Goal: Task Accomplishment & Management: Use online tool/utility

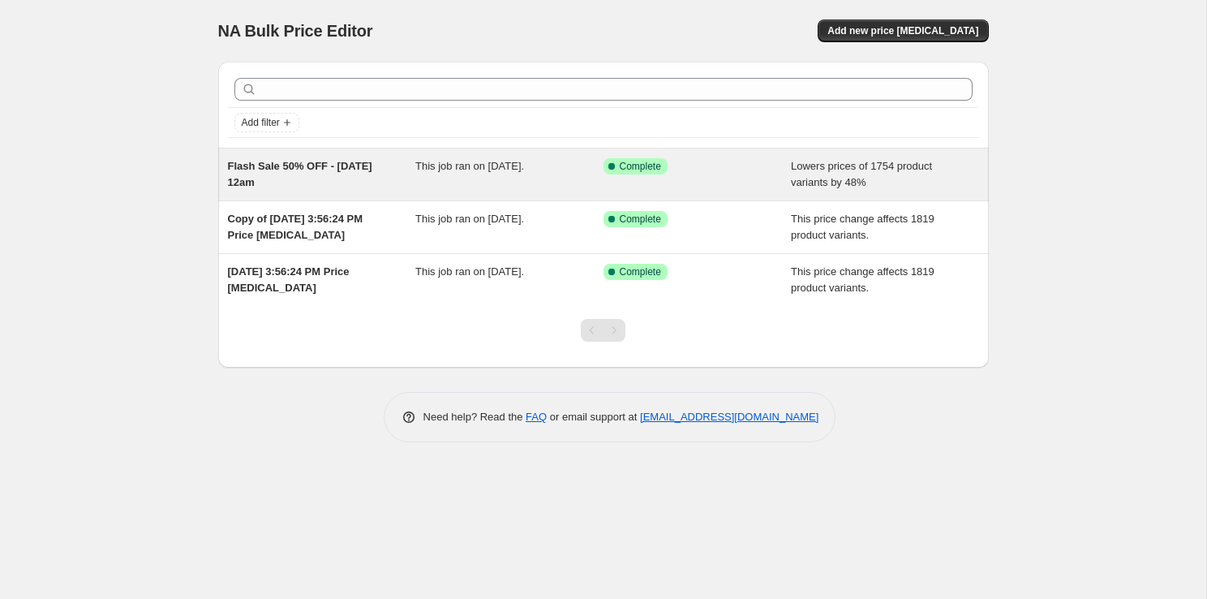
click at [840, 166] on span "Lowers prices of 1754 product variants by 48%" at bounding box center [861, 174] width 141 height 28
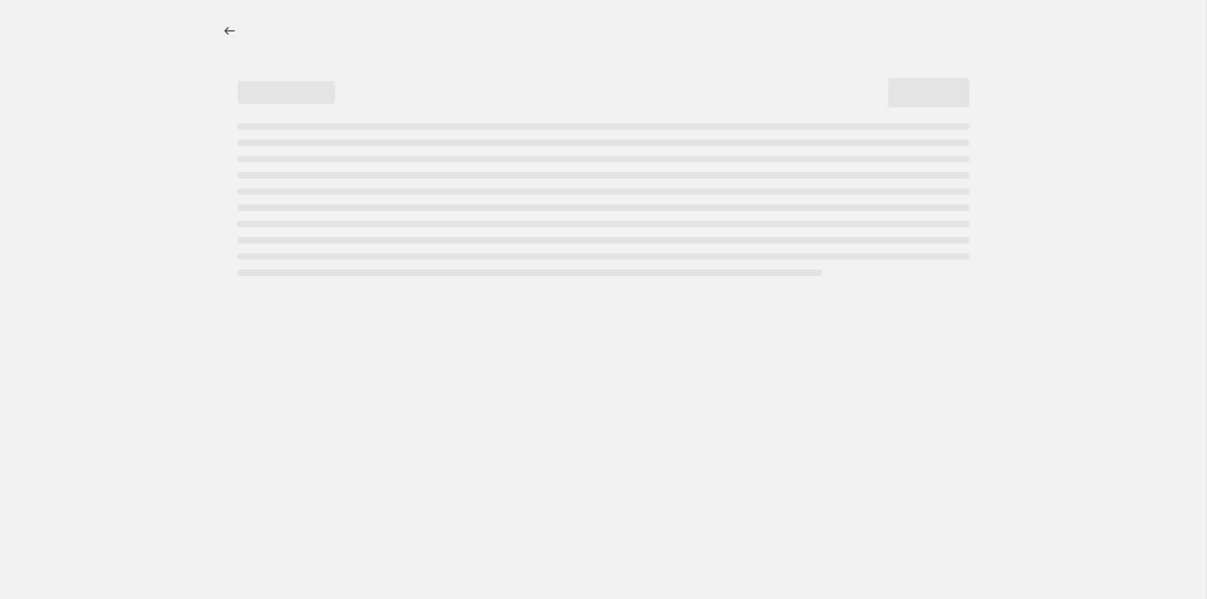
select select "percentage"
select select "not_equal"
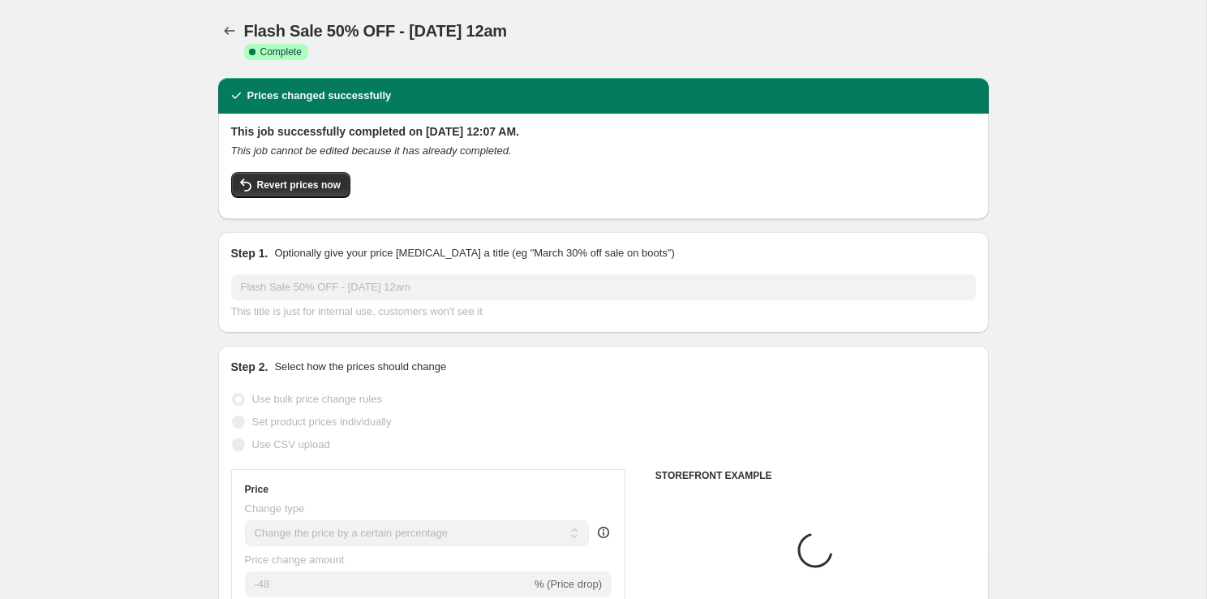
select select "collection"
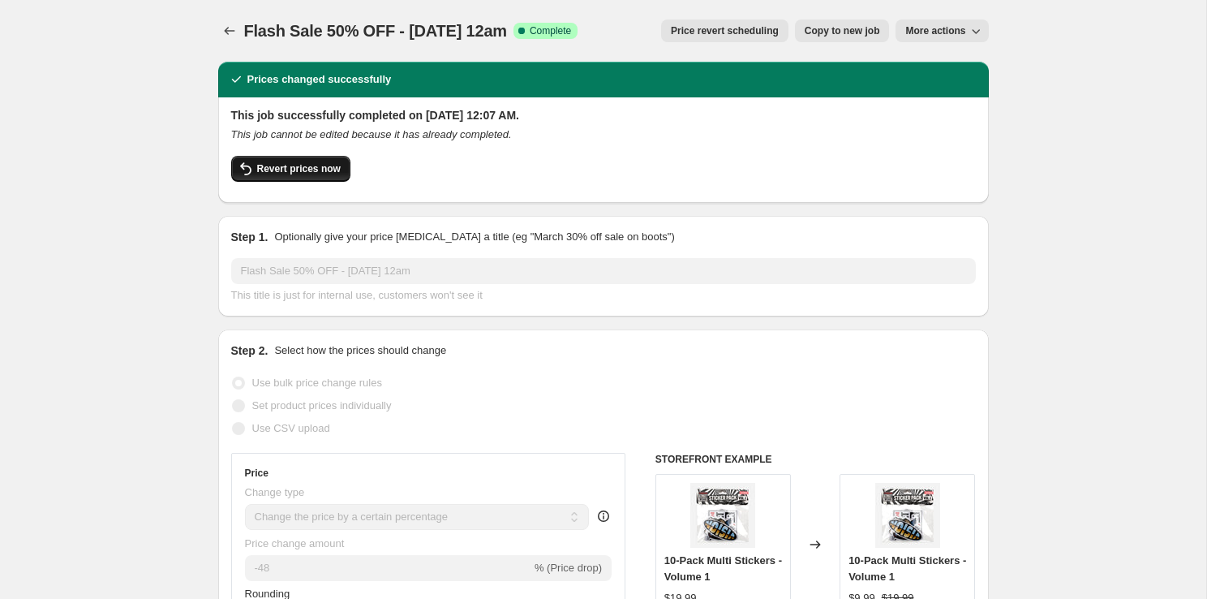
click at [345, 170] on button "Revert prices now" at bounding box center [290, 169] width 119 height 26
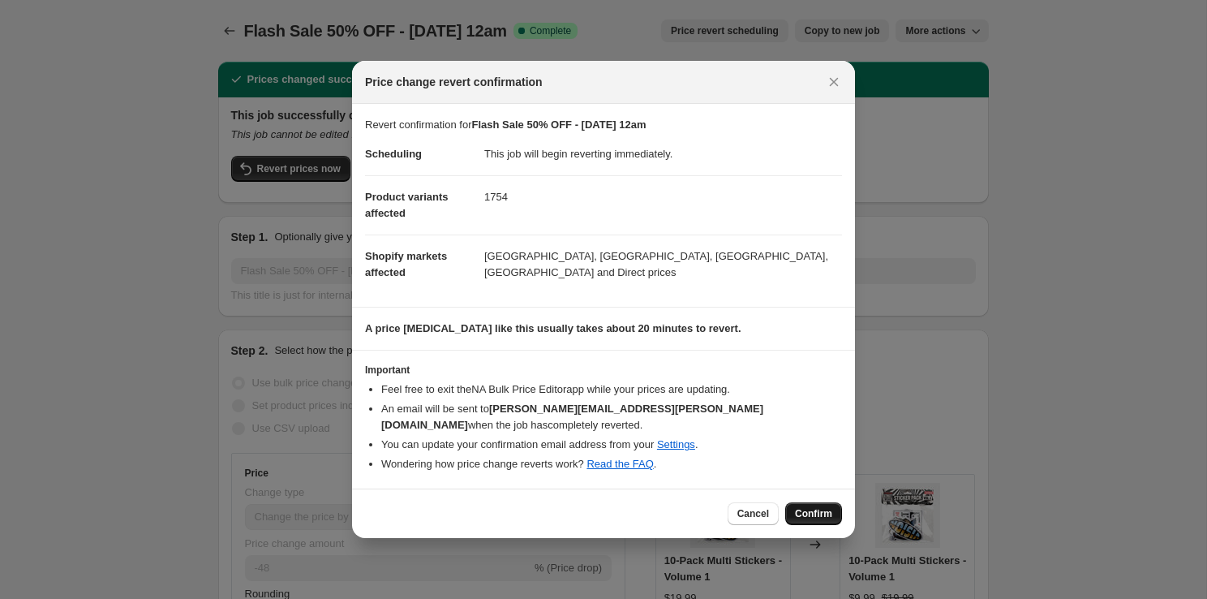
click at [814, 509] on span "Confirm" at bounding box center [813, 513] width 37 height 13
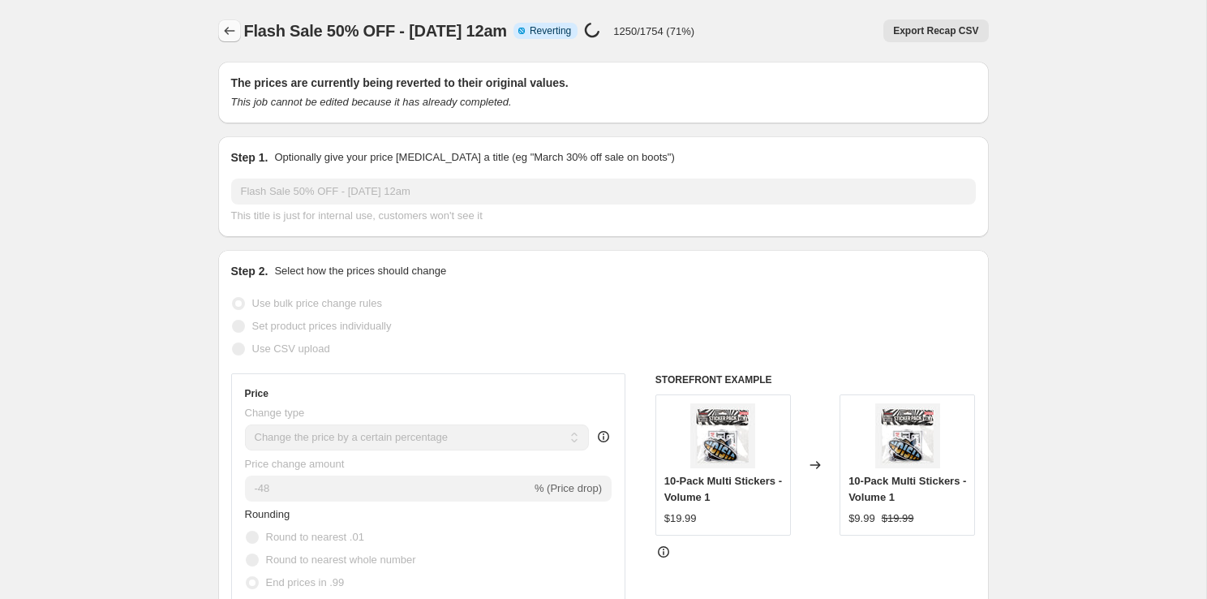
click at [233, 28] on icon "Price change jobs" at bounding box center [229, 31] width 16 height 16
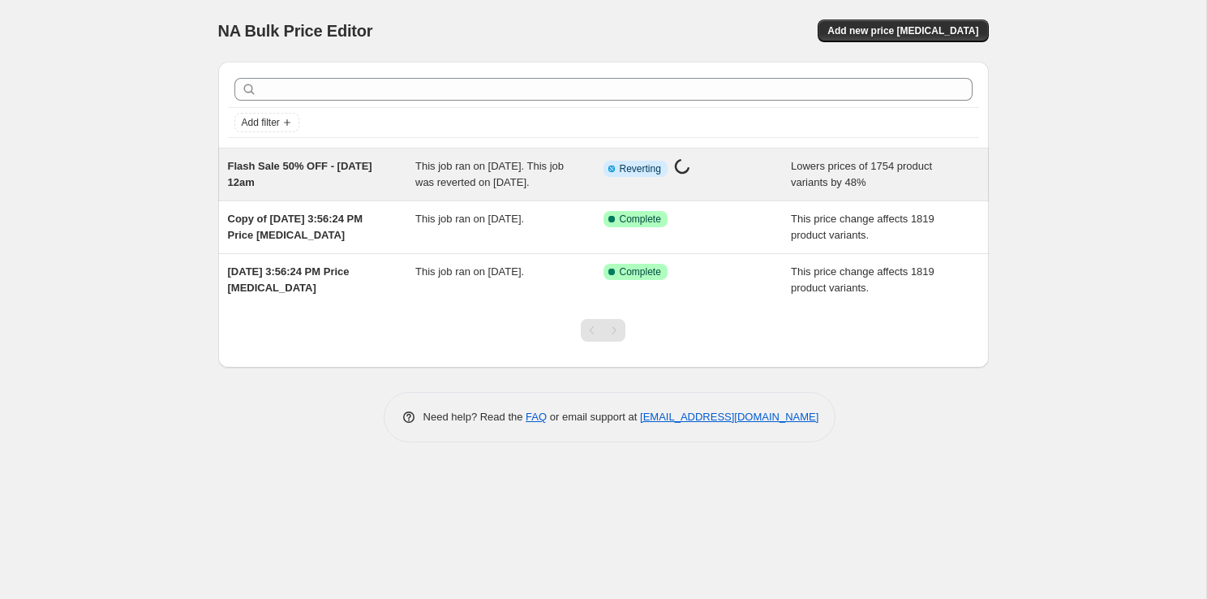
click at [928, 174] on div "Lowers prices of 1754 product variants by 48%" at bounding box center [885, 174] width 188 height 32
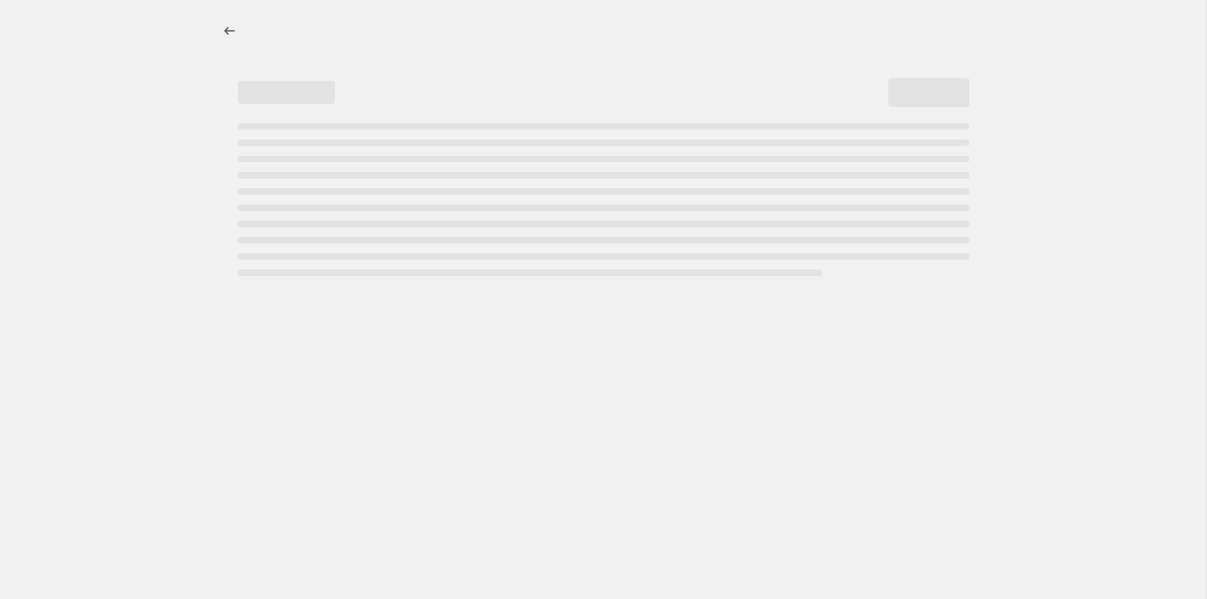
select select "percentage"
select select "collection"
select select "not_equal"
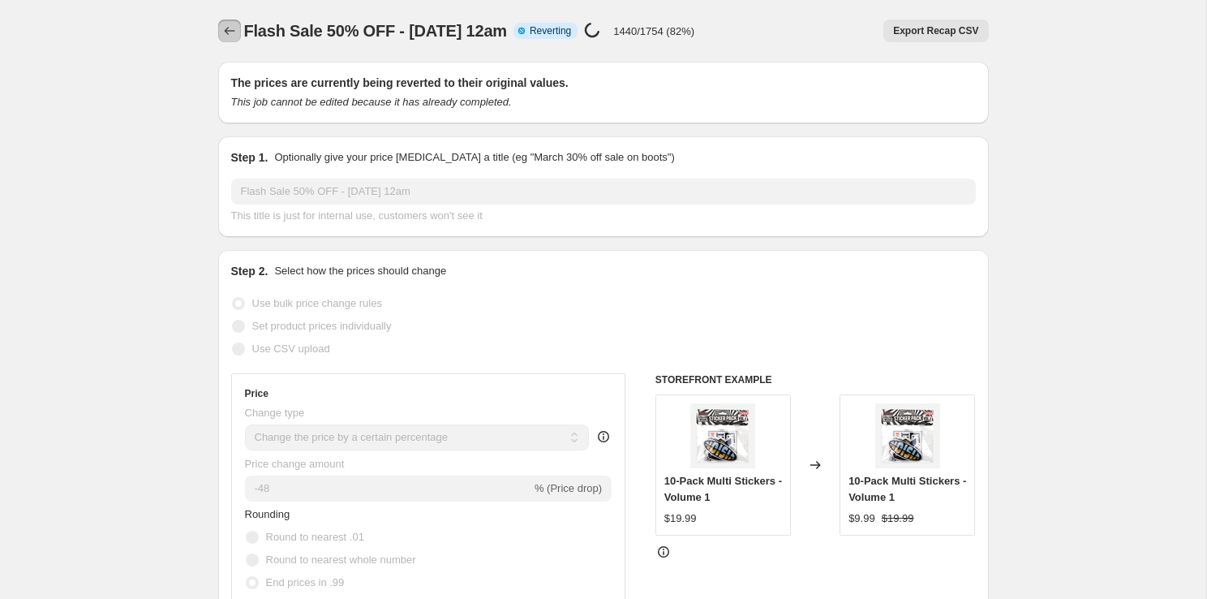
click at [225, 33] on icon "Price change jobs" at bounding box center [229, 31] width 16 height 16
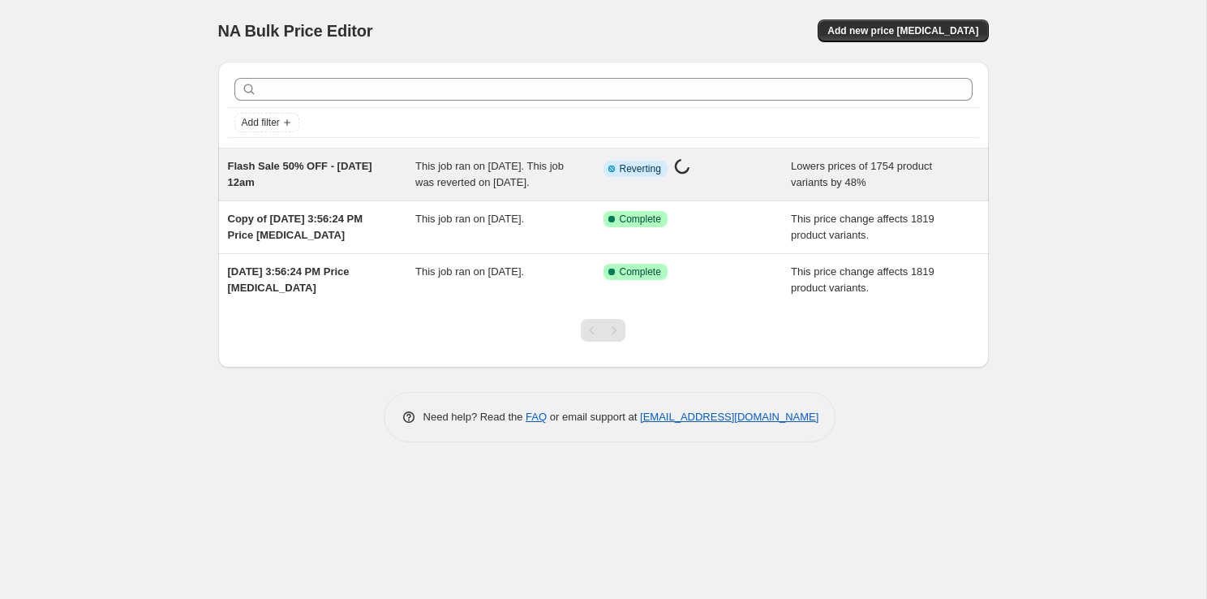
click at [292, 185] on div "Flash Sale 50% OFF - [DATE] 12am" at bounding box center [322, 174] width 188 height 32
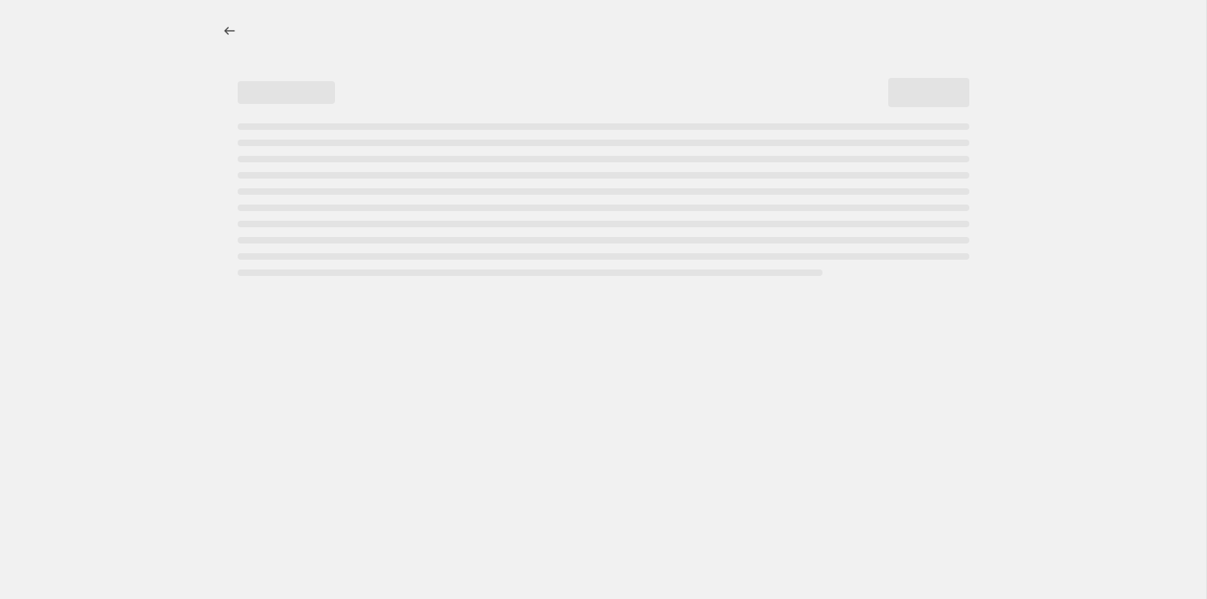
select select "percentage"
select select "collection"
select select "not_equal"
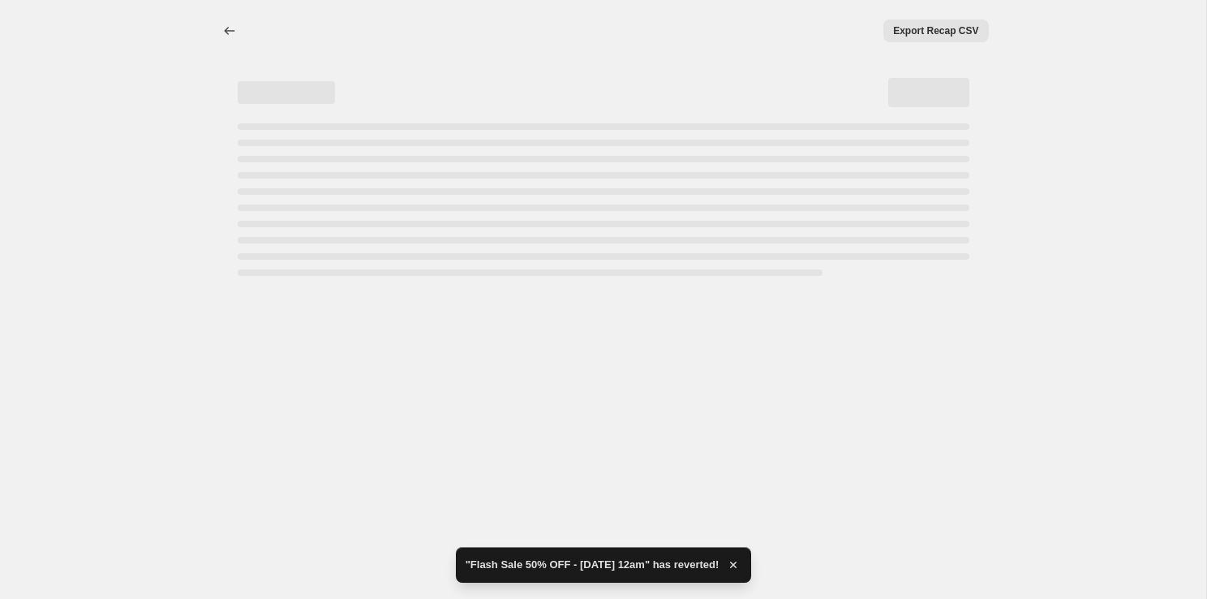
select select "percentage"
select select "collection"
select select "not_equal"
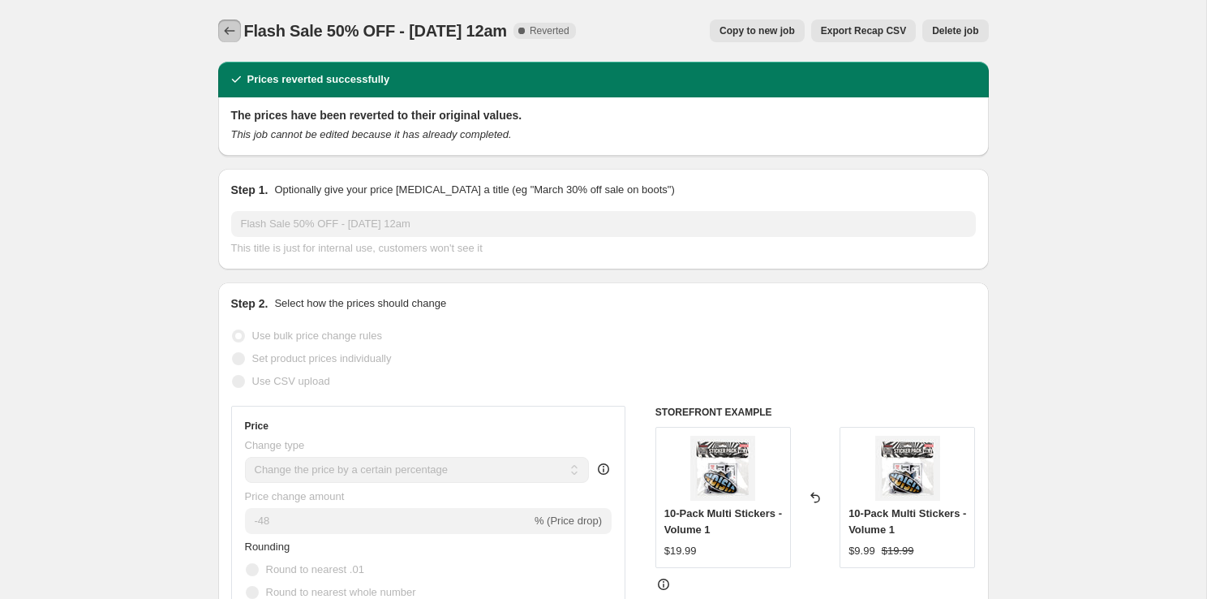
click at [230, 30] on icon "Price change jobs" at bounding box center [229, 31] width 16 height 16
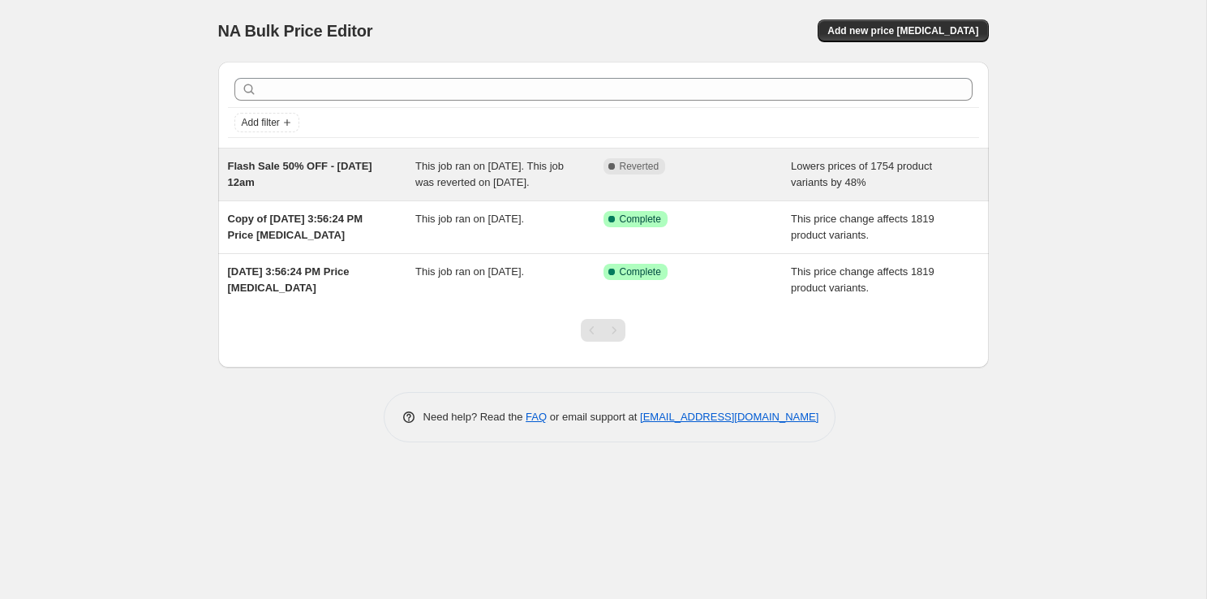
click at [711, 175] on div "Complete Reverted" at bounding box center [698, 174] width 188 height 32
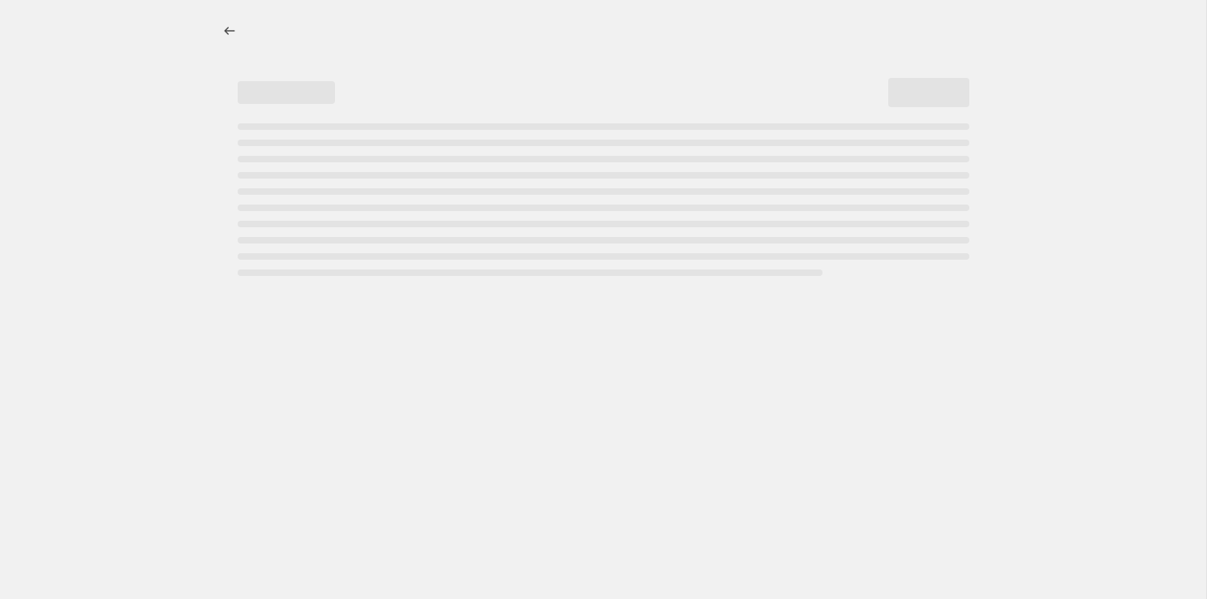
select select "percentage"
select select "collection"
select select "not_equal"
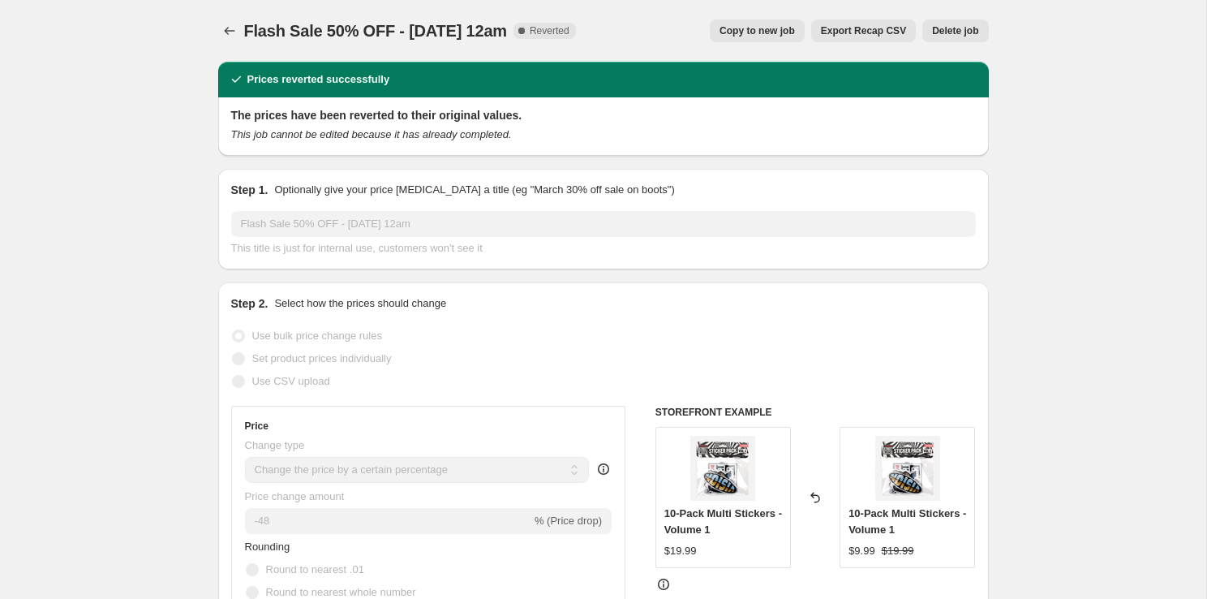
click at [763, 33] on span "Copy to new job" at bounding box center [757, 30] width 75 height 13
select select "percentage"
select select "collection"
select select "not_equal"
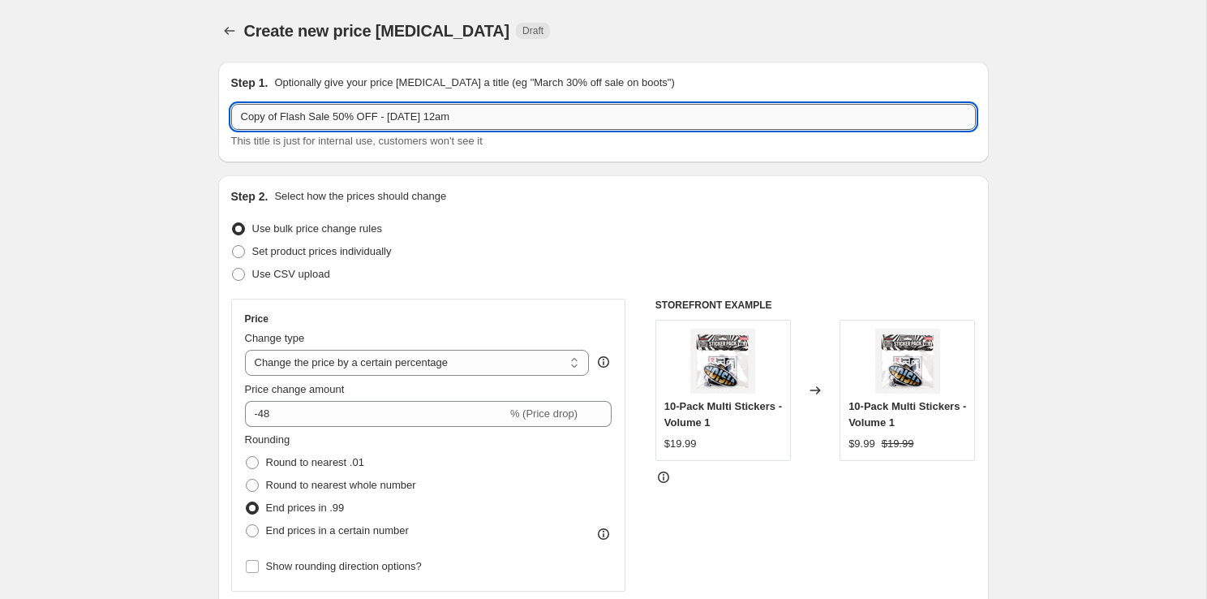
click at [335, 114] on input "Copy of Flash Sale 50% OFF - Aug 25 @ 12am" at bounding box center [603, 117] width 745 height 26
drag, startPoint x: 282, startPoint y: 119, endPoint x: 201, endPoint y: 108, distance: 81.9
click at [479, 122] on input "Flash Sale 50% OFF - Aug 25 @ 12am" at bounding box center [603, 117] width 745 height 26
type input "Flash Sale 50% OFF - Aug 25 @ 12am (Modified)"
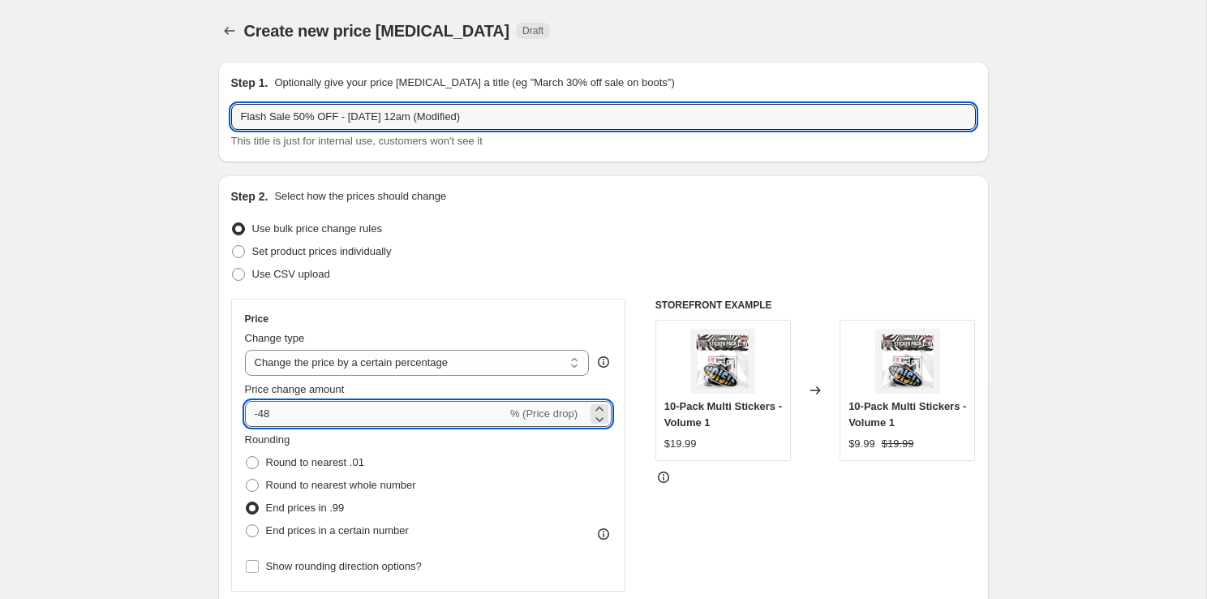
click at [290, 415] on input "-48" at bounding box center [376, 414] width 262 height 26
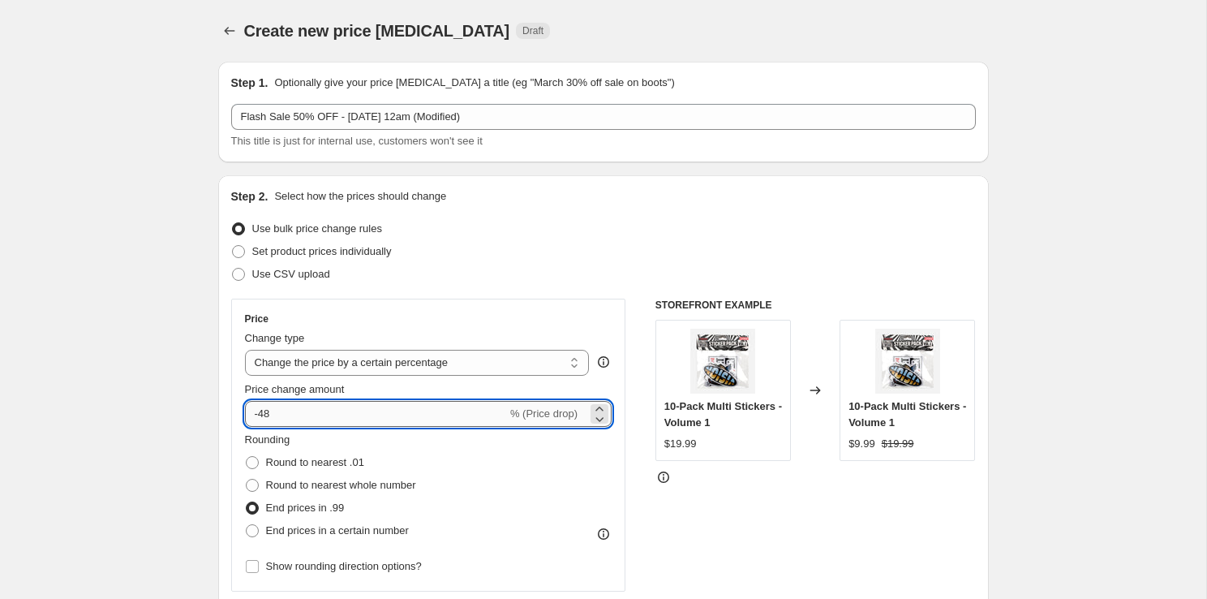
type input "-4"
type input "-100"
click at [318, 531] on span "End prices in a certain number" at bounding box center [337, 530] width 143 height 12
click at [247, 525] on input "End prices in a certain number" at bounding box center [246, 524] width 1 height 1
radio input "true"
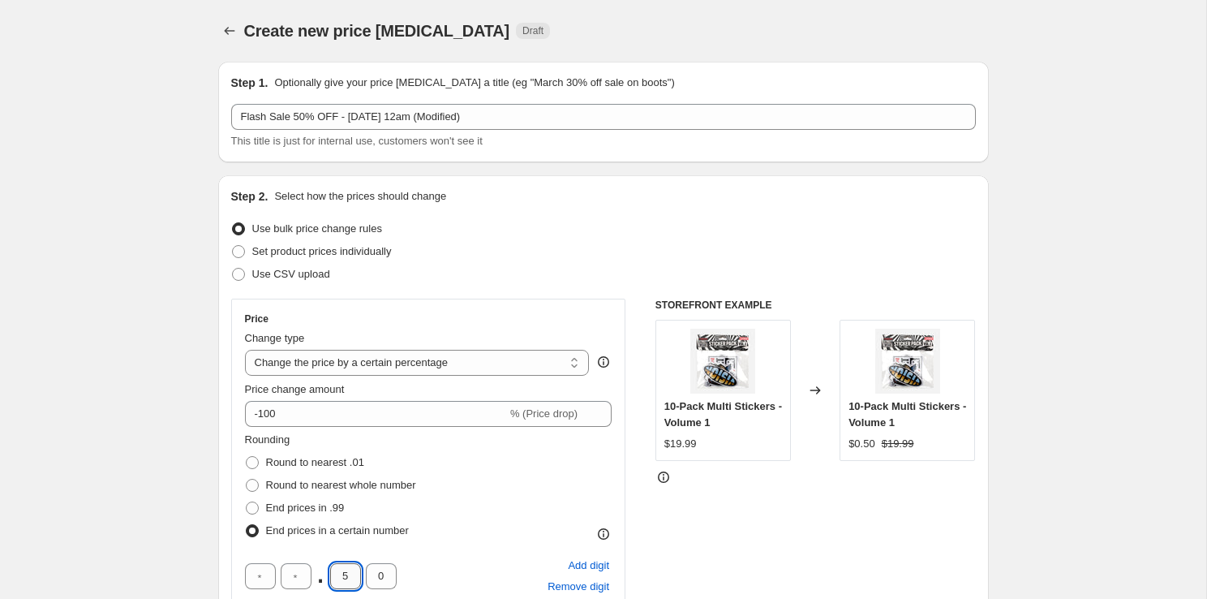
click at [350, 570] on input "5" at bounding box center [345, 576] width 31 height 26
drag, startPoint x: 391, startPoint y: 579, endPoint x: 343, endPoint y: 579, distance: 47.9
click at [343, 579] on div ". 0" at bounding box center [321, 576] width 152 height 26
type input "9"
click at [774, 517] on div "STOREFRONT EXAMPLE 10-Pack Multi Stickers - Volume 1 $19.99 Changed to 10-Pack …" at bounding box center [815, 545] width 320 height 492
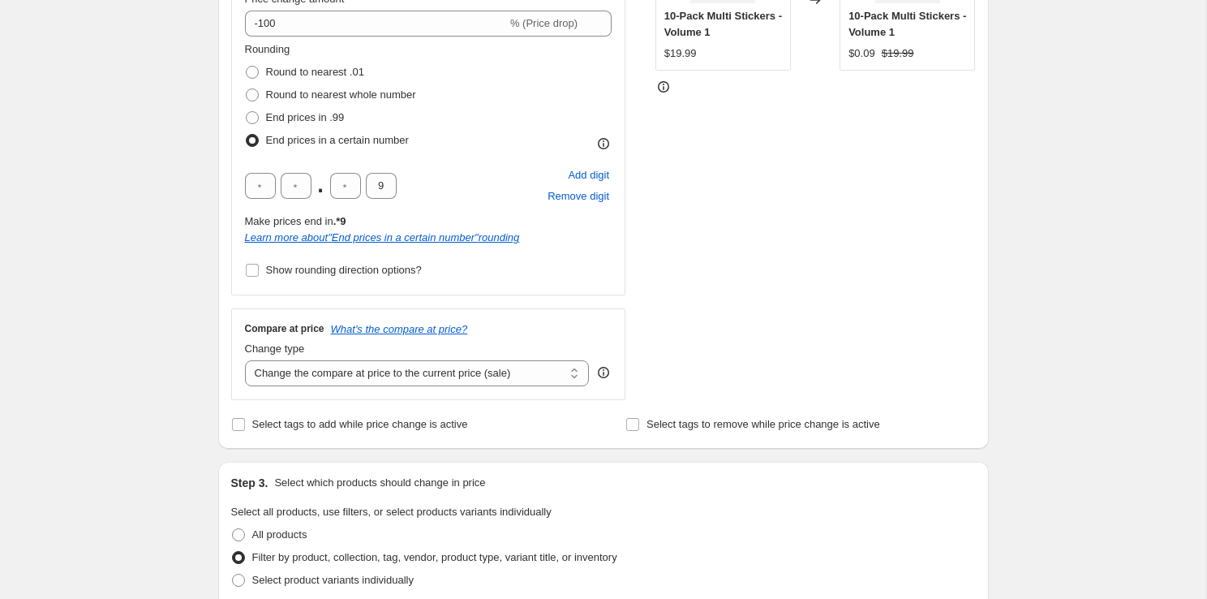
scroll to position [383, 0]
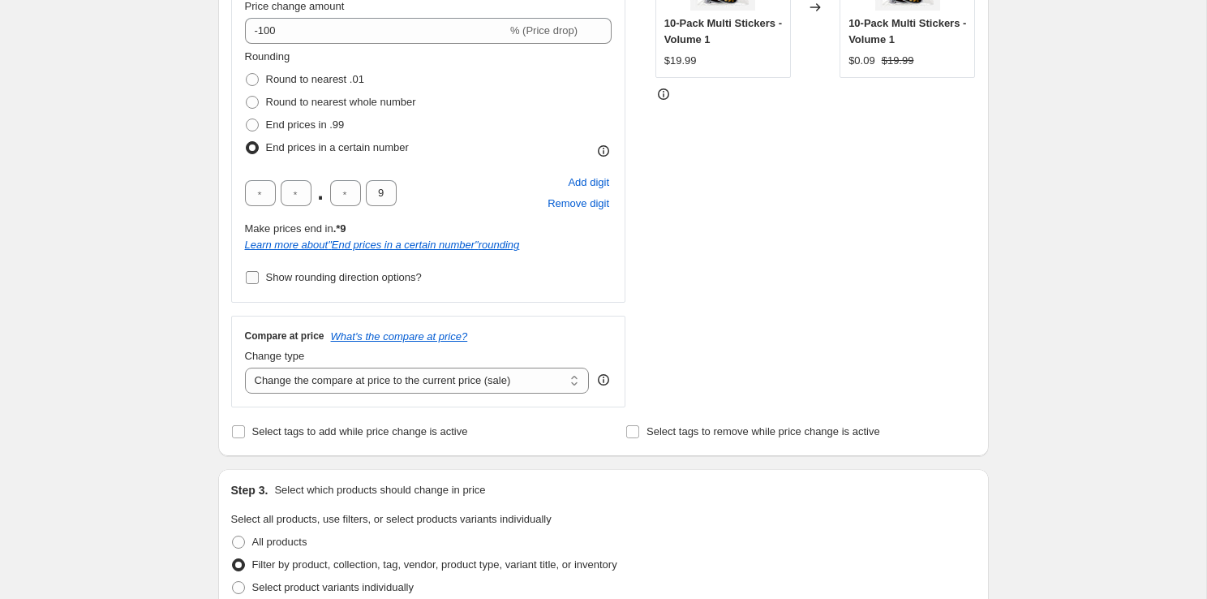
click at [313, 277] on span "Show rounding direction options?" at bounding box center [344, 277] width 156 height 12
click at [259, 277] on input "Show rounding direction options?" at bounding box center [252, 277] width 13 height 13
checkbox input "true"
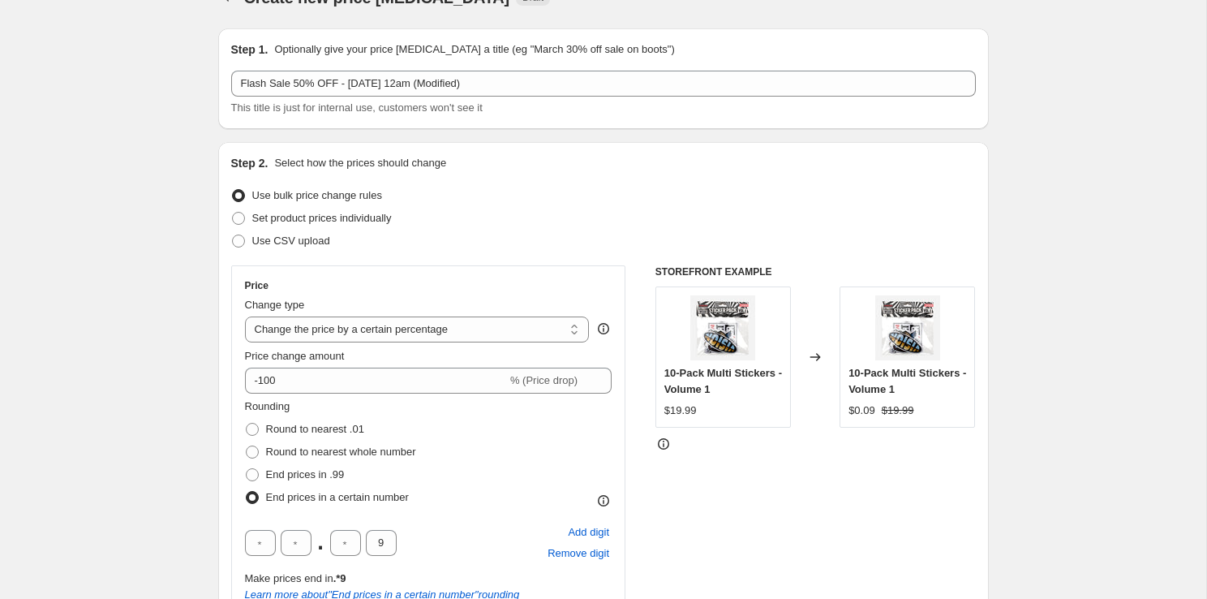
scroll to position [107, 0]
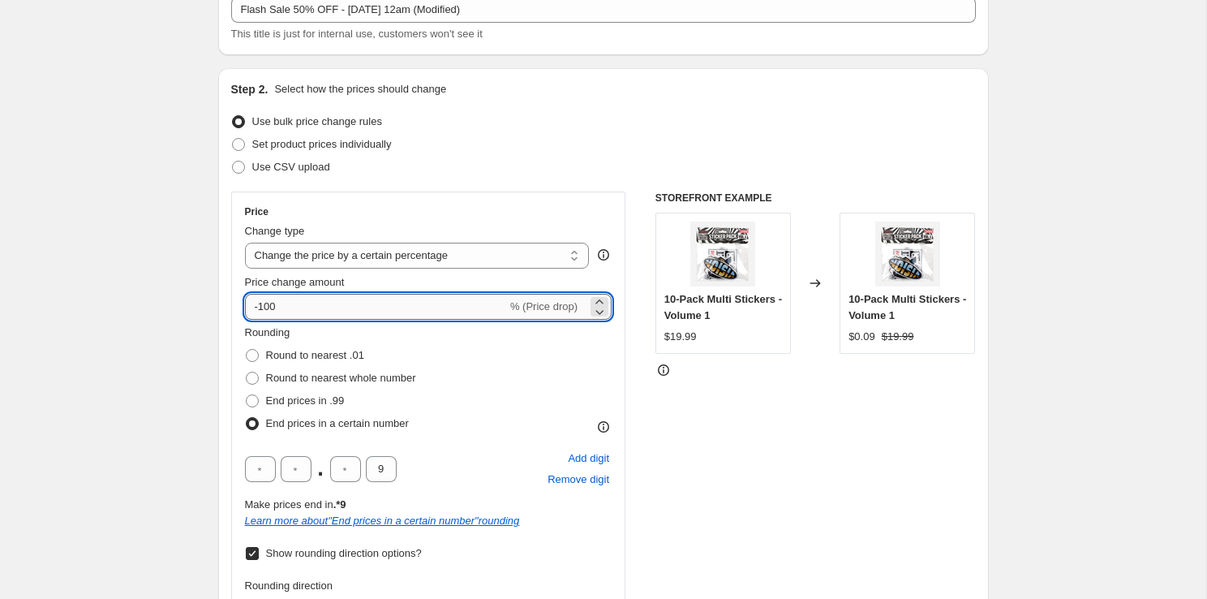
click at [424, 307] on input "-100" at bounding box center [376, 307] width 262 height 26
type input "-1"
type input "-50"
click at [923, 490] on div "STOREFRONT EXAMPLE 10-Pack Multi Stickers - Volume 1 $19.99 Changed to 10-Pack …" at bounding box center [815, 487] width 320 height 592
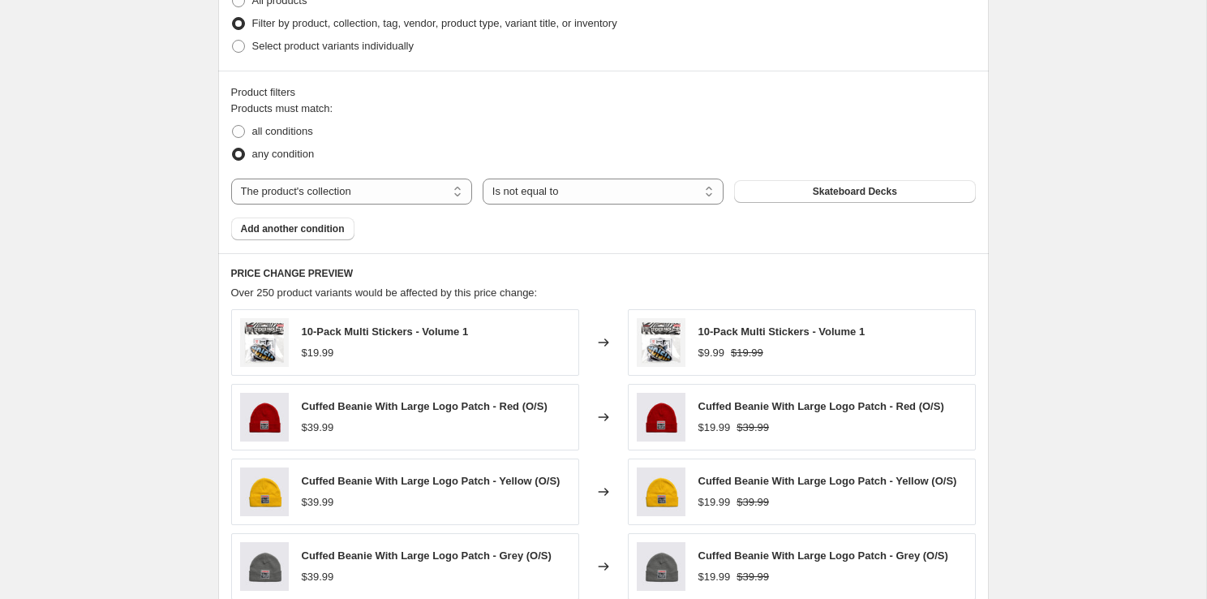
scroll to position [999, 0]
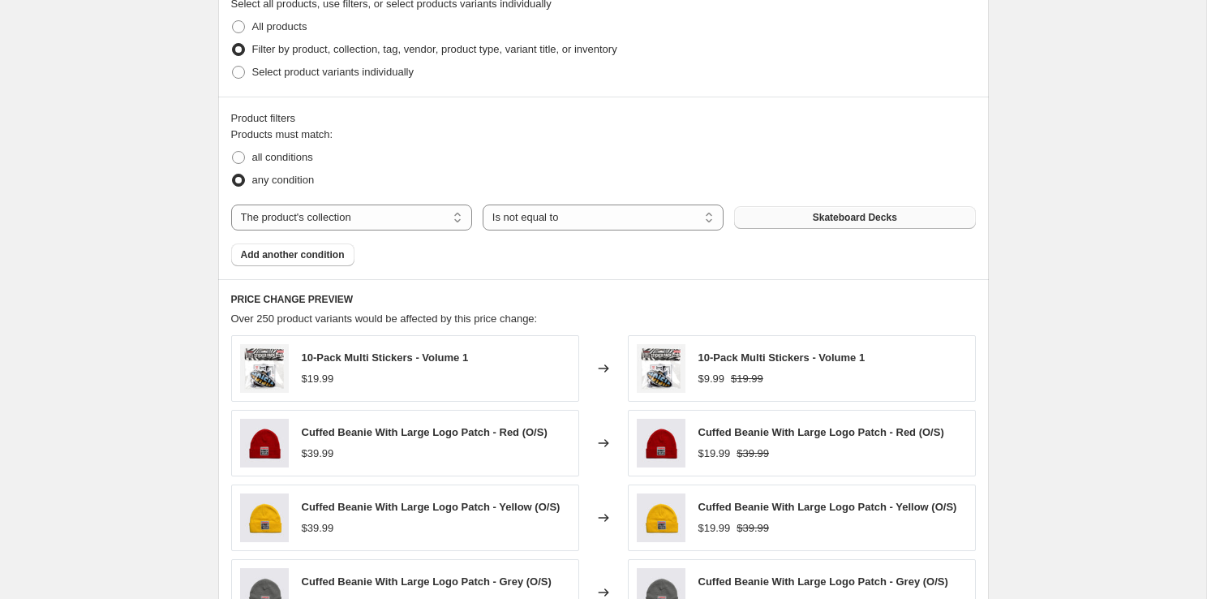
click at [830, 222] on span "Skateboard Decks" at bounding box center [855, 217] width 84 height 13
click at [518, 221] on select "Is equal to Is not equal to" at bounding box center [603, 217] width 241 height 26
select select "equal"
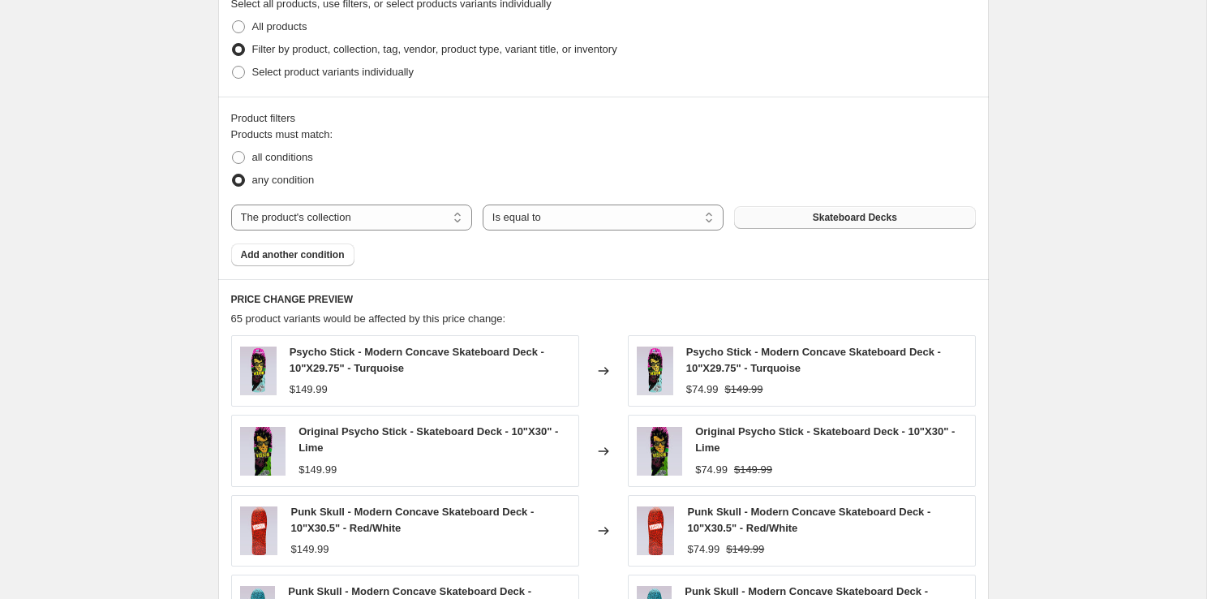
click at [802, 223] on button "Skateboard Decks" at bounding box center [854, 217] width 241 height 23
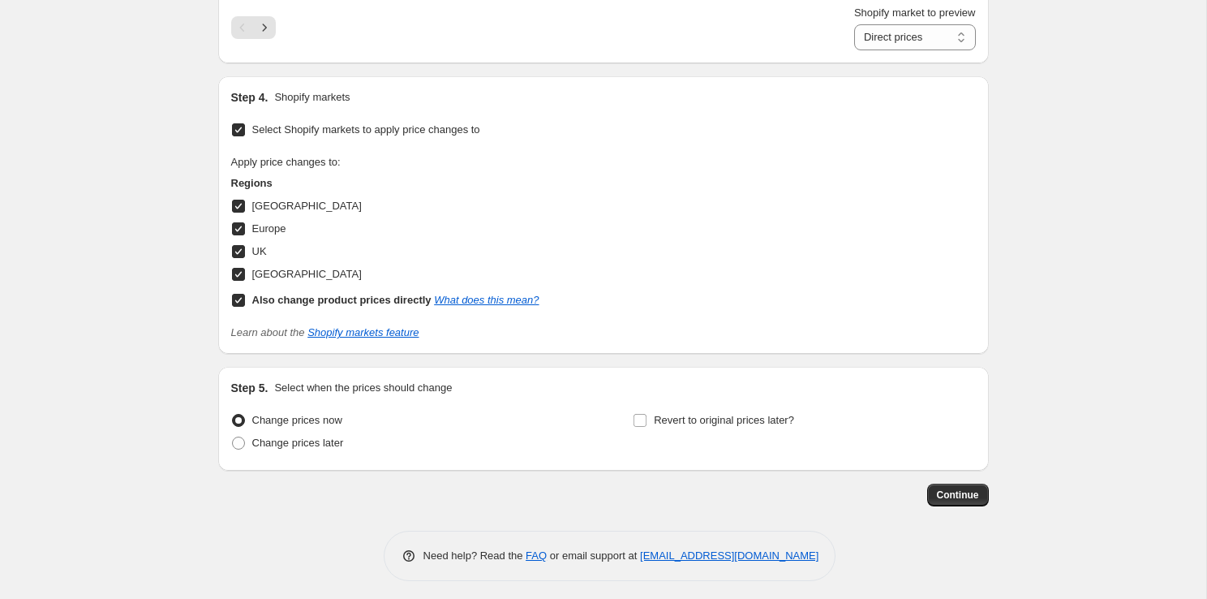
scroll to position [1713, 0]
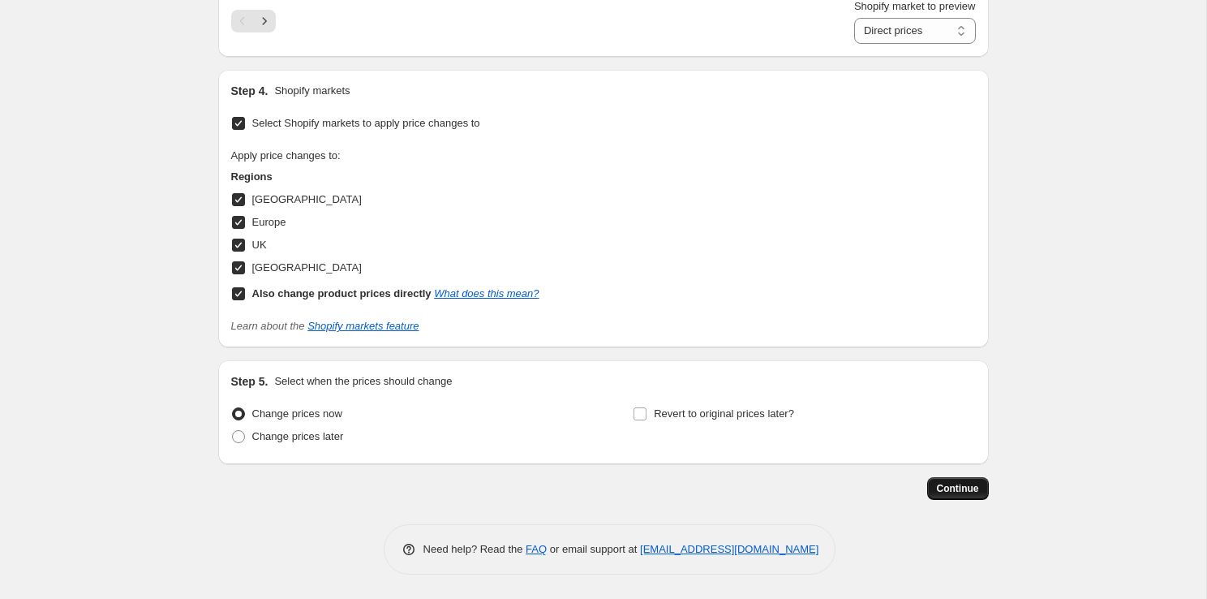
click at [965, 492] on span "Continue" at bounding box center [958, 488] width 42 height 13
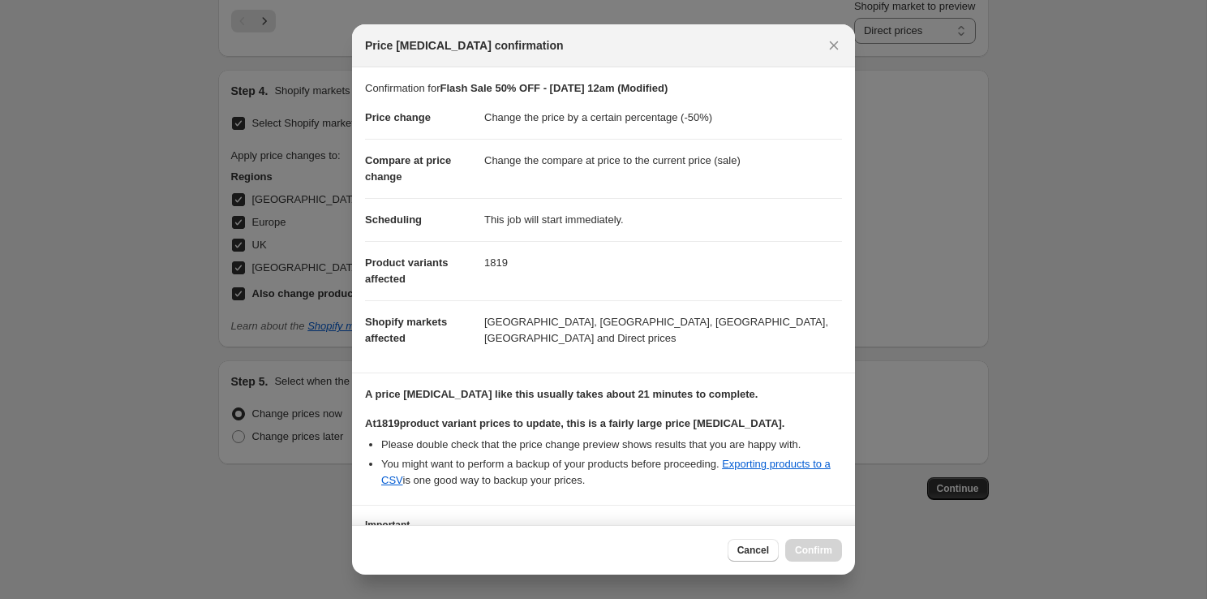
scroll to position [133, 0]
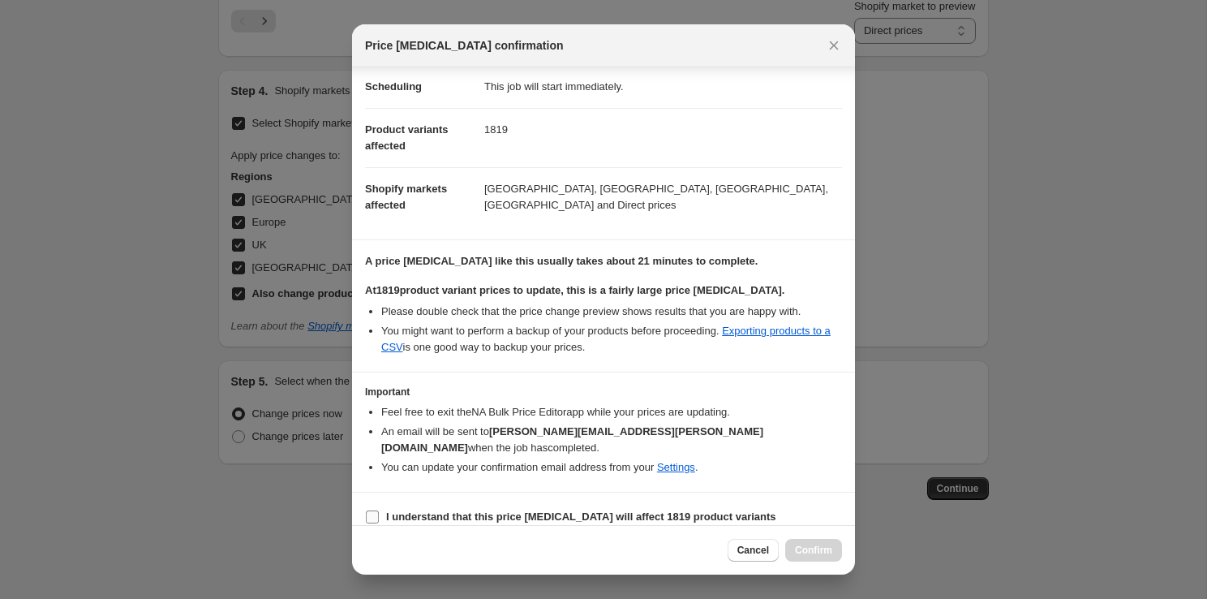
click at [373, 510] on input "I understand that this price change job will affect 1819 product variants" at bounding box center [372, 516] width 13 height 13
checkbox input "true"
click at [814, 548] on span "Confirm" at bounding box center [813, 550] width 37 height 13
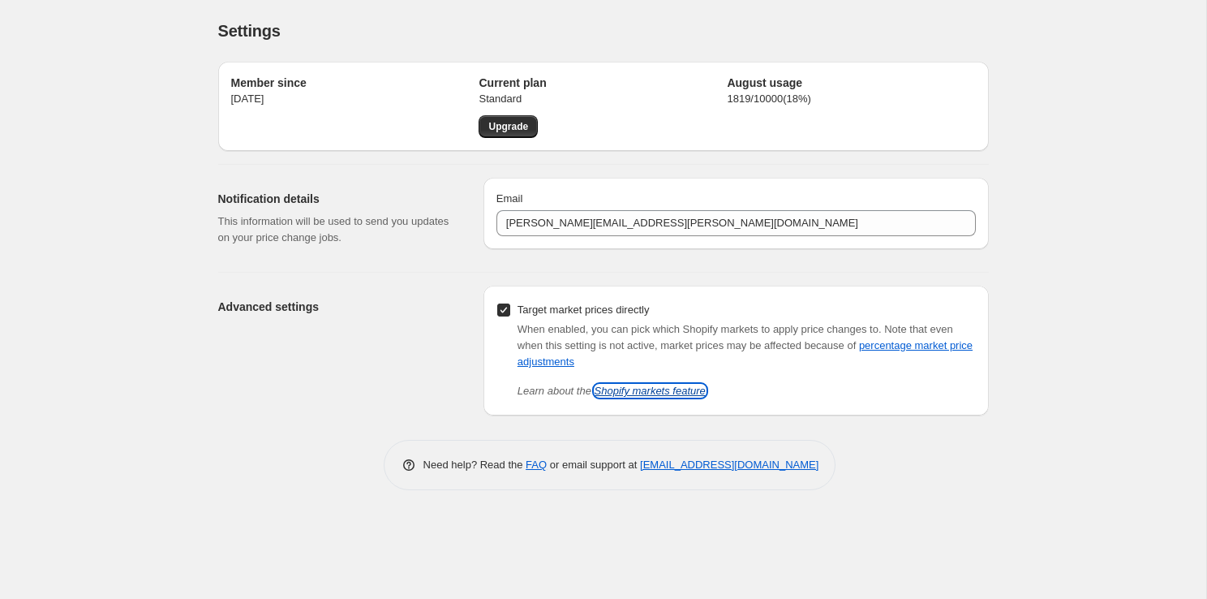
click at [684, 389] on link "Shopify markets feature" at bounding box center [650, 391] width 111 height 12
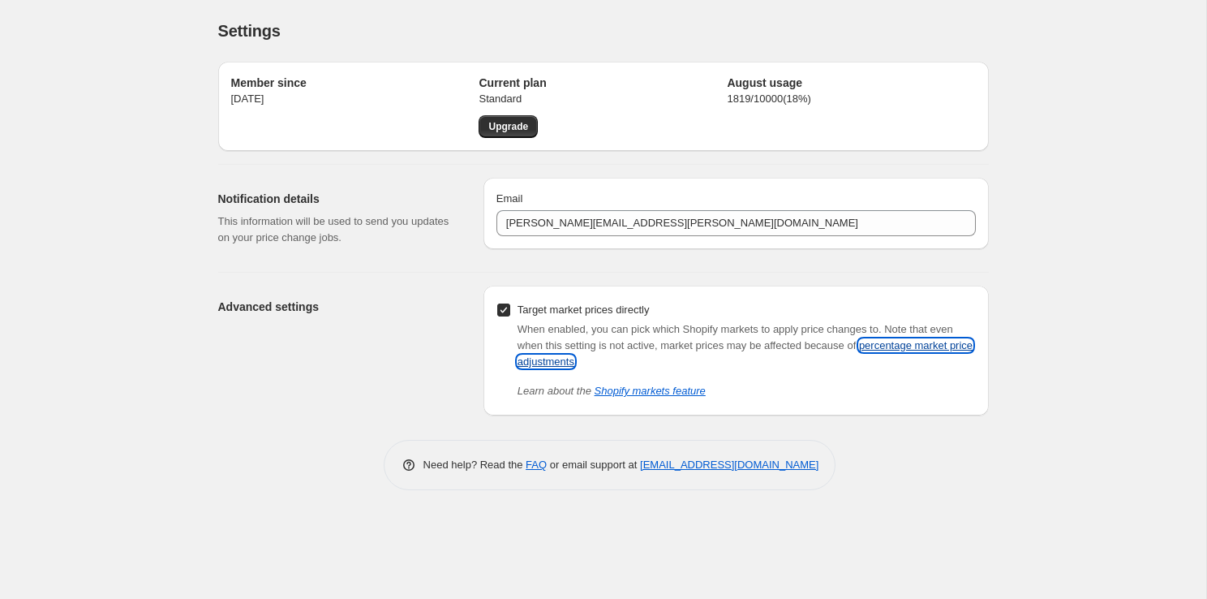
click at [612, 361] on link "percentage market price adjustments" at bounding box center [745, 353] width 455 height 28
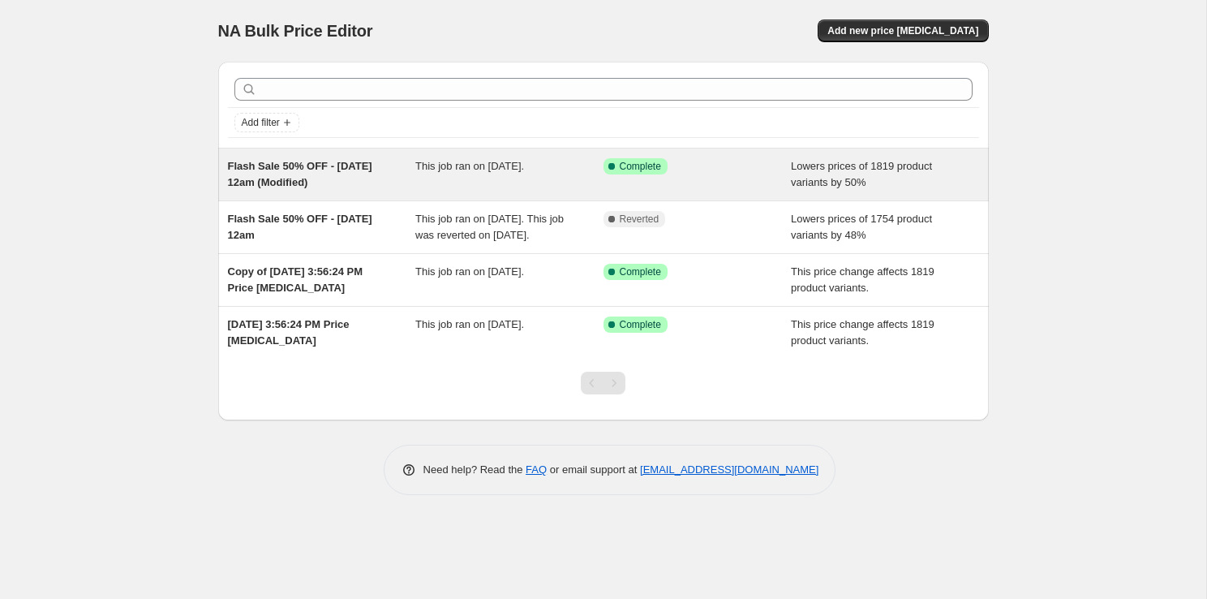
click at [375, 187] on div "Flash Sale 50% OFF - Aug 25 @ 12am (Modified)" at bounding box center [322, 174] width 188 height 32
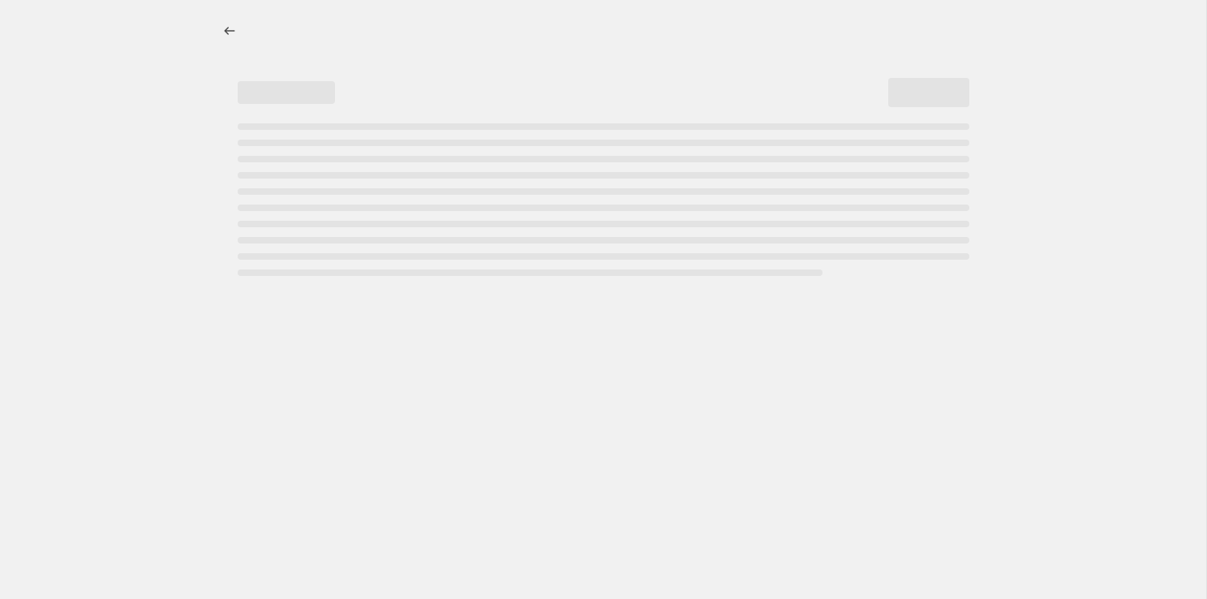
select select "percentage"
select select "collection"
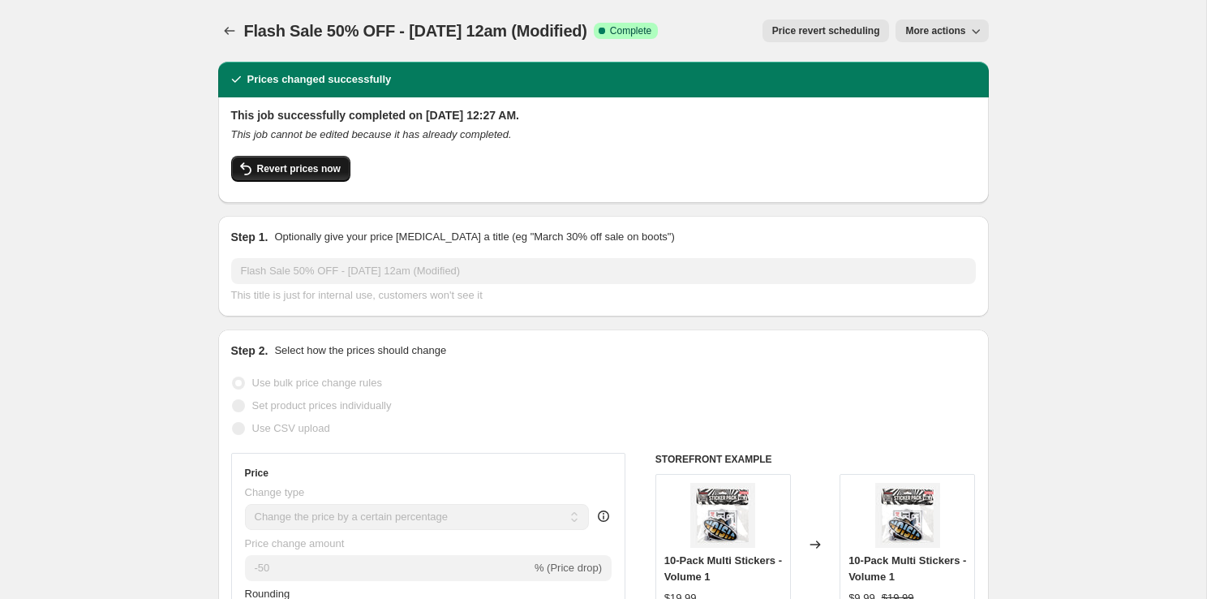
click at [288, 178] on button "Revert prices now" at bounding box center [290, 169] width 119 height 26
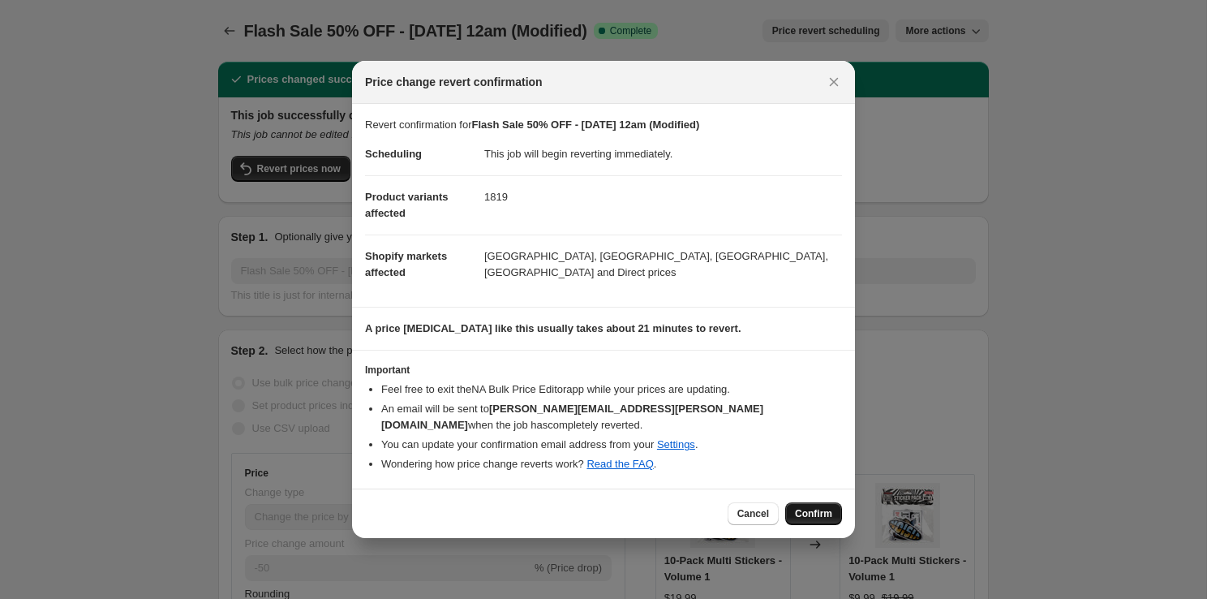
click at [818, 509] on span "Confirm" at bounding box center [813, 513] width 37 height 13
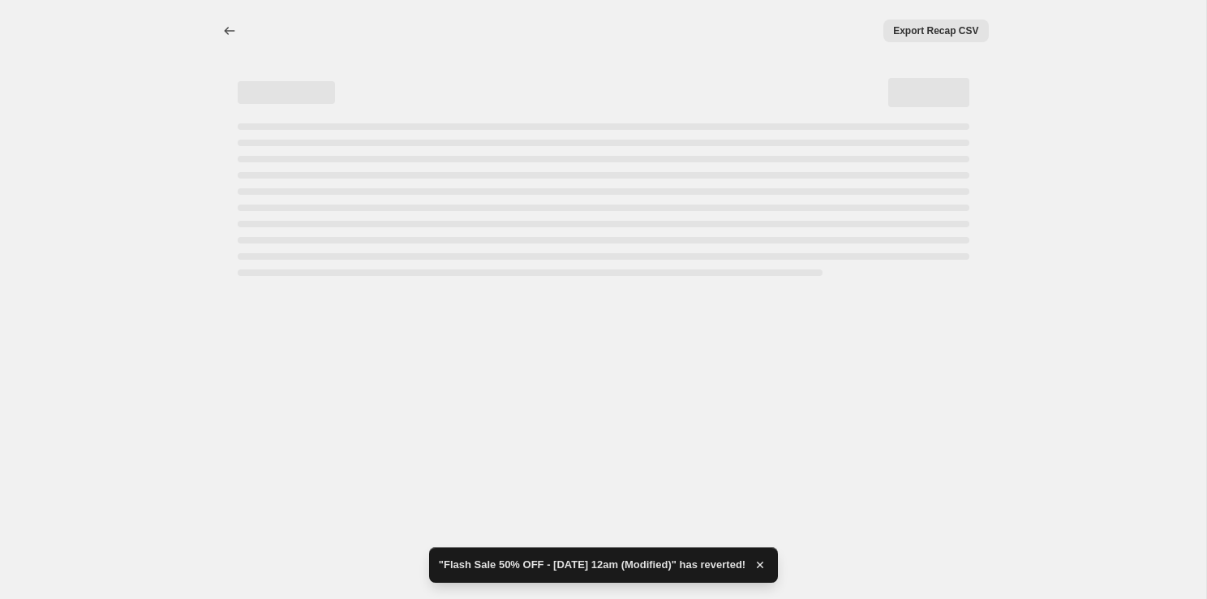
select select "percentage"
select select "collection"
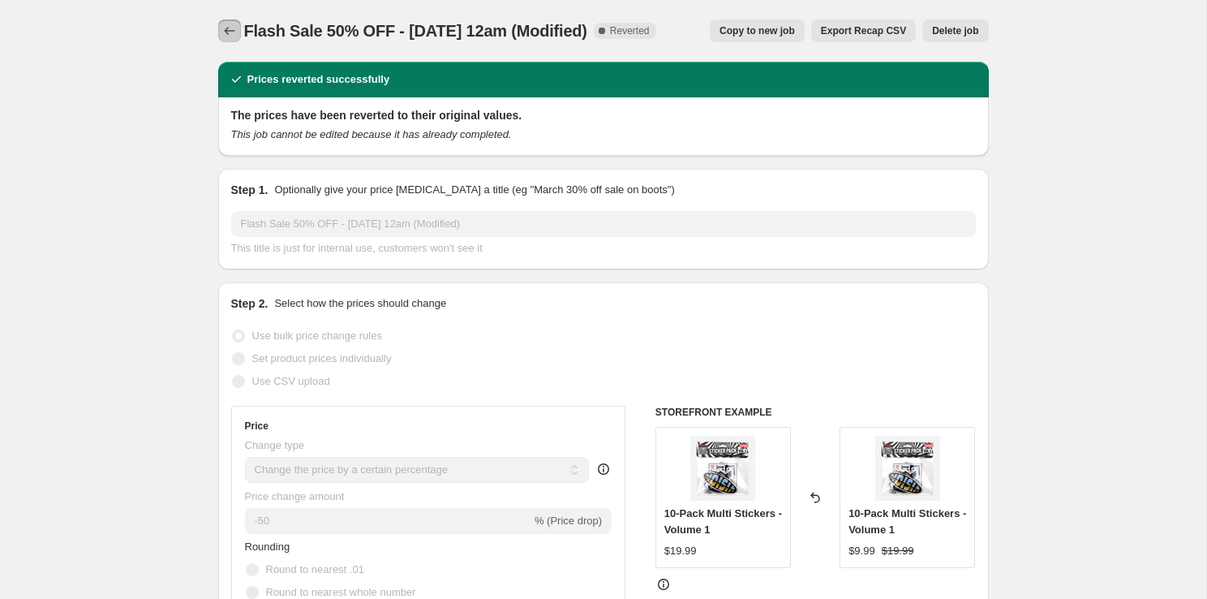
click at [225, 30] on icon "Price change jobs" at bounding box center [229, 31] width 11 height 8
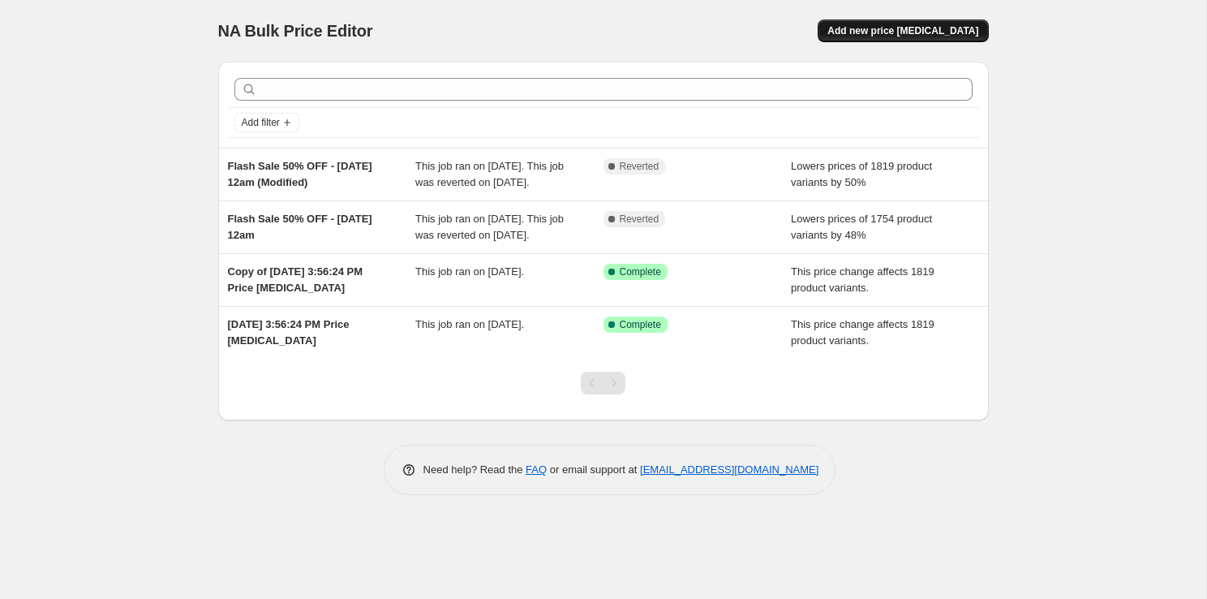
click at [973, 37] on button "Add new price [MEDICAL_DATA]" at bounding box center [903, 30] width 170 height 23
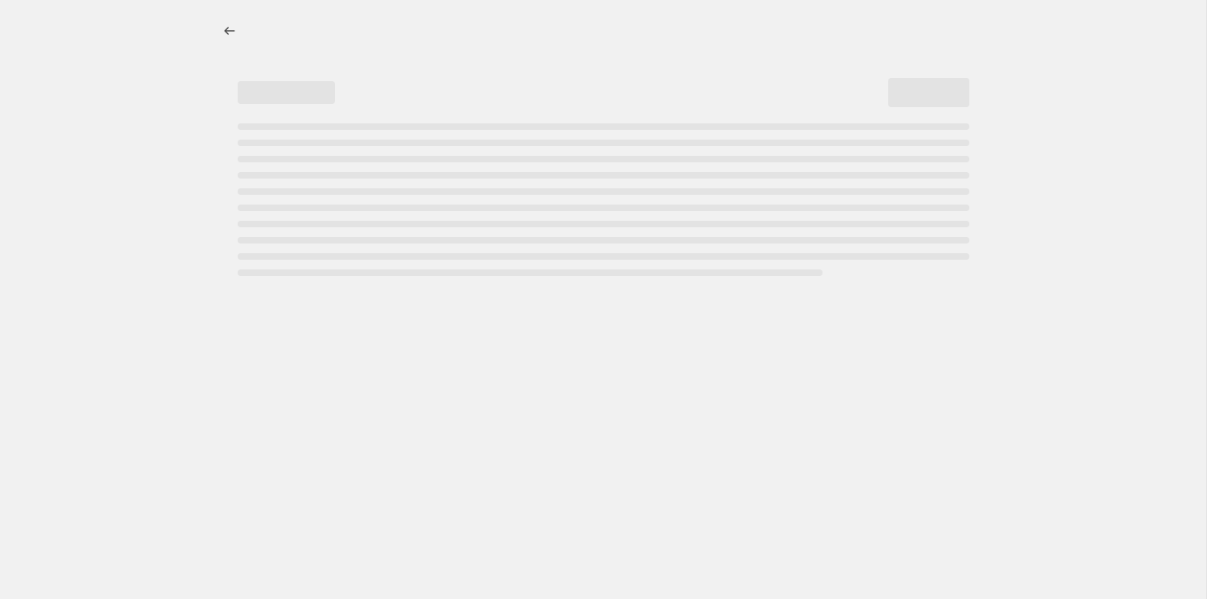
select select "percentage"
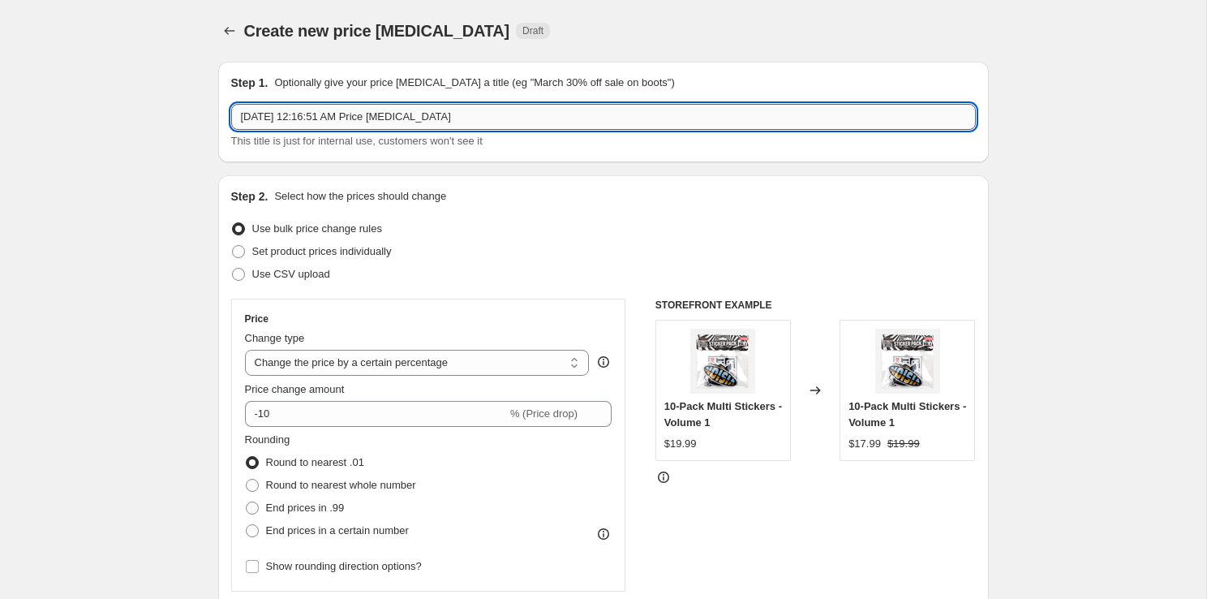
click at [572, 114] on input "Aug 25, 2025, 12:16:51 AM Price change job" at bounding box center [603, 117] width 745 height 26
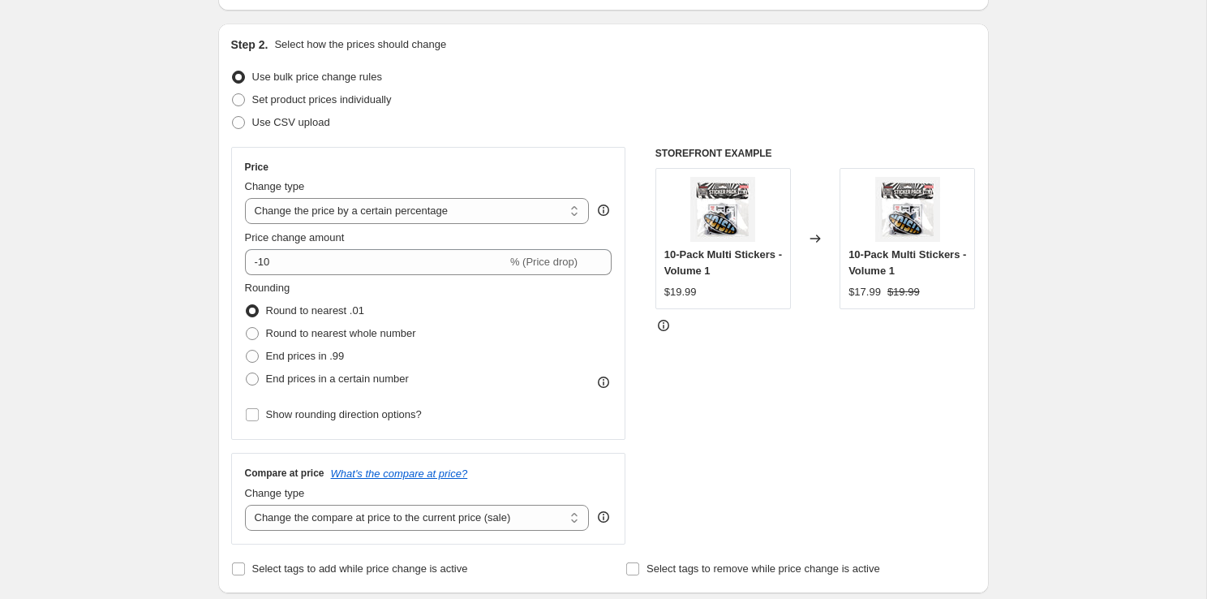
scroll to position [153, 0]
type input "Flash Sale 50% OFF - August"
click at [533, 209] on select "Change the price to a certain amount Change the price by a certain amount Chang…" at bounding box center [417, 210] width 345 height 26
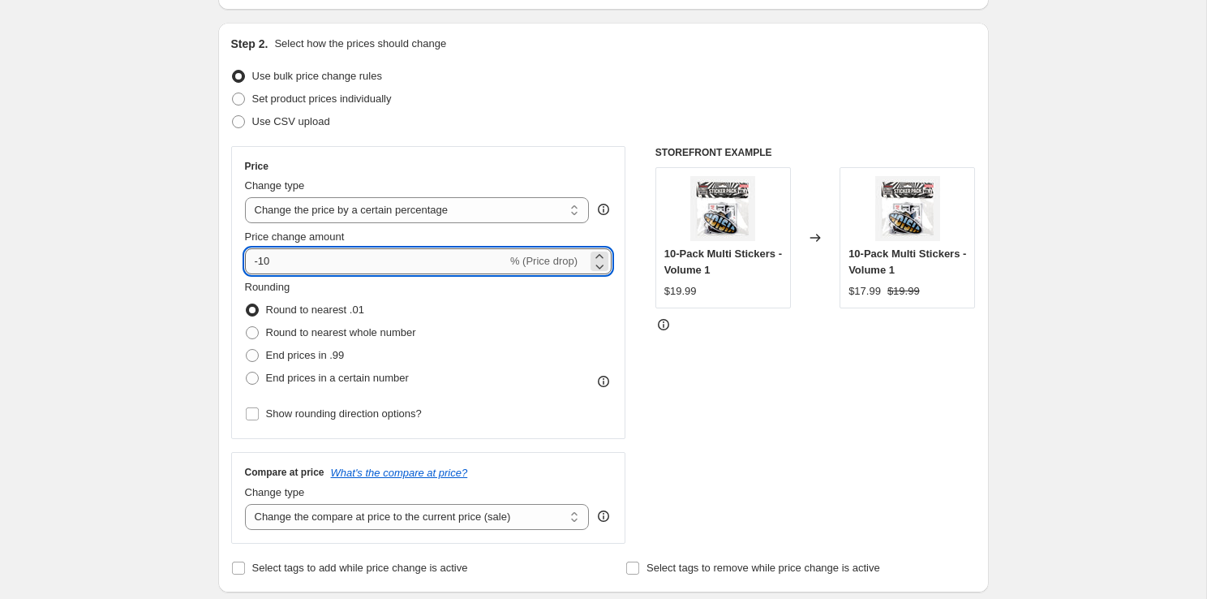
click at [346, 259] on input "-10" at bounding box center [376, 261] width 262 height 26
type input "-1"
type input "-50"
click at [777, 423] on div "STOREFRONT EXAMPLE 10-Pack Multi Stickers - Volume 1 $19.99 Changed to 10-Pack …" at bounding box center [815, 345] width 320 height 398
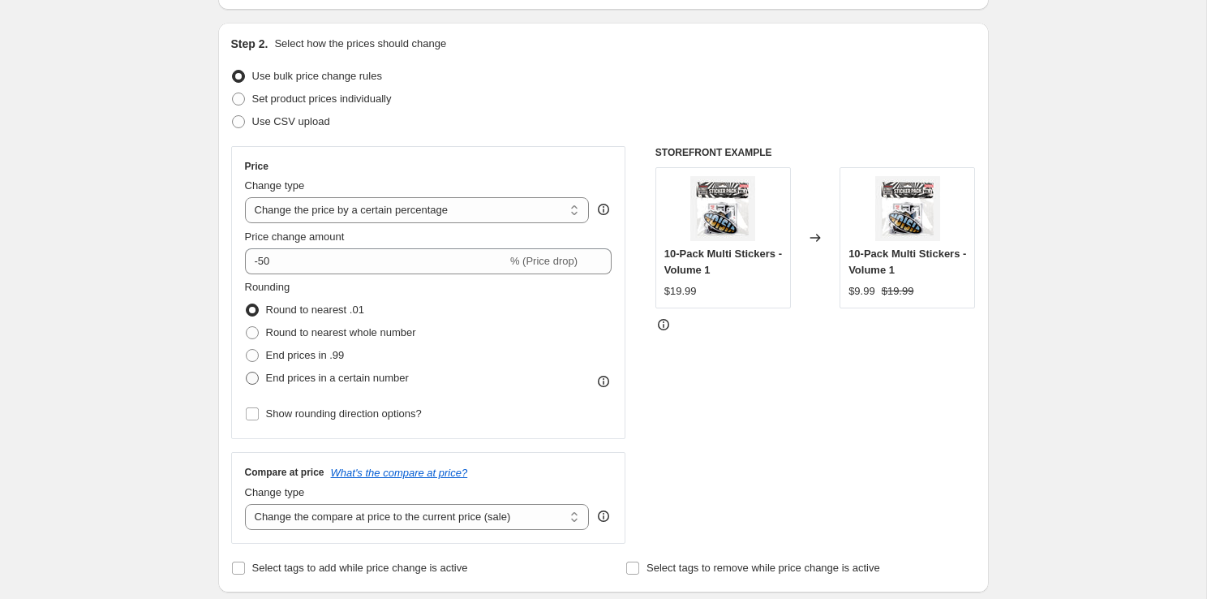
click at [298, 380] on span "End prices in a certain number" at bounding box center [337, 378] width 143 height 12
click at [247, 372] on input "End prices in a certain number" at bounding box center [246, 372] width 1 height 1
radio input "true"
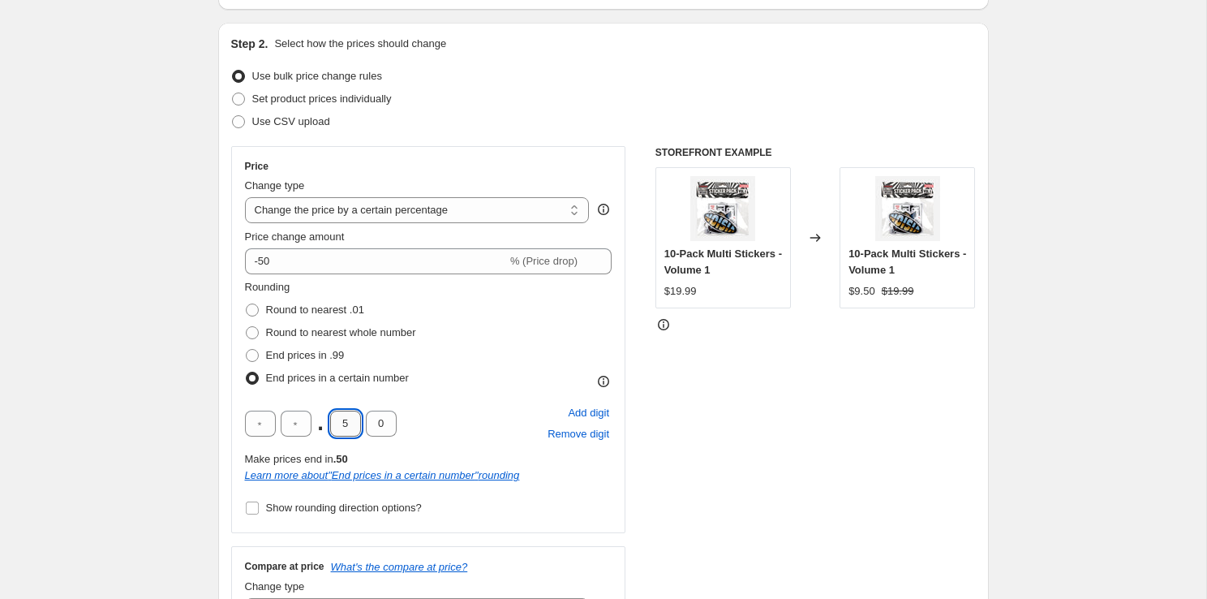
click at [351, 423] on input "5" at bounding box center [345, 423] width 31 height 26
click at [340, 419] on input "8" at bounding box center [345, 423] width 31 height 26
type input "8"
click at [385, 429] on input "0" at bounding box center [381, 423] width 31 height 26
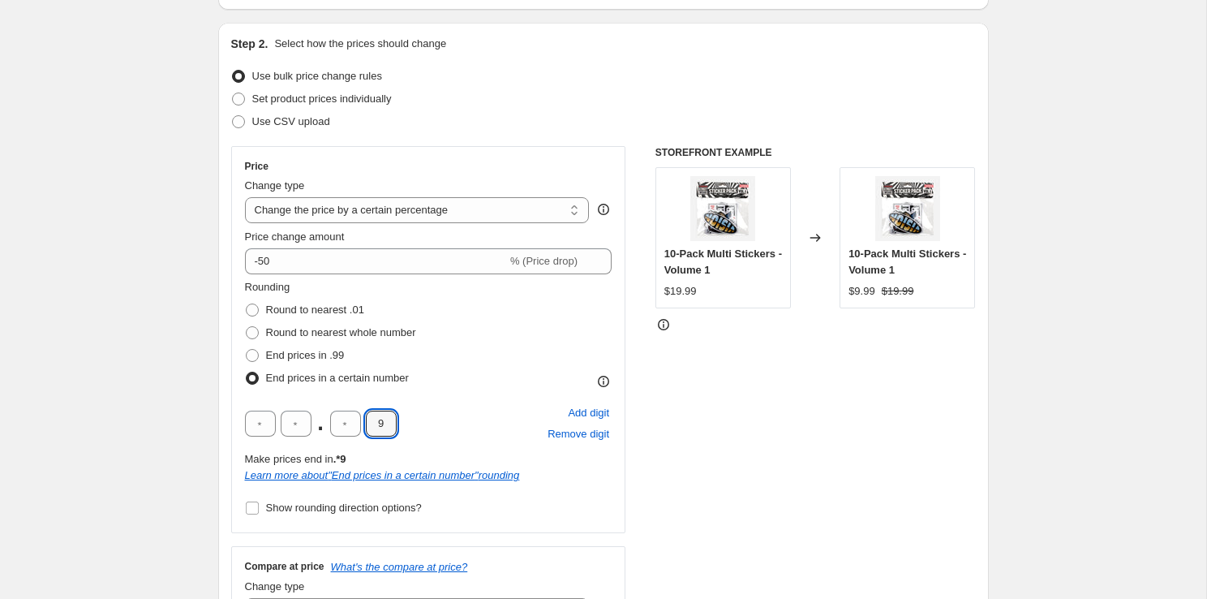
type input "9"
click at [784, 453] on div "STOREFRONT EXAMPLE 10-Pack Multi Stickers - Volume 1 $19.99 Changed to 10-Pack …" at bounding box center [815, 392] width 320 height 492
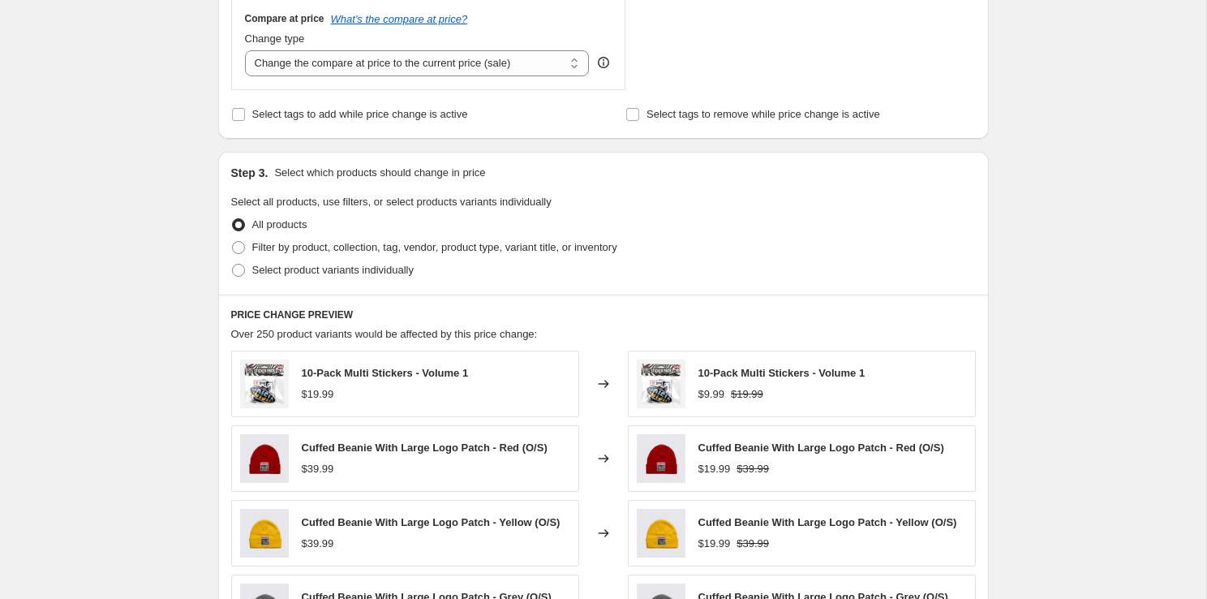
scroll to position [713, 0]
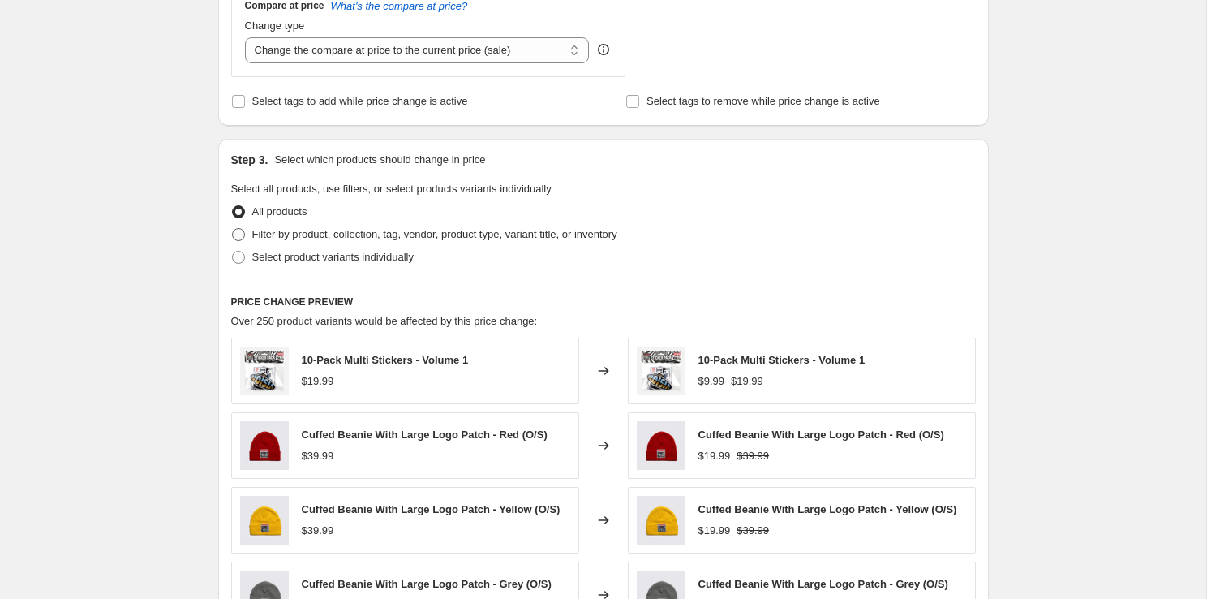
click at [333, 233] on span "Filter by product, collection, tag, vendor, product type, variant title, or inv…" at bounding box center [434, 234] width 365 height 12
click at [233, 229] on input "Filter by product, collection, tag, vendor, product type, variant title, or inv…" at bounding box center [232, 228] width 1 height 1
radio input "true"
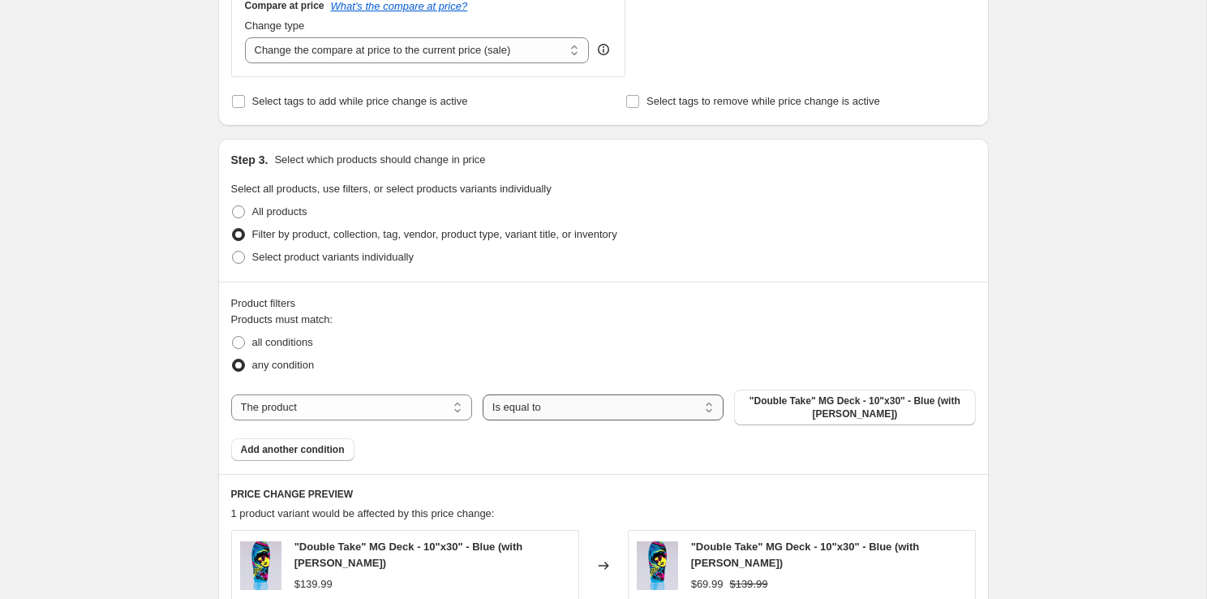
click at [517, 414] on select "Is equal to Is not equal to" at bounding box center [603, 407] width 241 height 26
click at [311, 409] on select "The product The product's collection The product's tag The product's vendor The…" at bounding box center [351, 407] width 241 height 26
select select "collection"
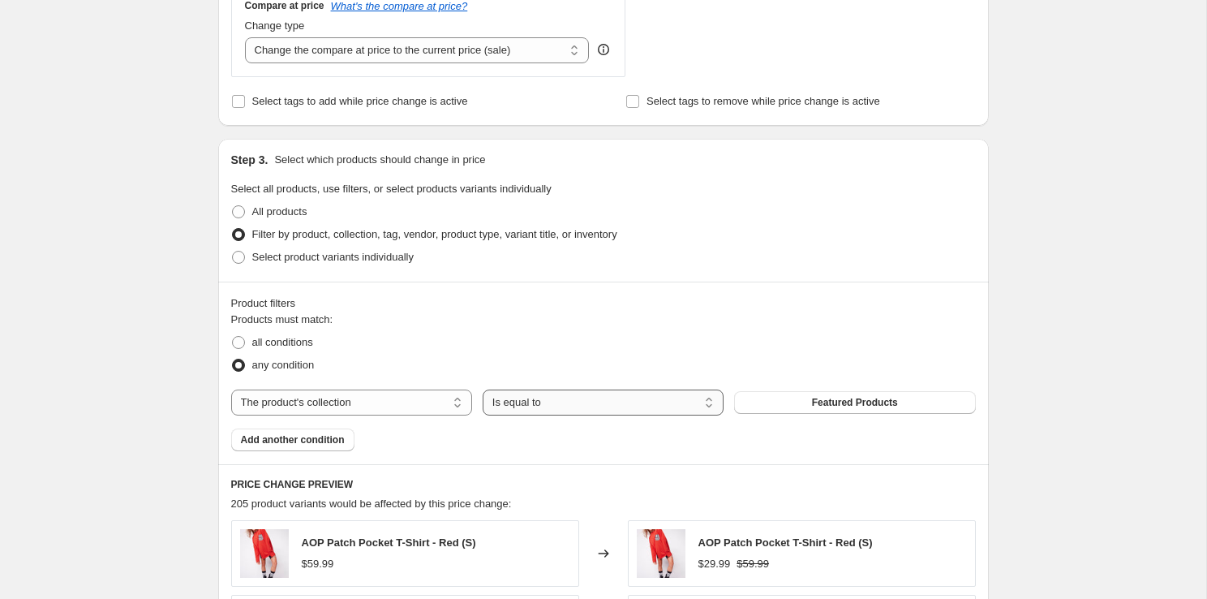
click at [514, 403] on select "Is equal to Is not equal to" at bounding box center [603, 402] width 241 height 26
select select "not_equal"
click at [800, 400] on button "Featured Products" at bounding box center [854, 402] width 241 height 23
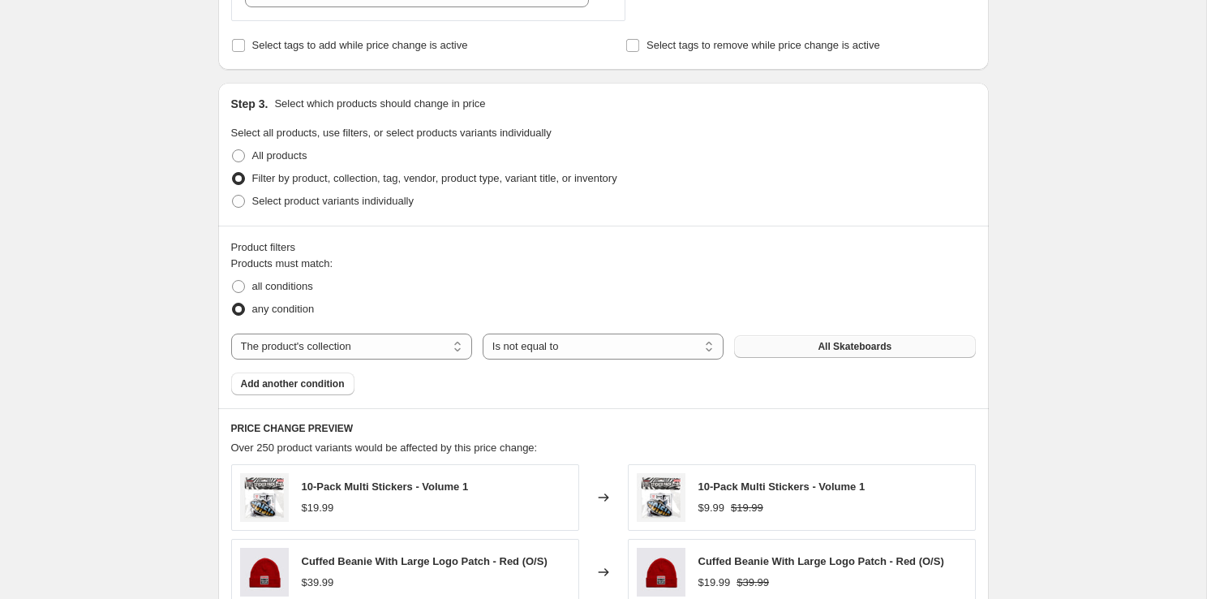
scroll to position [774, 0]
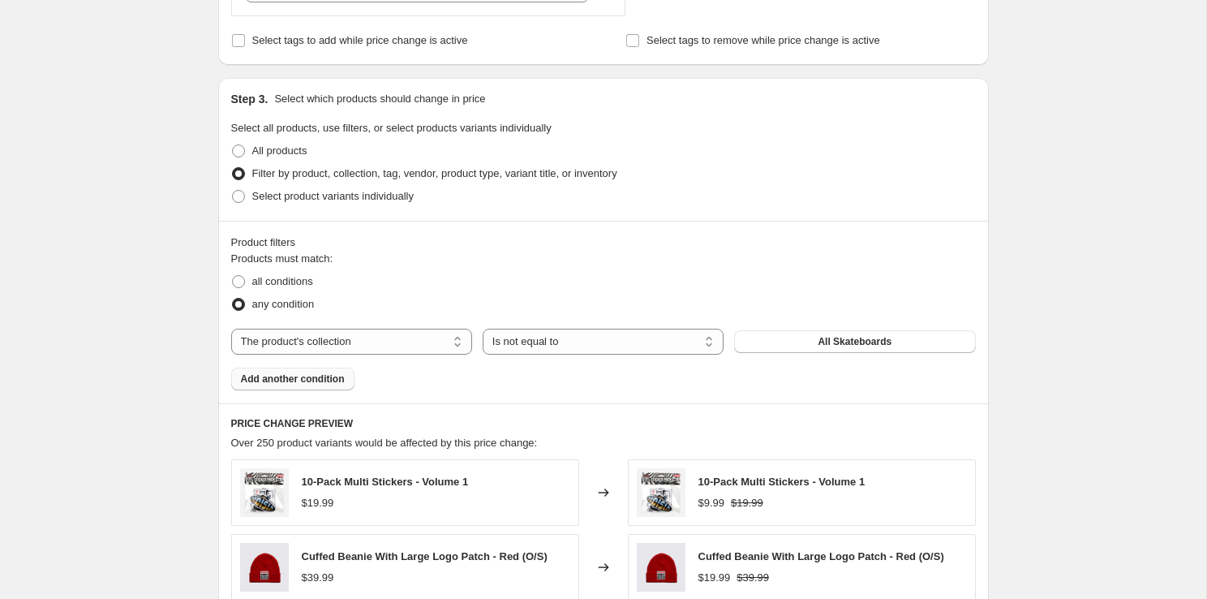
click at [296, 384] on span "Add another condition" at bounding box center [293, 378] width 104 height 13
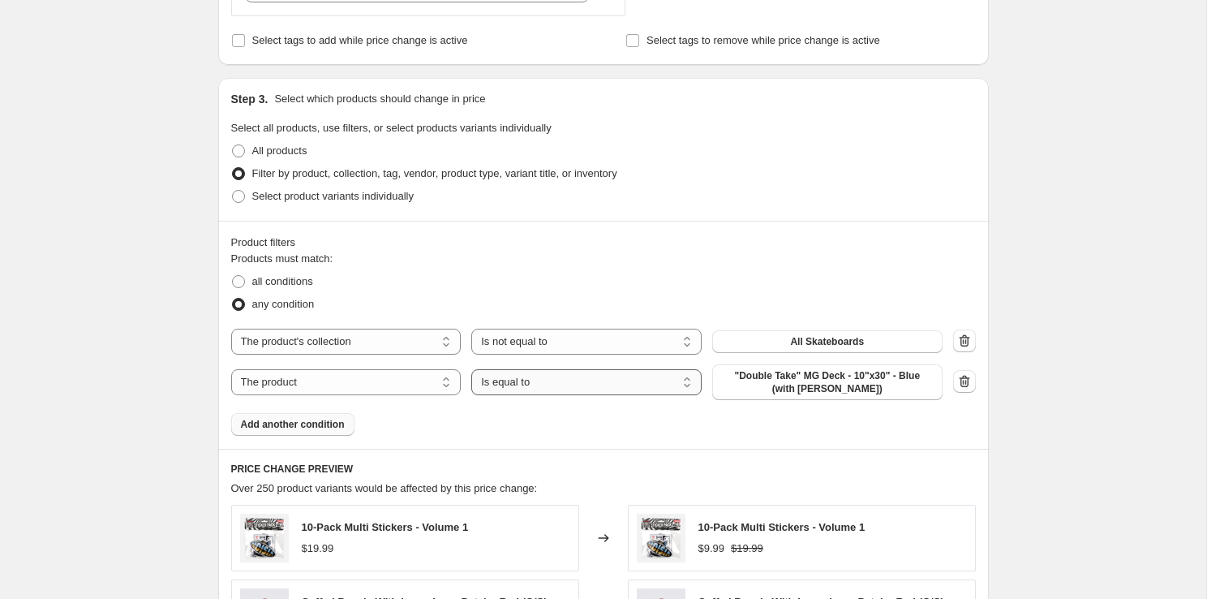
click at [569, 387] on select "Is equal to Is not equal to" at bounding box center [586, 382] width 230 height 26
select select "not_equal"
click at [776, 381] on span ""Double Take" MG Deck - 10"x30" - Blue (with Krystal Grip)" at bounding box center [827, 382] width 211 height 26
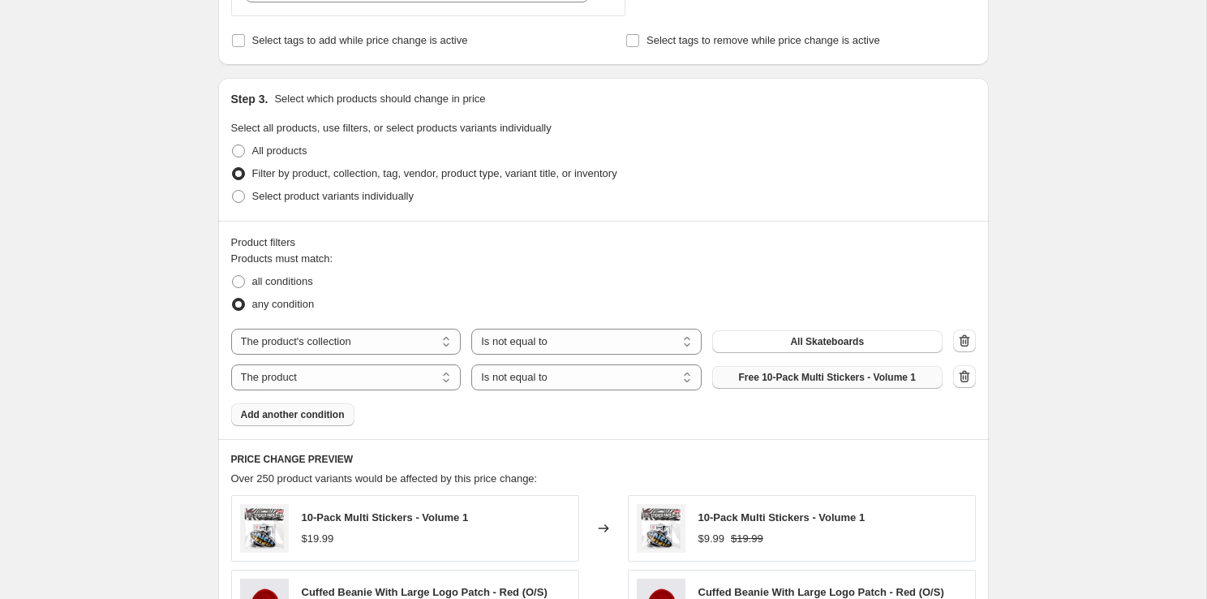
click at [330, 415] on span "Add another condition" at bounding box center [293, 414] width 104 height 13
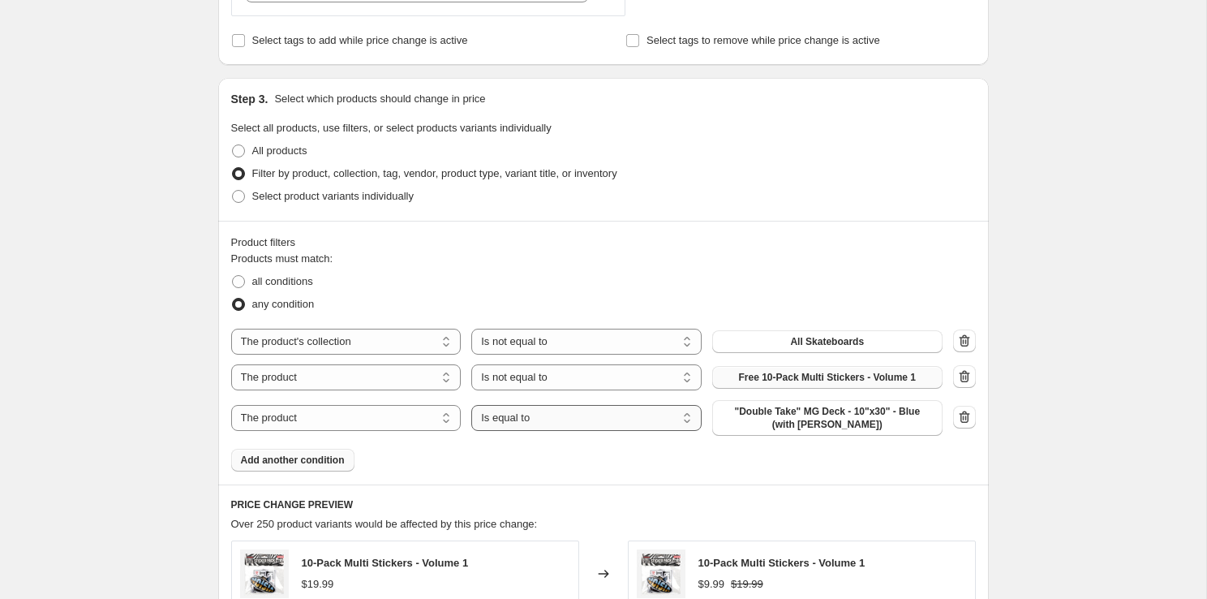
click at [552, 417] on select "Is equal to Is not equal to" at bounding box center [586, 418] width 230 height 26
select select "not_equal"
click at [292, 276] on span "all conditions" at bounding box center [282, 281] width 61 height 12
click at [233, 276] on input "all conditions" at bounding box center [232, 275] width 1 height 1
radio input "true"
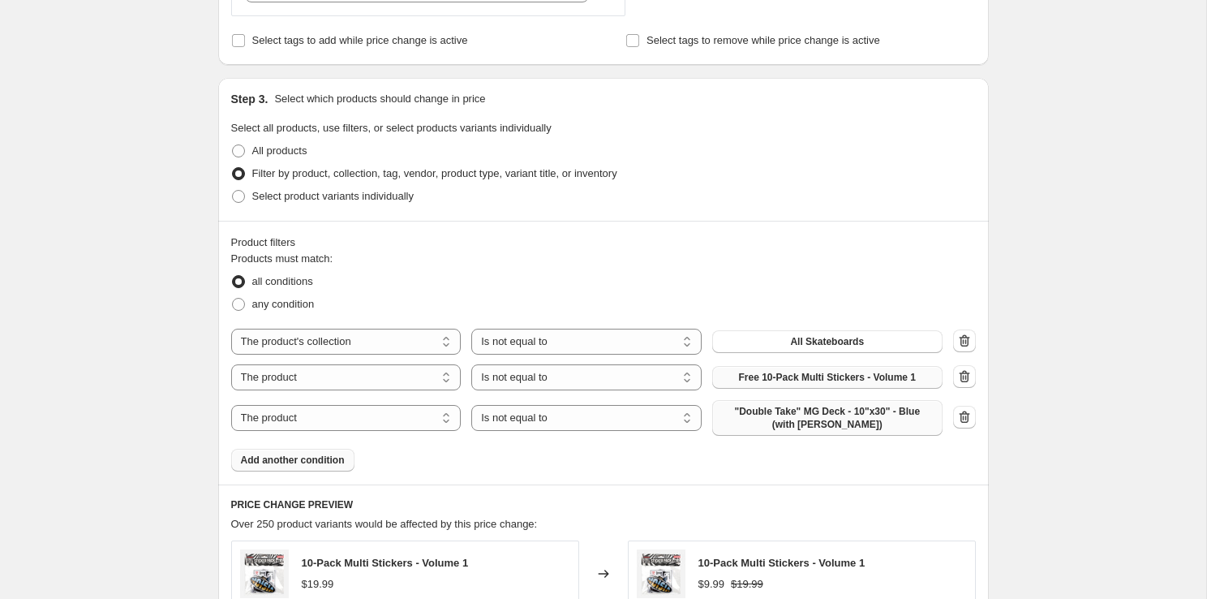
click at [771, 431] on button ""Double Take" MG Deck - 10"x30" - Blue (with Krystal Grip)" at bounding box center [827, 418] width 230 height 36
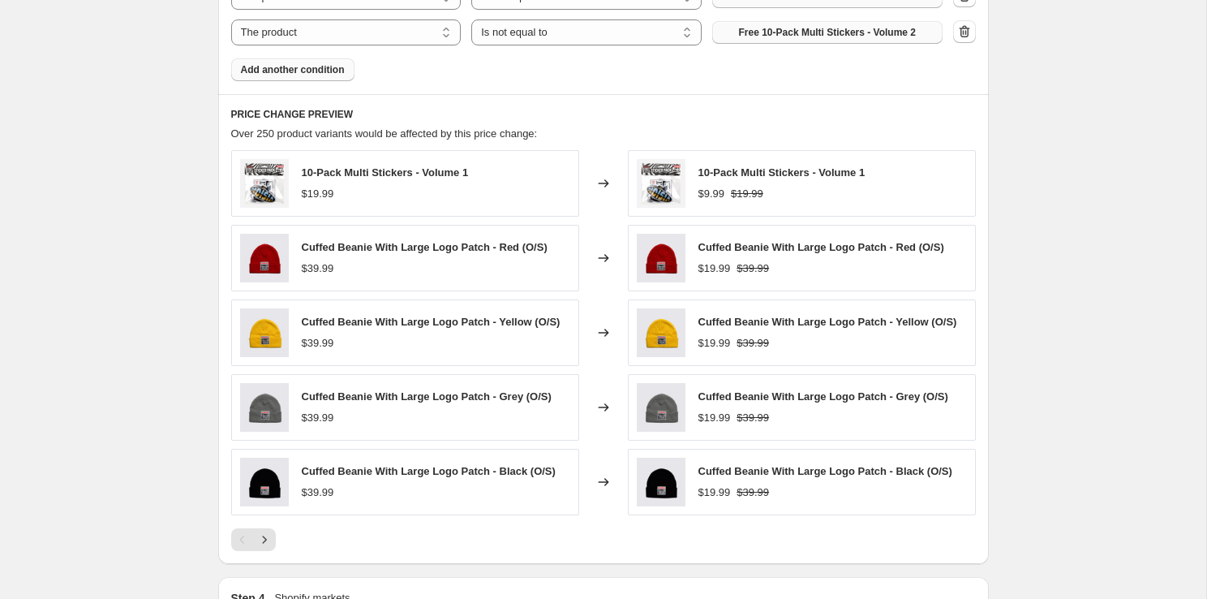
scroll to position [1155, 0]
click at [269, 536] on icon "Next" at bounding box center [264, 539] width 16 height 16
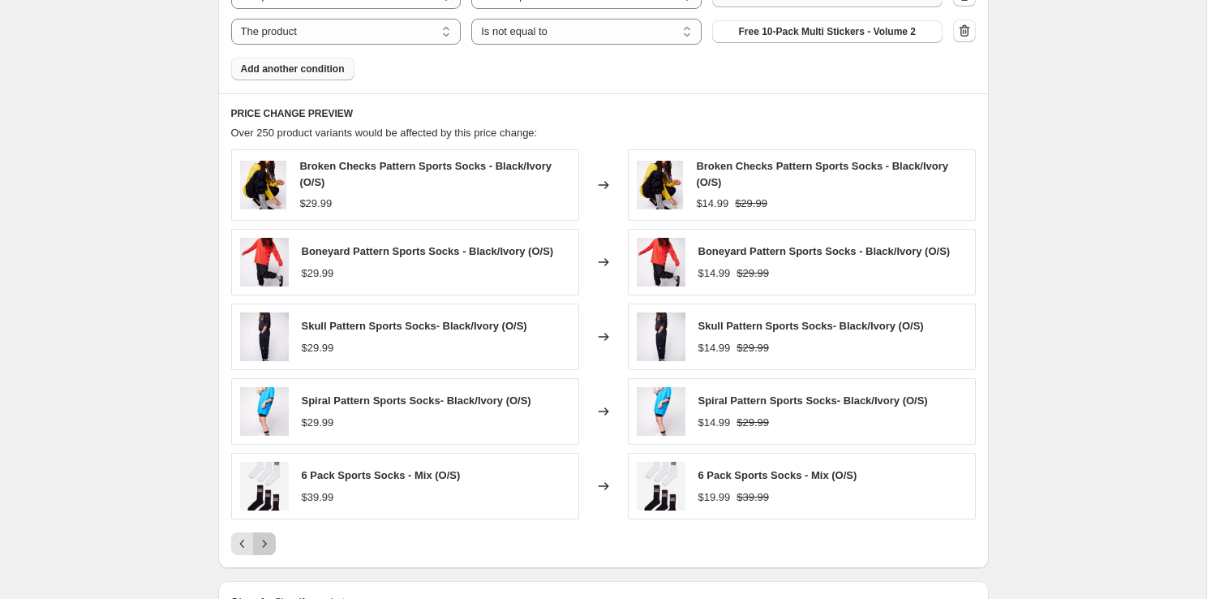
click at [269, 536] on icon "Next" at bounding box center [264, 543] width 16 height 16
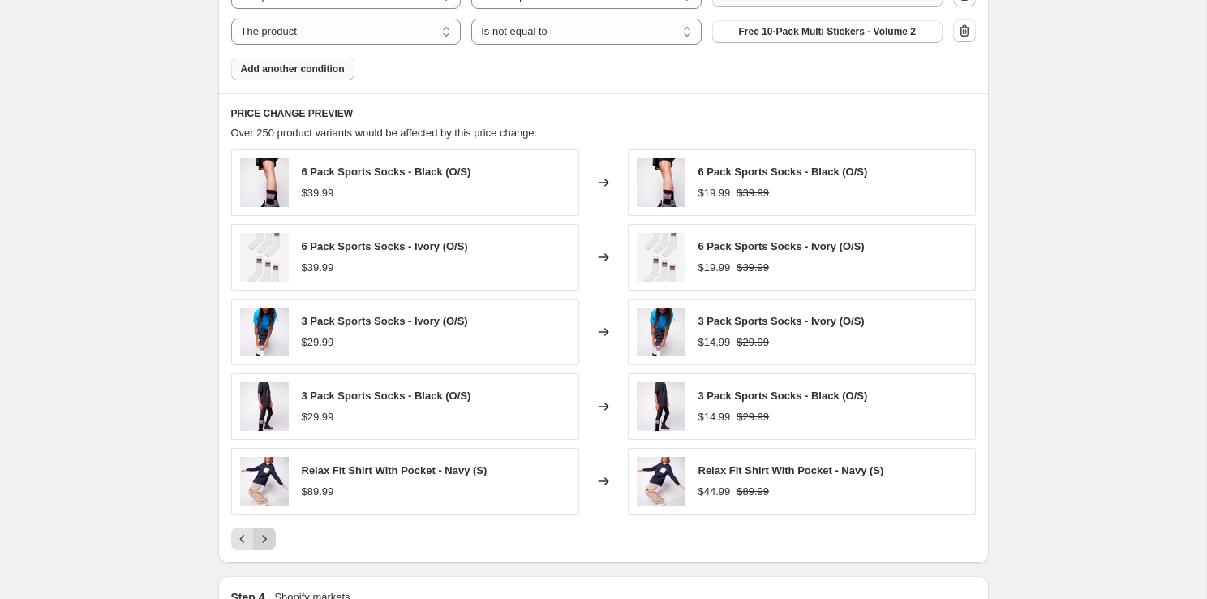
click at [269, 536] on icon "Next" at bounding box center [264, 539] width 16 height 16
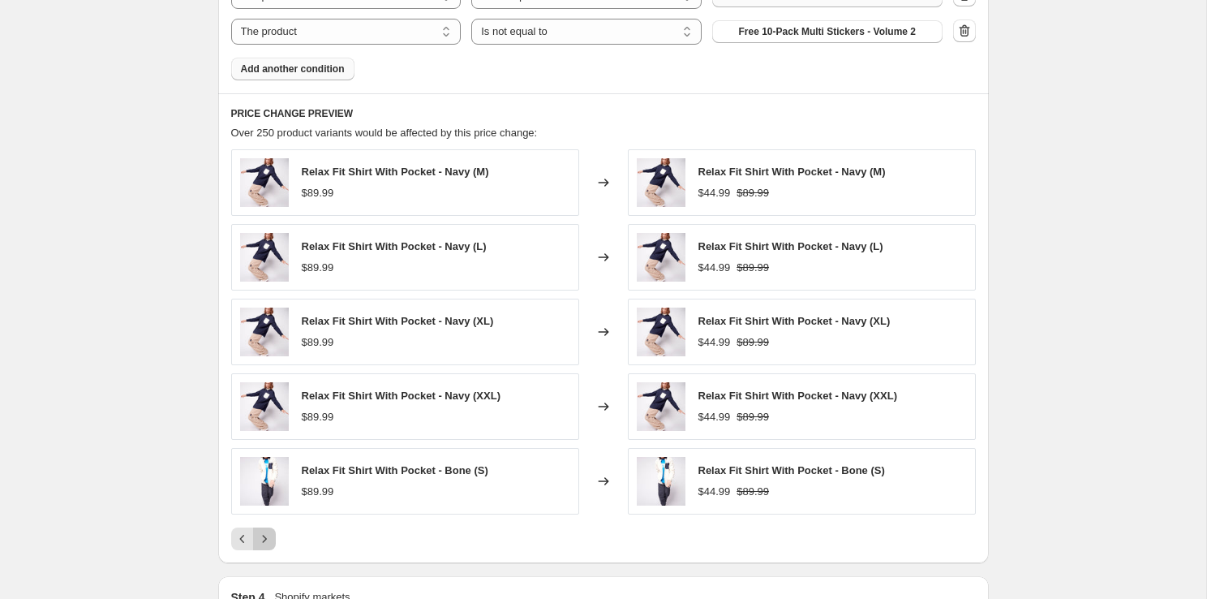
click at [269, 536] on icon "Next" at bounding box center [264, 539] width 16 height 16
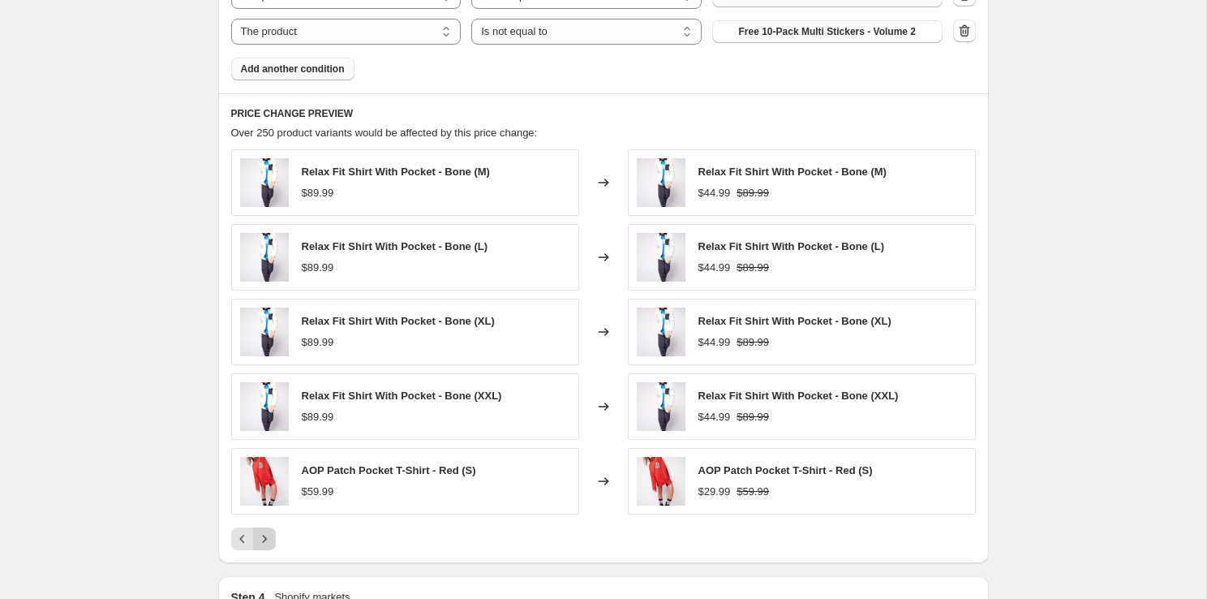
click at [269, 536] on icon "Next" at bounding box center [264, 539] width 16 height 16
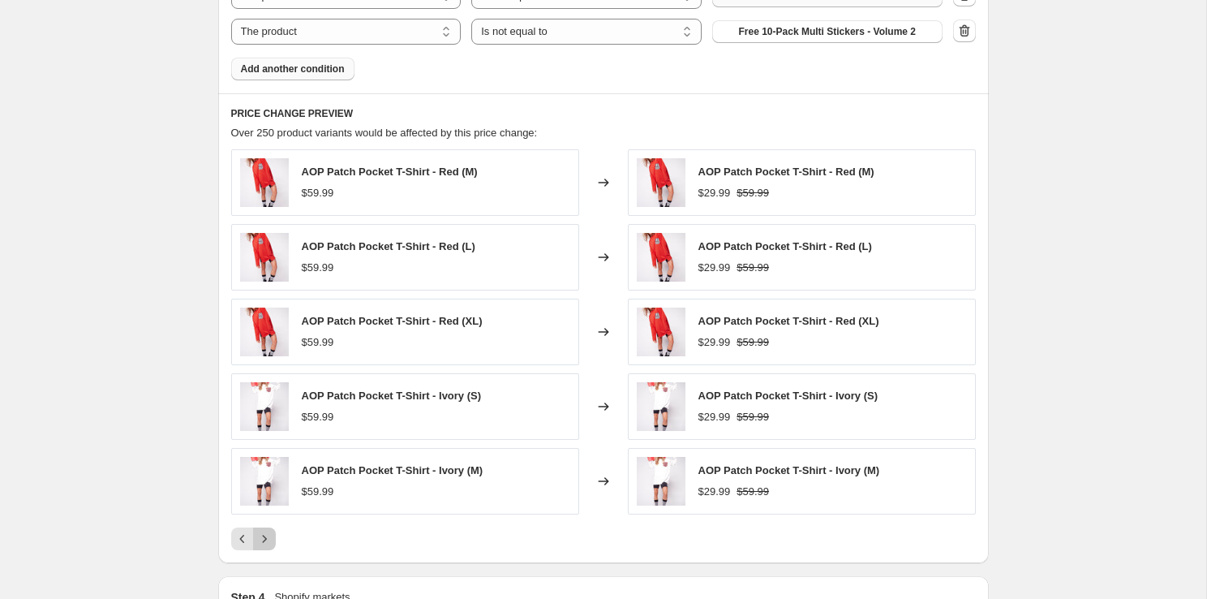
click at [269, 536] on icon "Next" at bounding box center [264, 539] width 16 height 16
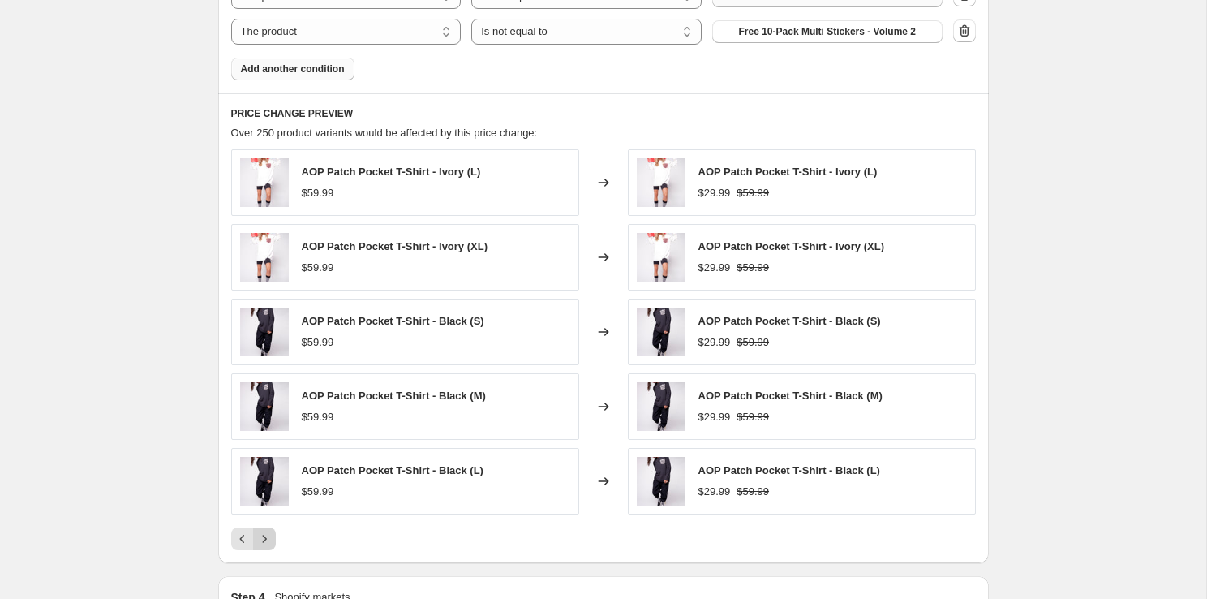
click at [269, 536] on icon "Next" at bounding box center [264, 539] width 16 height 16
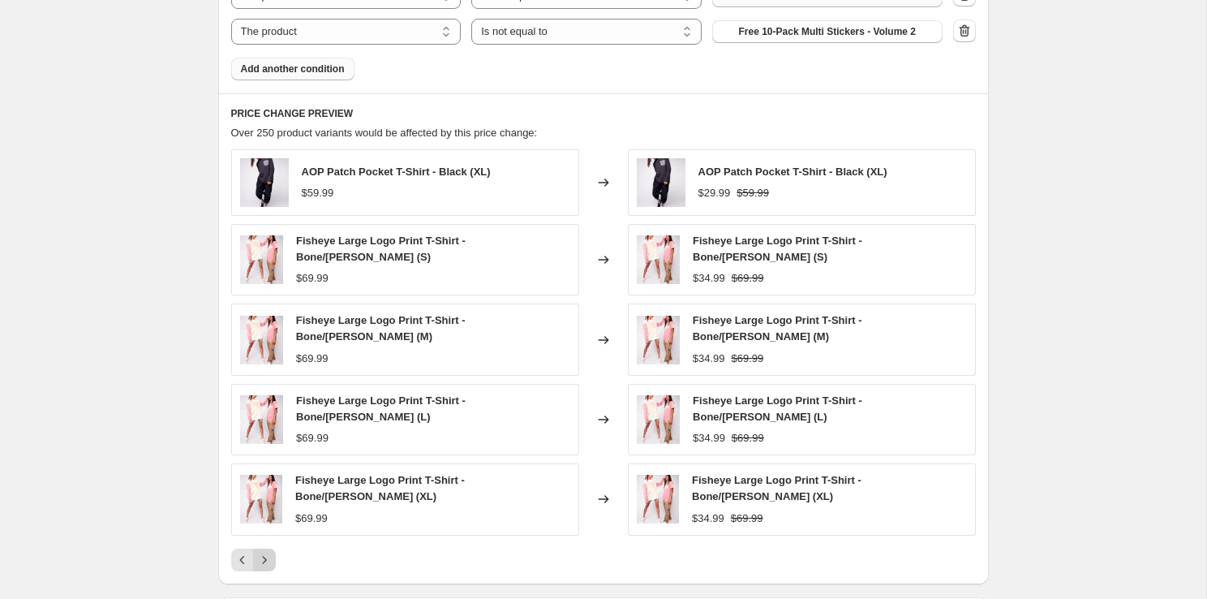
click at [269, 536] on div "AOP Patch Pocket T-Shirt - Black (XL) $59.99 Changed to AOP Patch Pocket T-Shir…" at bounding box center [603, 360] width 745 height 422
click at [266, 541] on div "AOP Patch Pocket T-Shirt - Black (XL) $59.99 Changed to AOP Patch Pocket T-Shir…" at bounding box center [603, 360] width 745 height 422
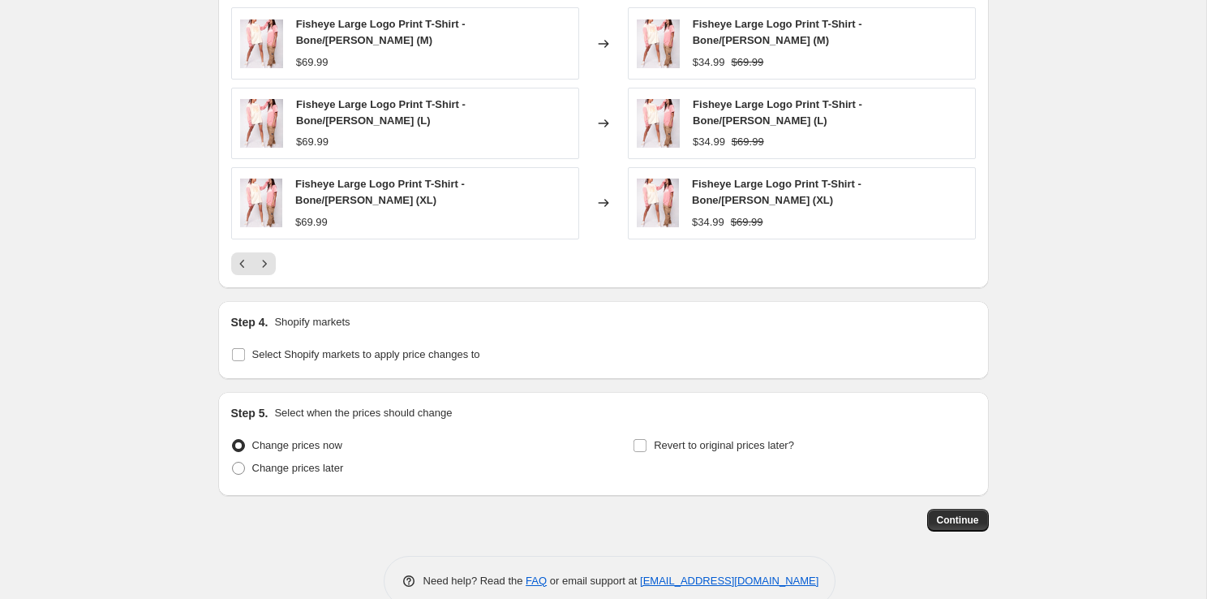
scroll to position [1482, 0]
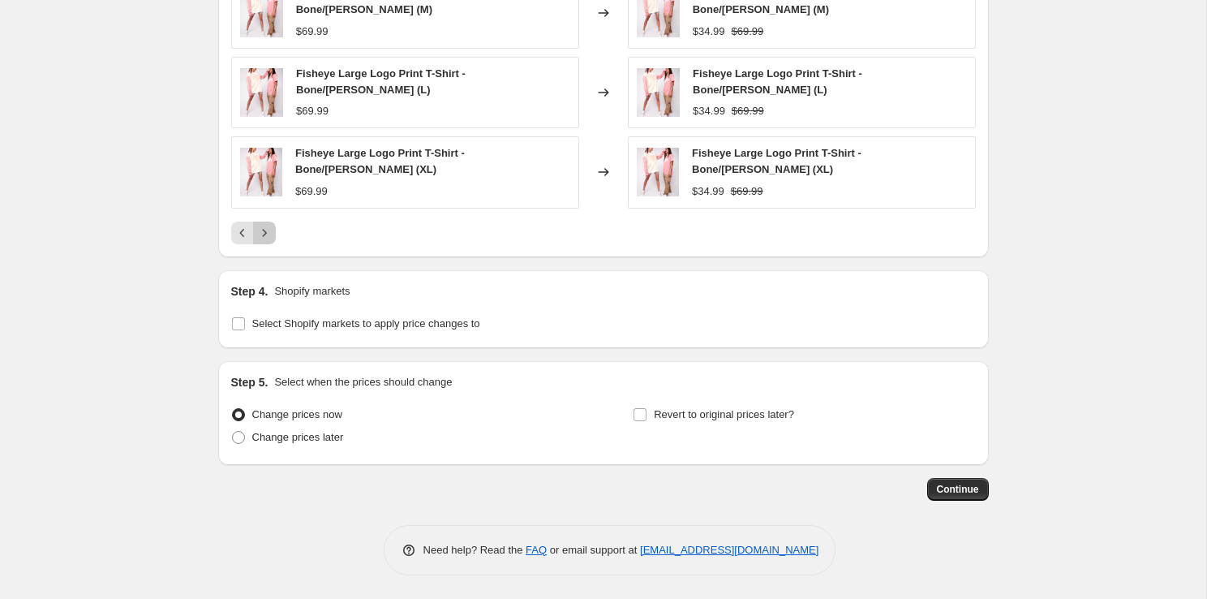
click at [260, 241] on button "Next" at bounding box center [264, 232] width 23 height 23
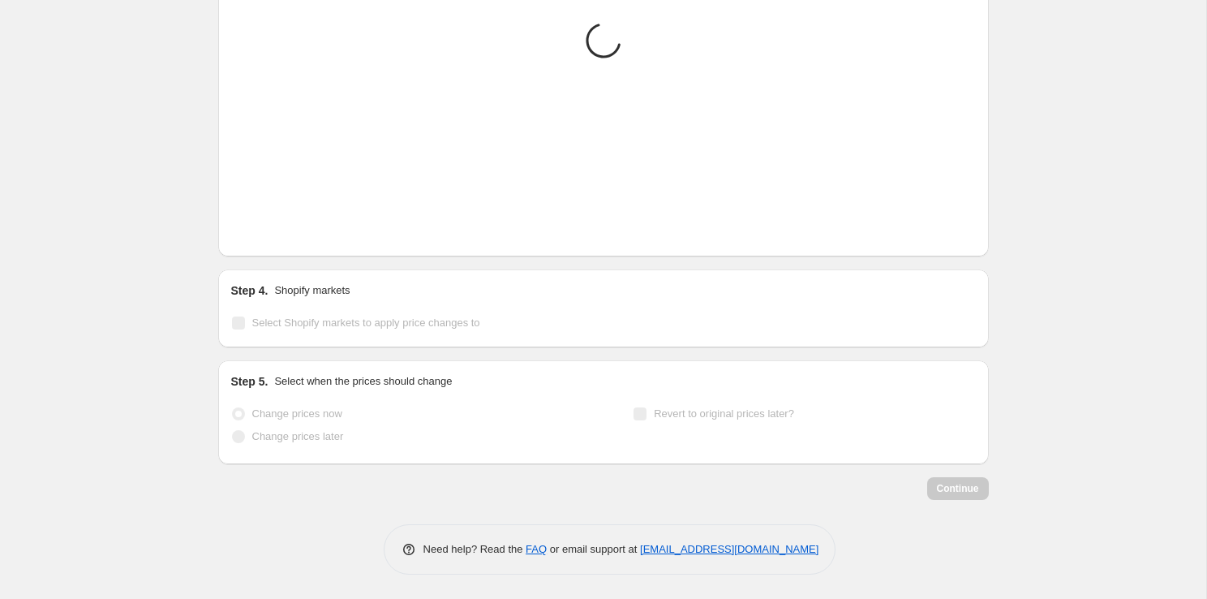
click at [260, 241] on button "Next" at bounding box center [264, 232] width 23 height 23
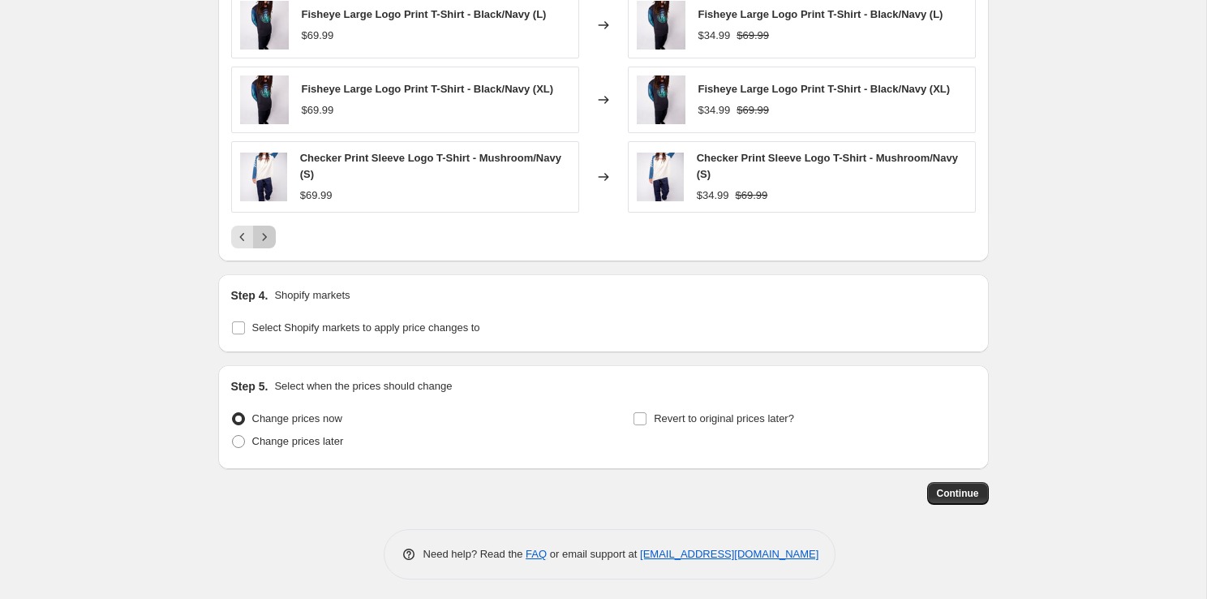
click at [260, 241] on icon "Next" at bounding box center [264, 237] width 16 height 16
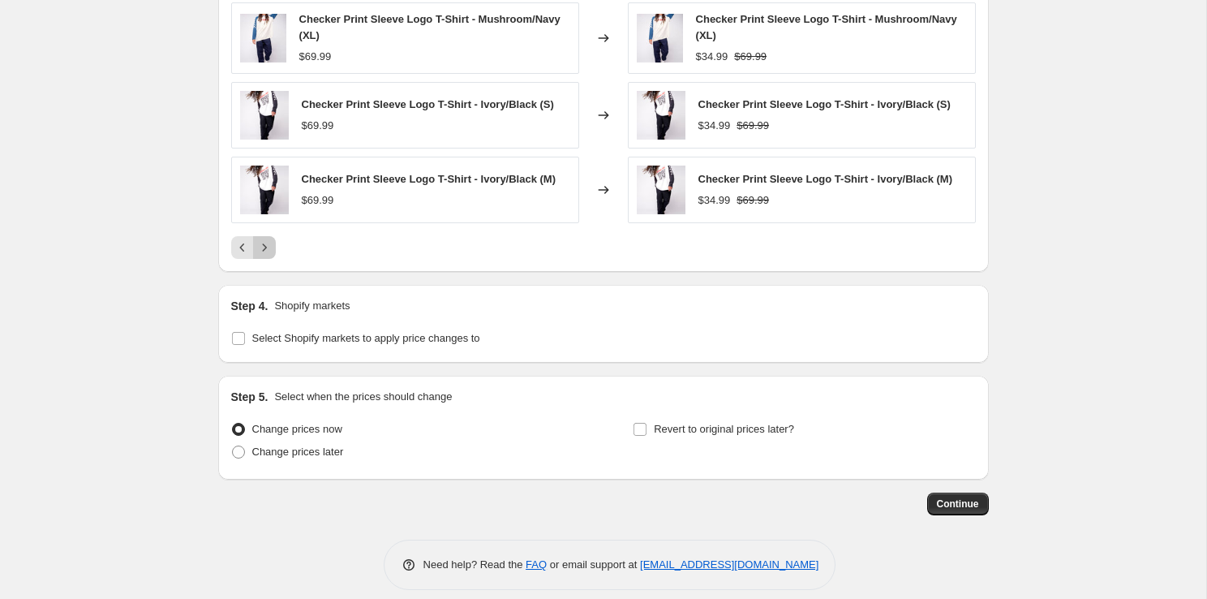
click at [260, 241] on icon "Next" at bounding box center [264, 247] width 16 height 16
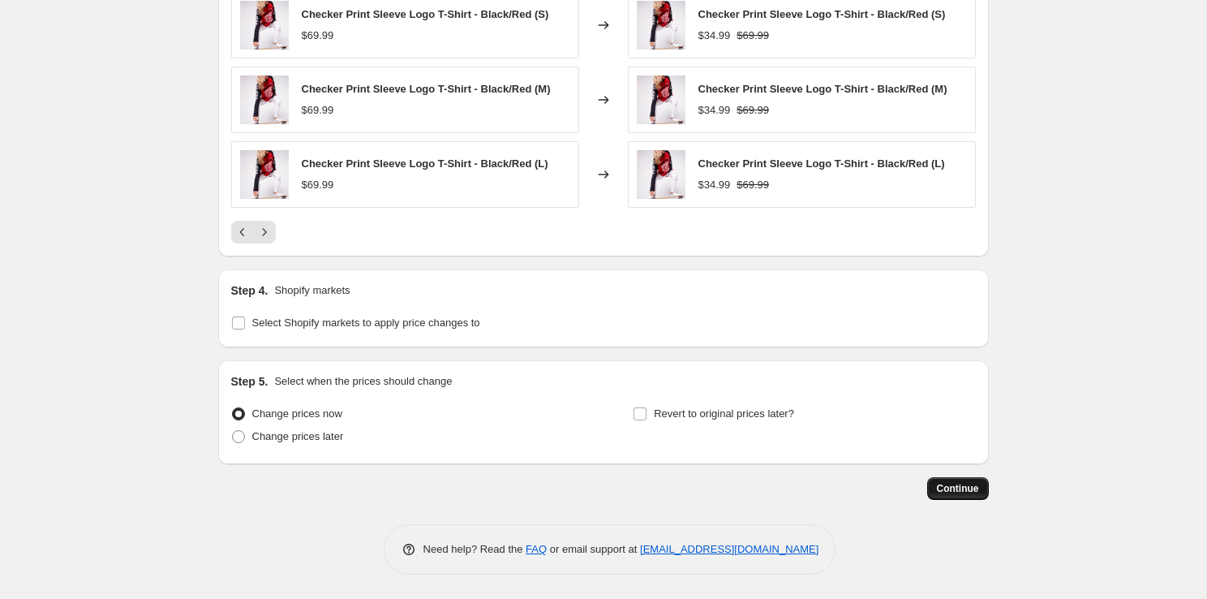
click at [950, 488] on span "Continue" at bounding box center [958, 488] width 42 height 13
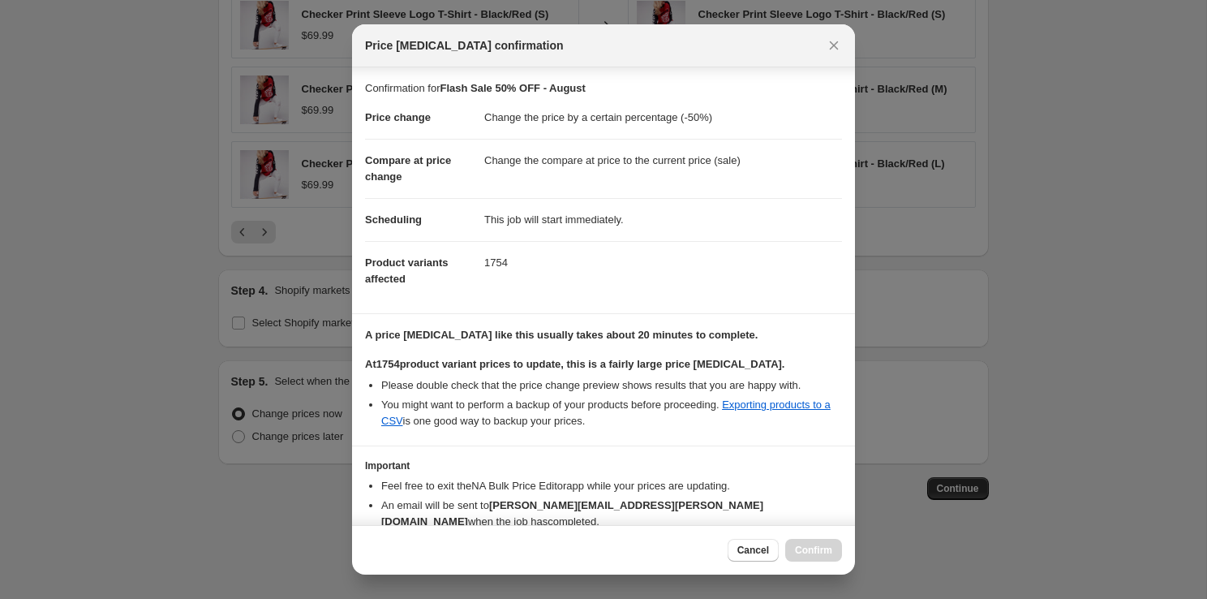
scroll to position [74, 0]
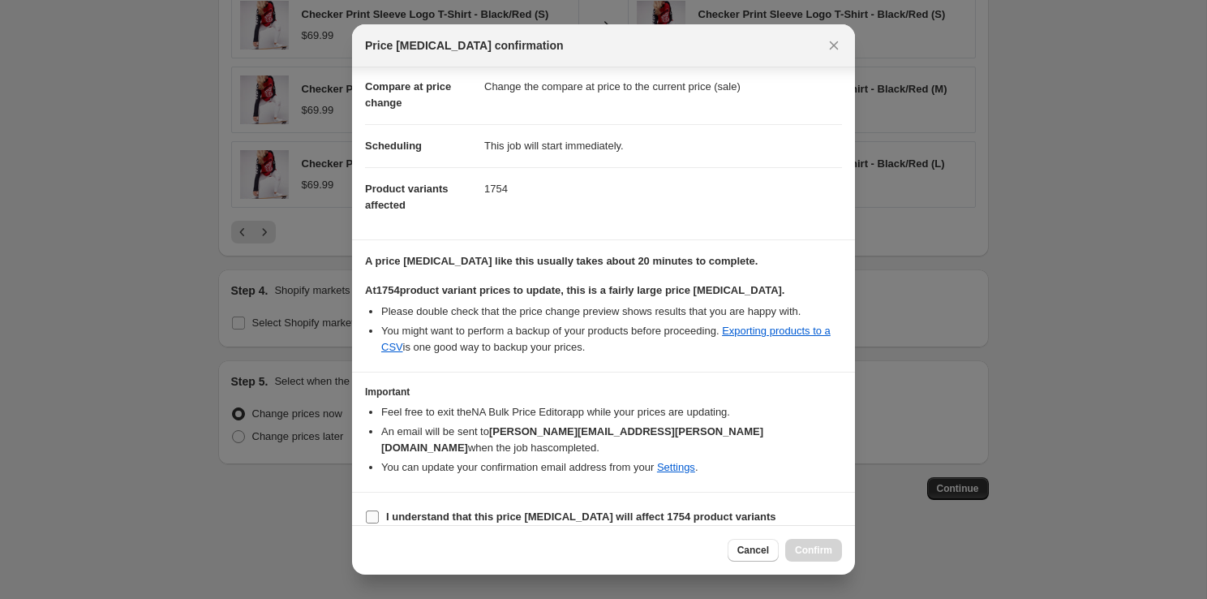
click at [463, 510] on b "I understand that this price change job will affect 1754 product variants" at bounding box center [581, 516] width 390 height 12
click at [379, 510] on input "I understand that this price change job will affect 1754 product variants" at bounding box center [372, 516] width 13 height 13
checkbox input "true"
click at [815, 549] on span "Confirm" at bounding box center [813, 550] width 37 height 13
type input "Flash Sale 50% OFF - August"
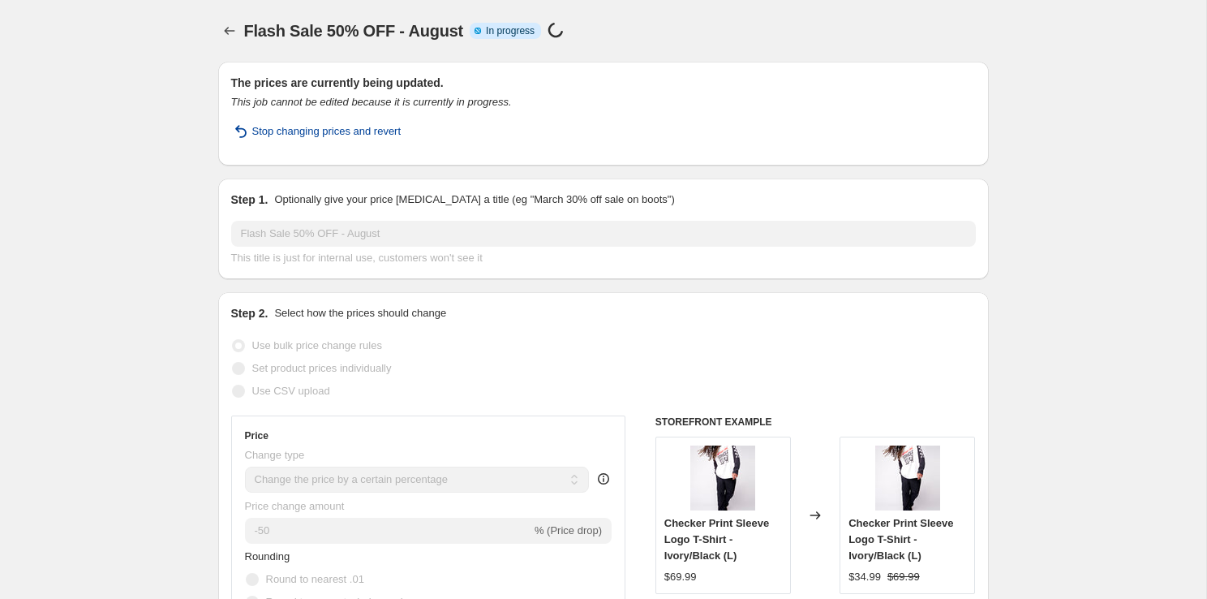
click at [387, 138] on span "Stop changing prices and revert" at bounding box center [326, 131] width 149 height 16
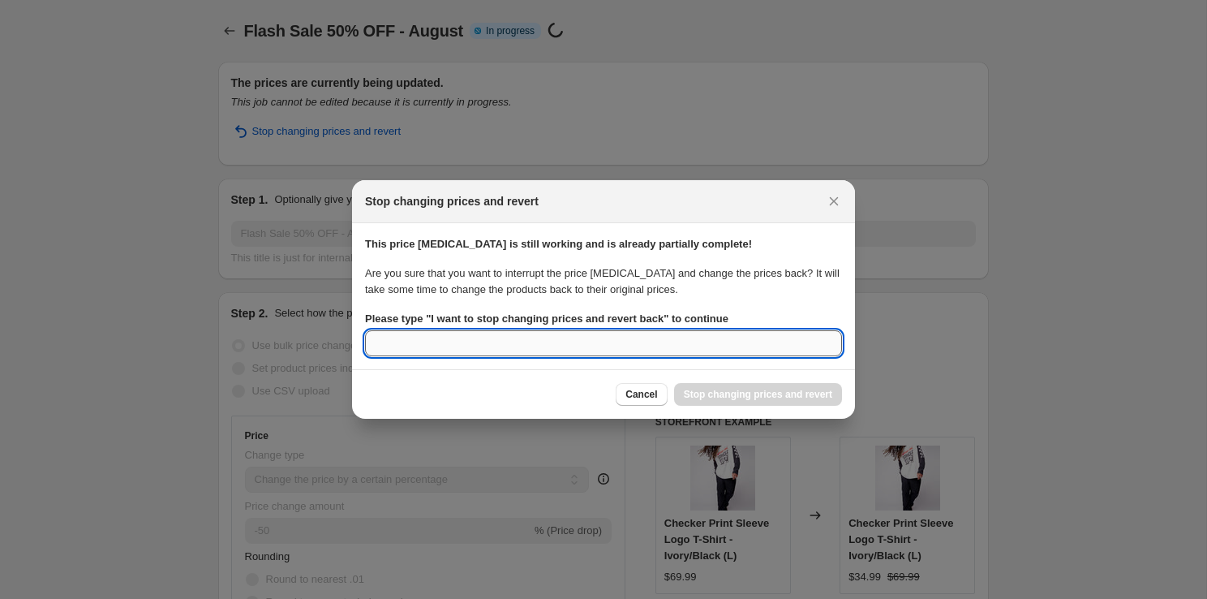
click at [590, 338] on input "Please type " I want to stop changing prices and revert back " to continue" at bounding box center [603, 343] width 477 height 26
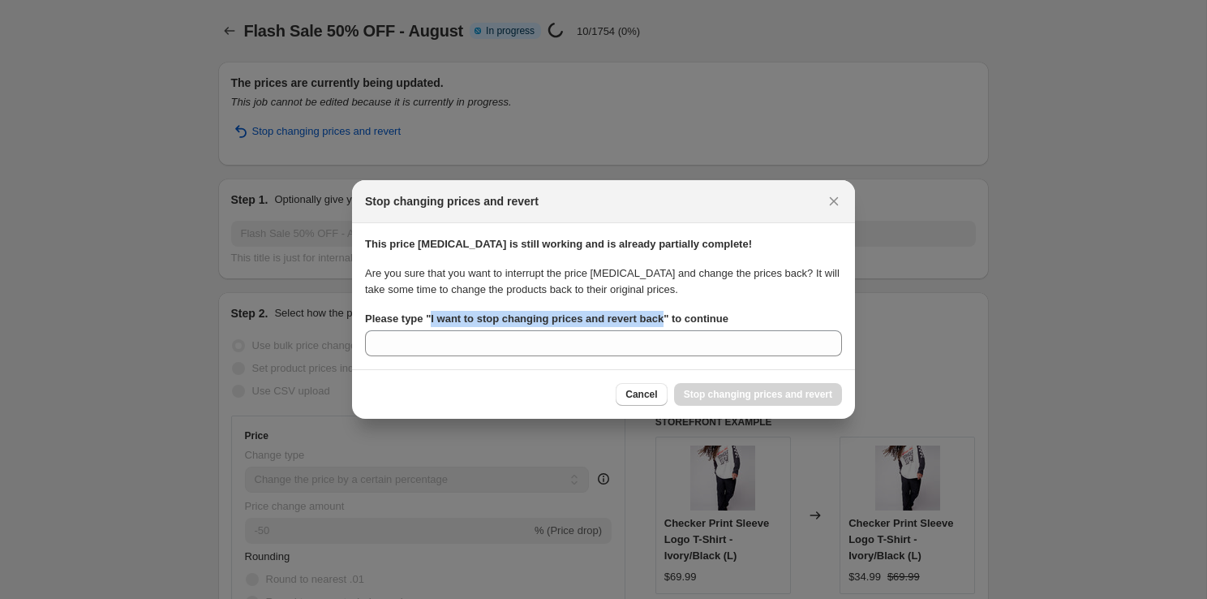
drag, startPoint x: 677, startPoint y: 316, endPoint x: 433, endPoint y: 322, distance: 243.4
click at [433, 322] on b "Please type " I want to stop changing prices and revert back " to continue" at bounding box center [546, 318] width 363 height 12
copy b "I want to stop changing prices and revert back"
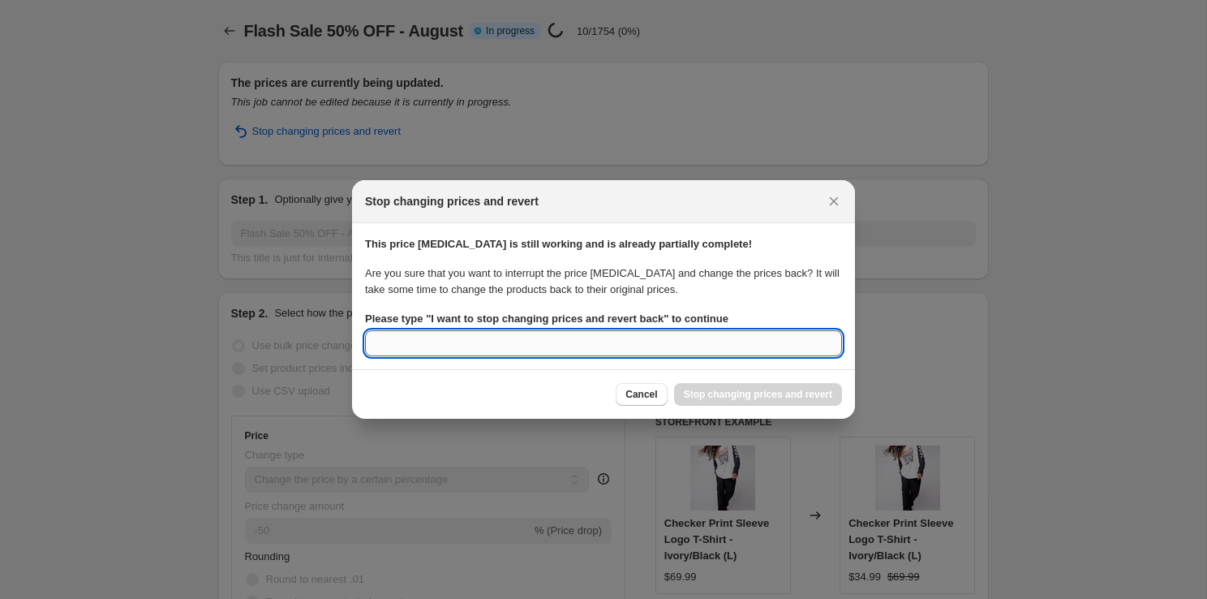
click at [657, 346] on input "Please type " I want to stop changing prices and revert back " to continue" at bounding box center [603, 343] width 477 height 26
paste input "I want to stop changing prices and revert back"
type input "I want to stop changing prices and revert back"
click at [724, 393] on span "Stop changing prices and revert" at bounding box center [758, 394] width 148 height 13
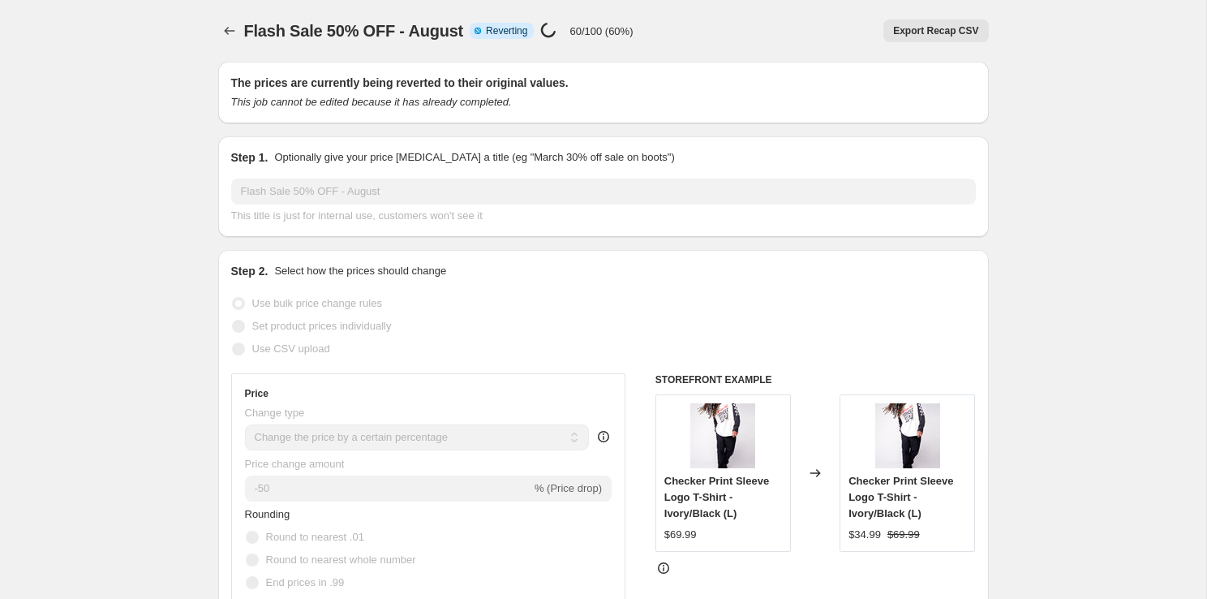
select select "percentage"
select select "collection"
select select "not_equal"
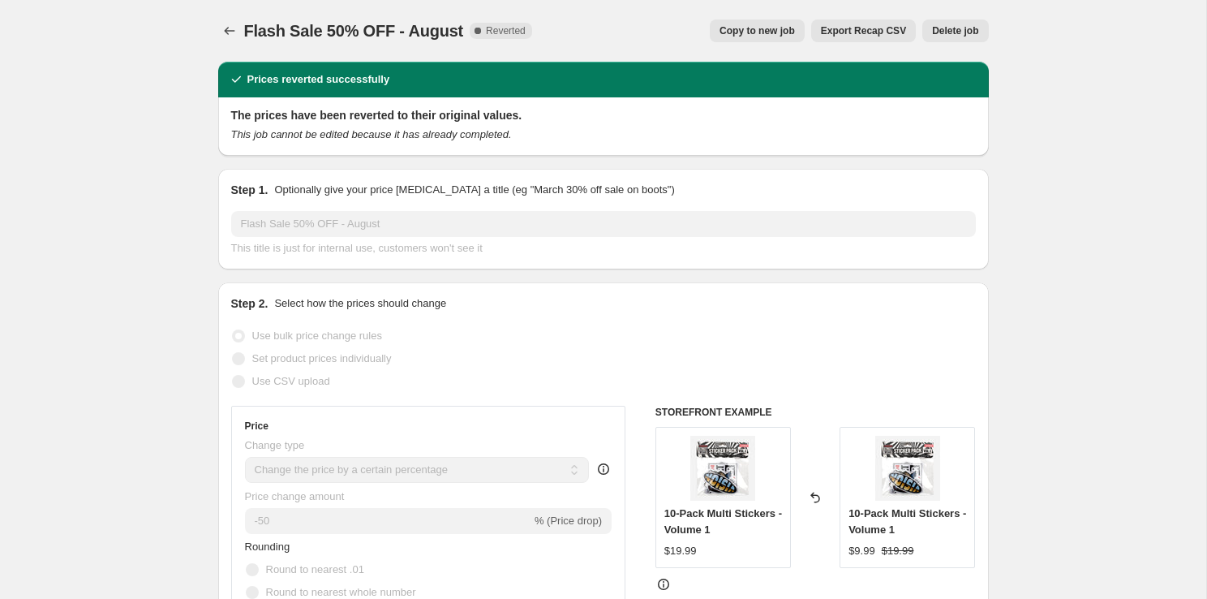
click at [767, 37] on span "Copy to new job" at bounding box center [757, 30] width 75 height 13
select select "percentage"
select select "collection"
select select "not_equal"
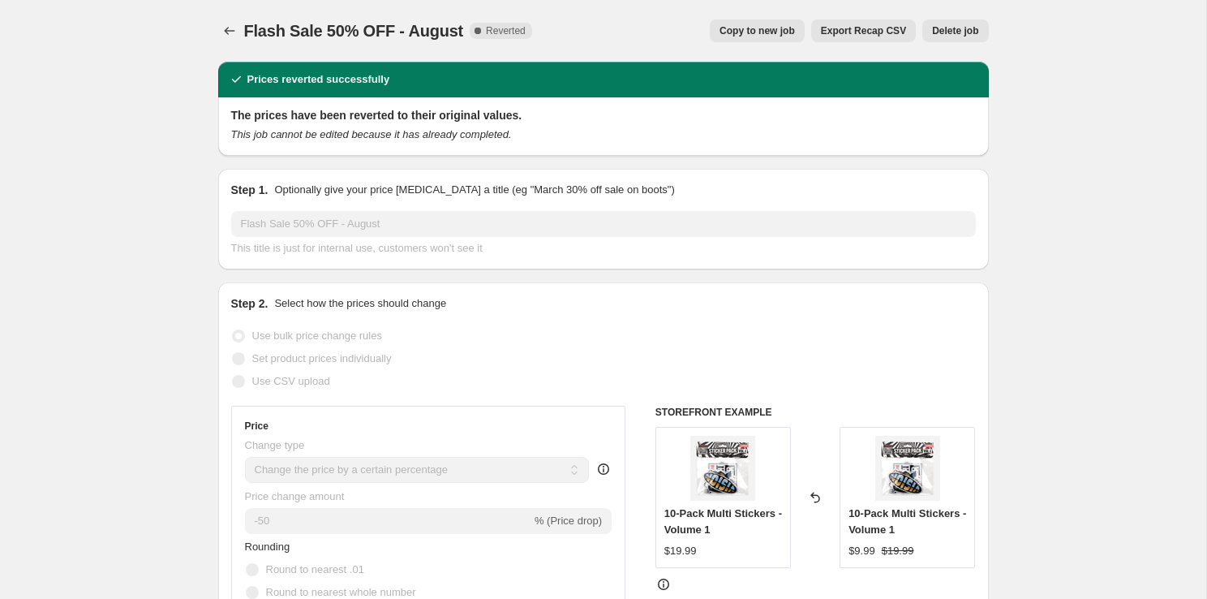
select select "not_equal"
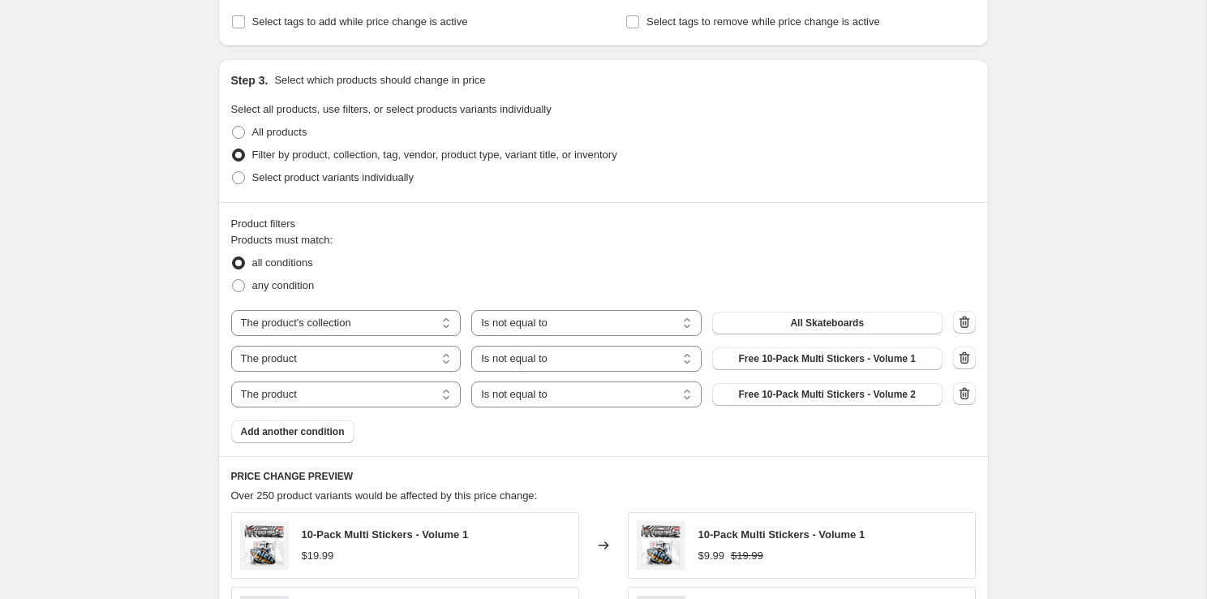
scroll to position [805, 0]
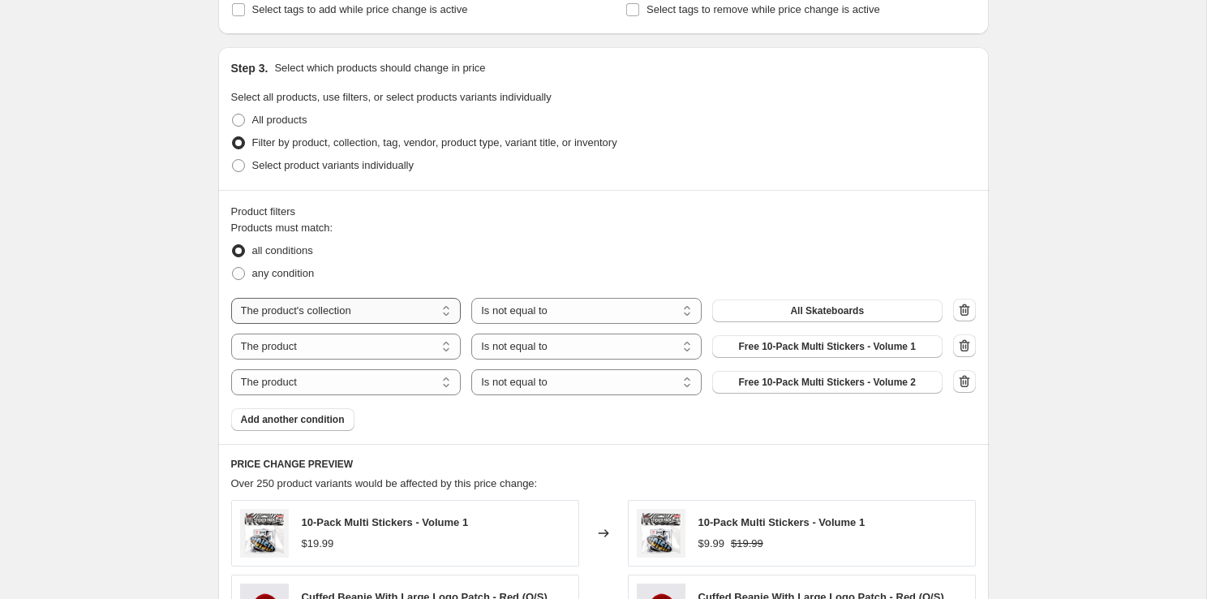
click at [364, 307] on select "The product The product's collection The product's tag The product's vendor The…" at bounding box center [346, 311] width 230 height 26
select select "tag"
click at [803, 309] on button "__hidden" at bounding box center [827, 310] width 230 height 23
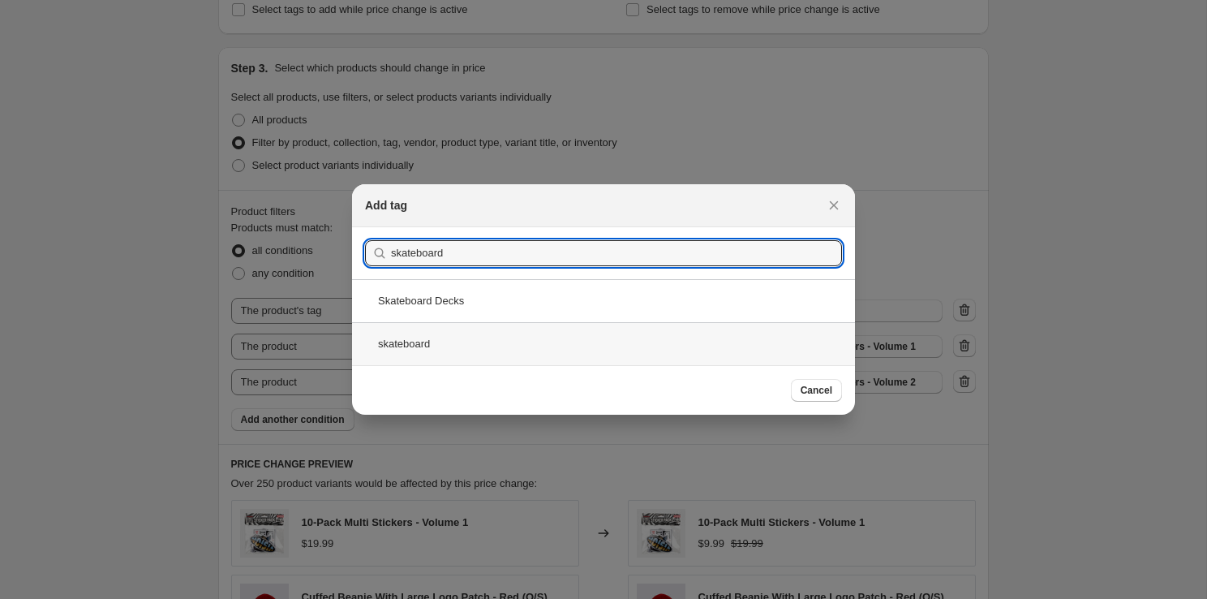
type input "skateboard"
click at [765, 333] on div "skateboard" at bounding box center [603, 343] width 503 height 43
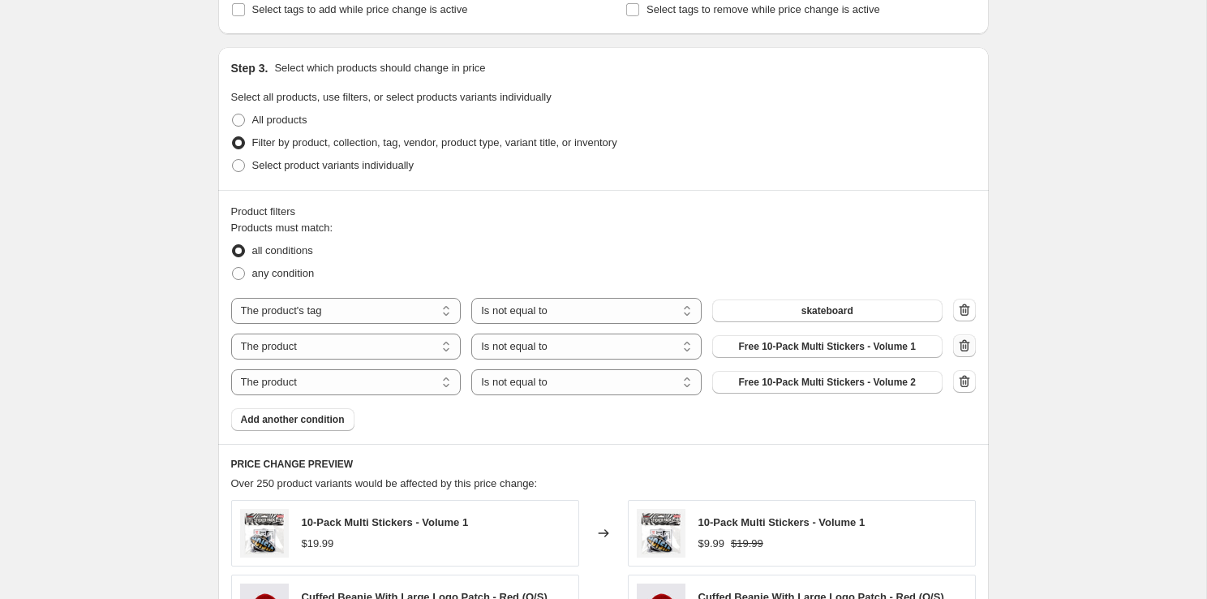
click at [968, 343] on icon "button" at bounding box center [964, 345] width 11 height 12
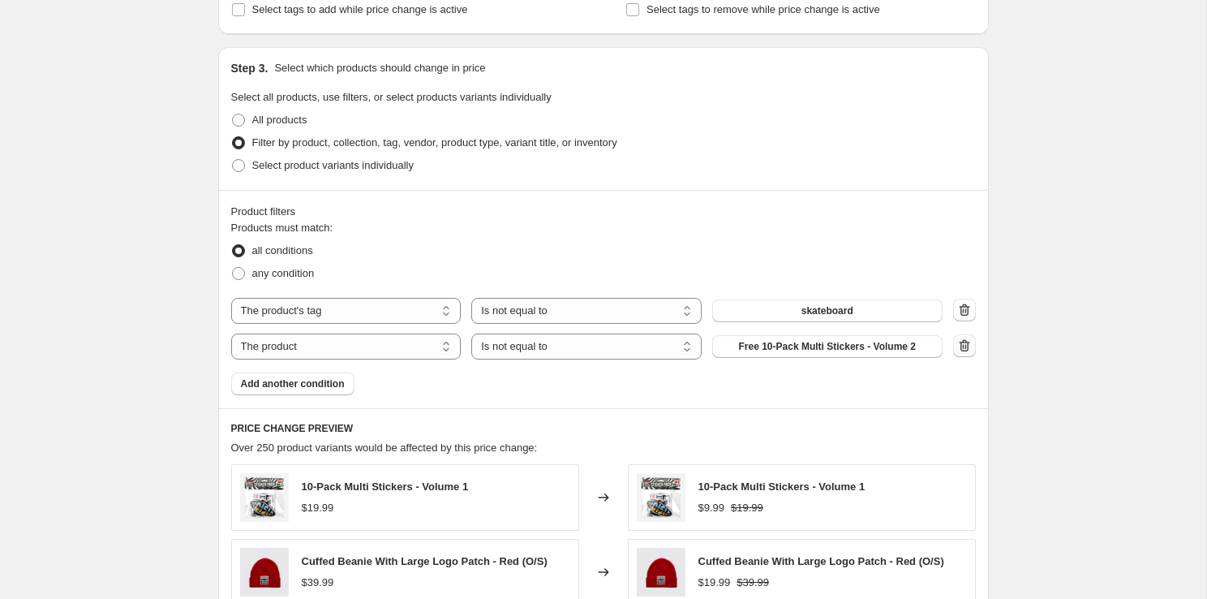
click at [968, 343] on icon "button" at bounding box center [964, 345] width 11 height 12
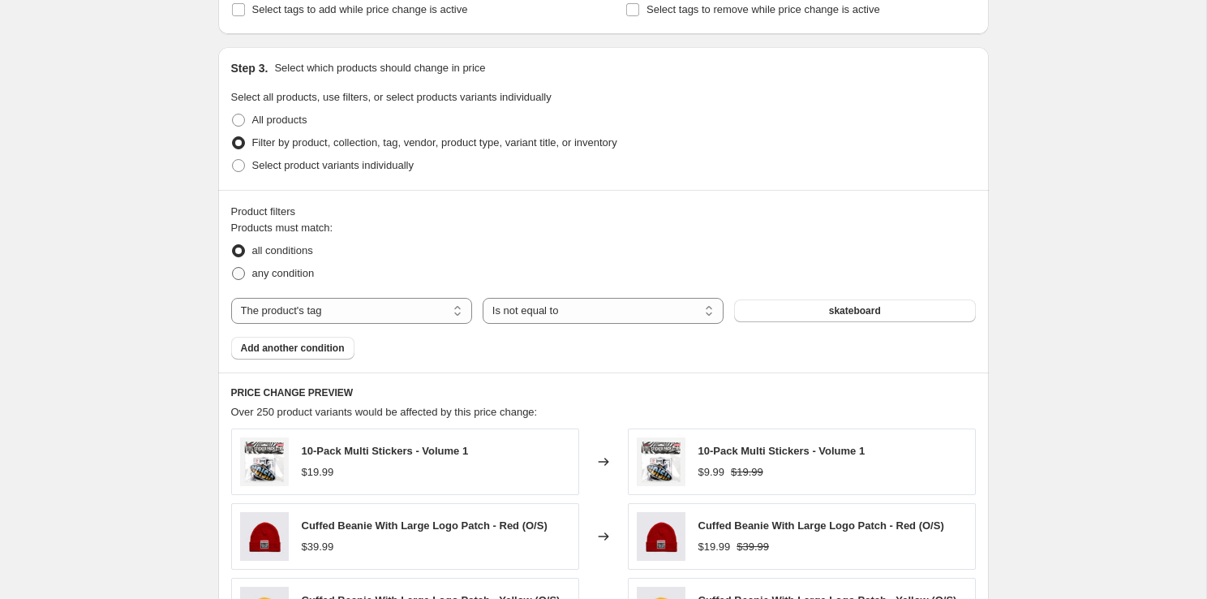
click at [294, 273] on span "any condition" at bounding box center [283, 273] width 62 height 12
click at [233, 268] on input "any condition" at bounding box center [232, 267] width 1 height 1
radio input "true"
click at [292, 350] on span "Add another condition" at bounding box center [293, 348] width 104 height 13
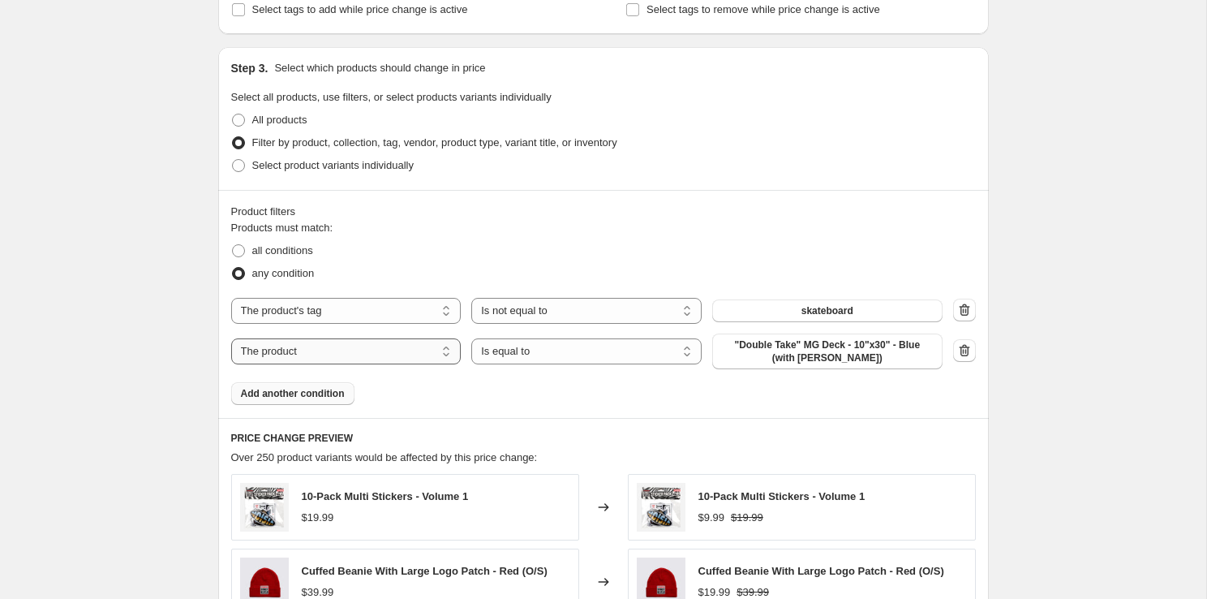
click at [384, 350] on select "The product The product's collection The product's tag The product's vendor The…" at bounding box center [346, 351] width 230 height 26
select select "product_type"
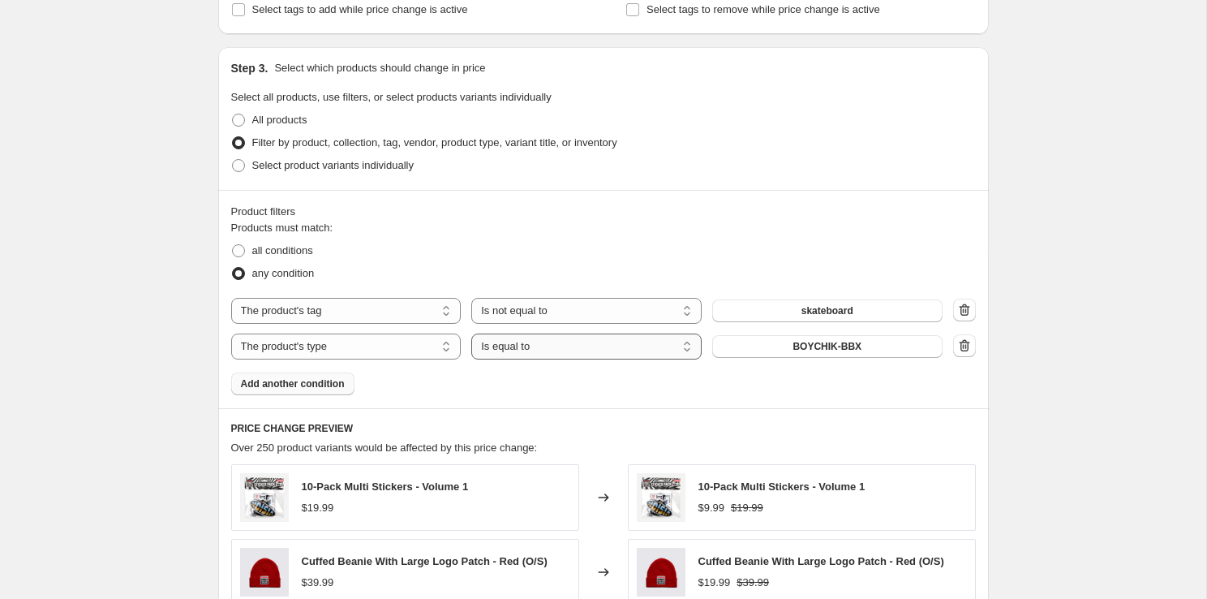
click at [555, 350] on select "Is equal to Is not equal to" at bounding box center [586, 346] width 230 height 26
select select "not_equal"
click at [897, 345] on button "BOYCHIK-BBX" at bounding box center [827, 346] width 230 height 23
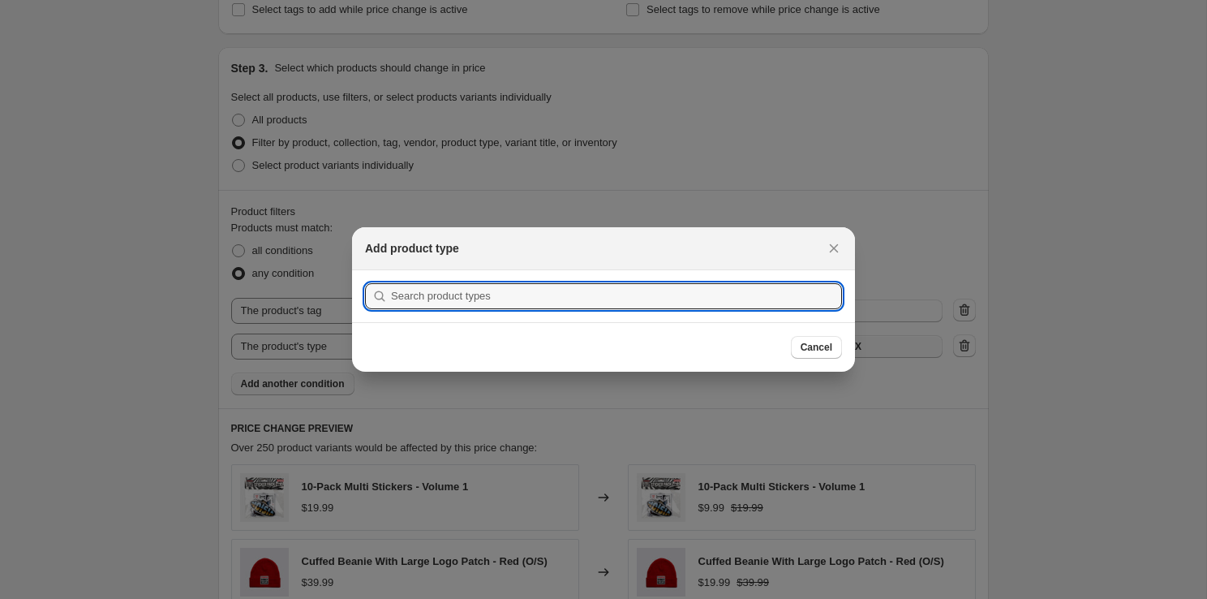
scroll to position [0, 0]
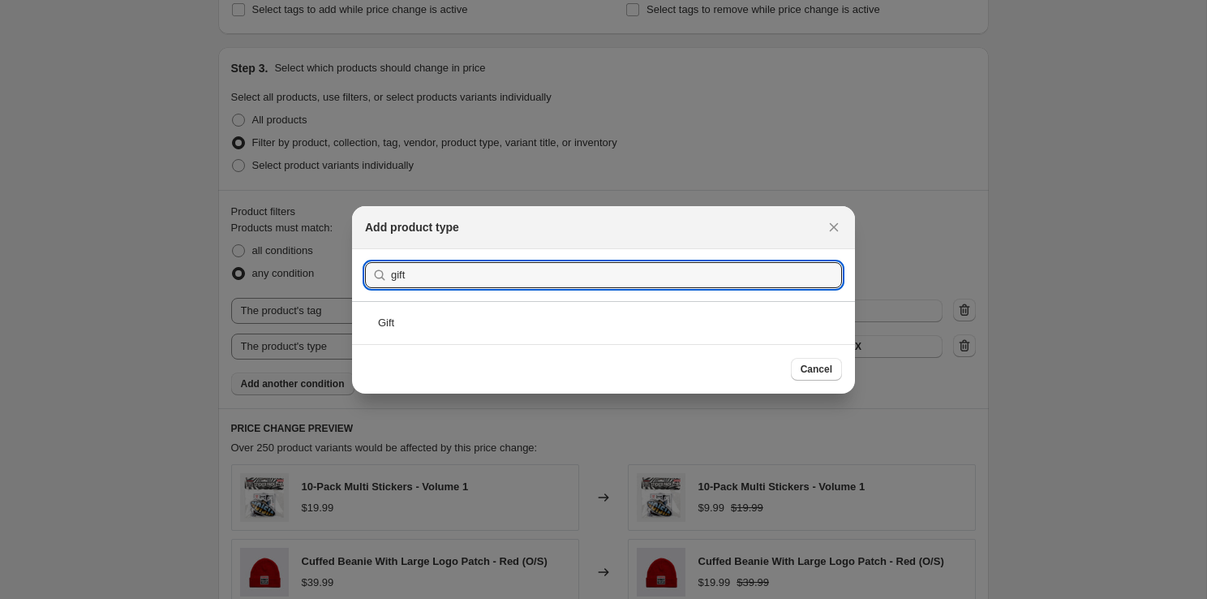
type input "gift"
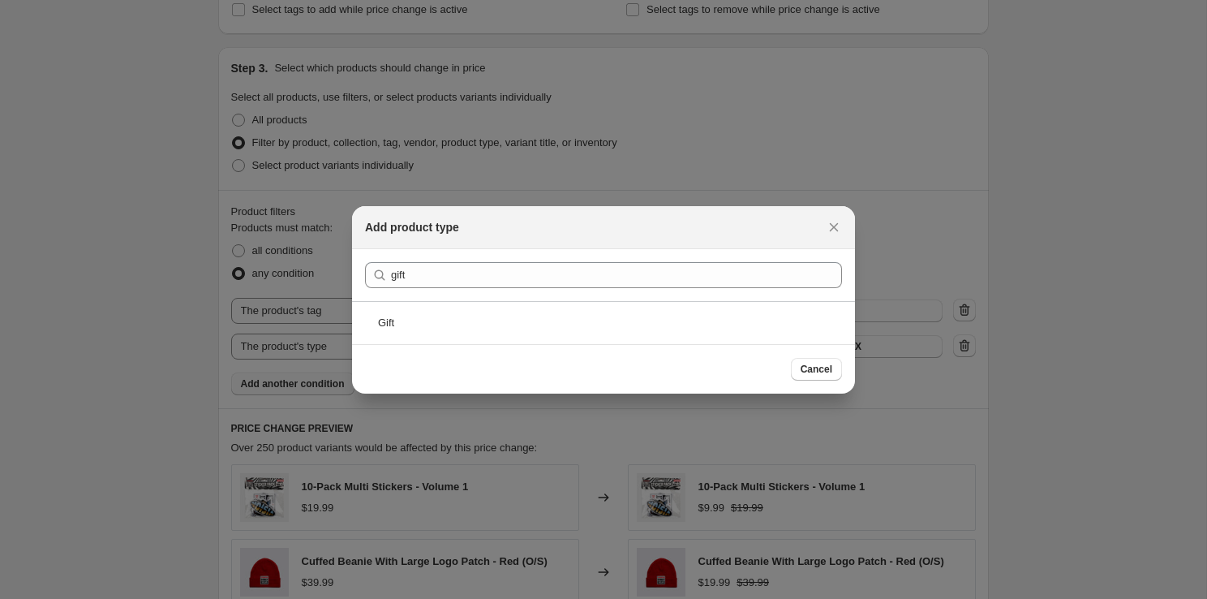
click at [690, 310] on div "Gift" at bounding box center [603, 322] width 503 height 43
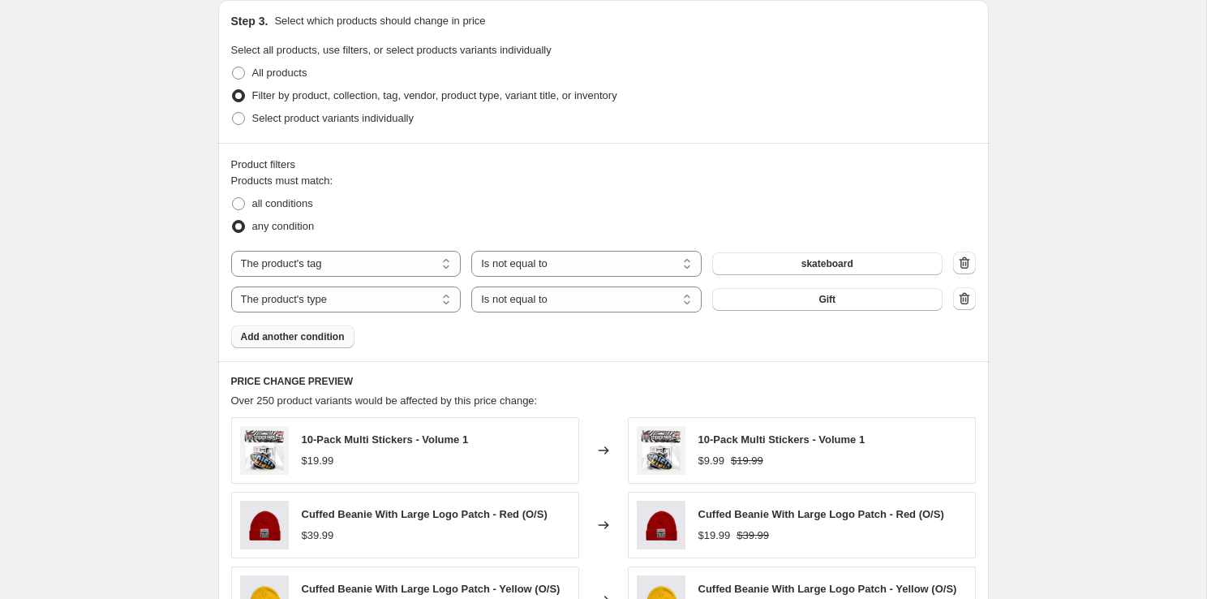
scroll to position [853, 0]
drag, startPoint x: 302, startPoint y: 204, endPoint x: 478, endPoint y: 217, distance: 176.5
click at [478, 217] on ul "all conditions any condition" at bounding box center [603, 213] width 745 height 45
click at [478, 217] on div "any condition" at bounding box center [603, 225] width 745 height 23
click at [965, 297] on icon "button" at bounding box center [966, 298] width 2 height 5
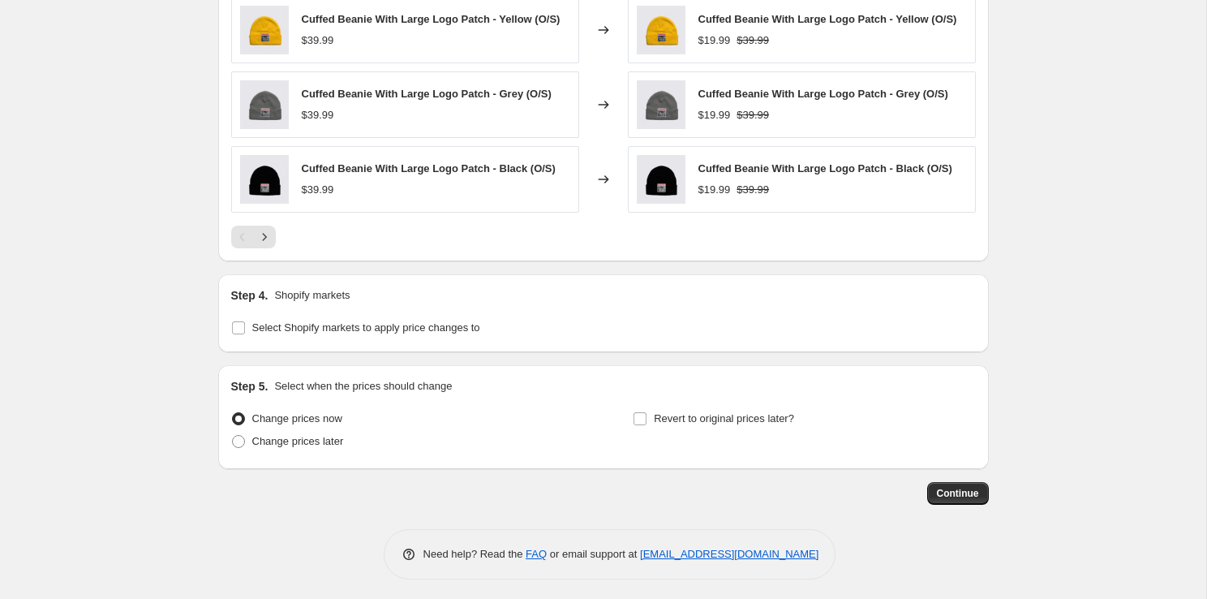
scroll to position [1390, 0]
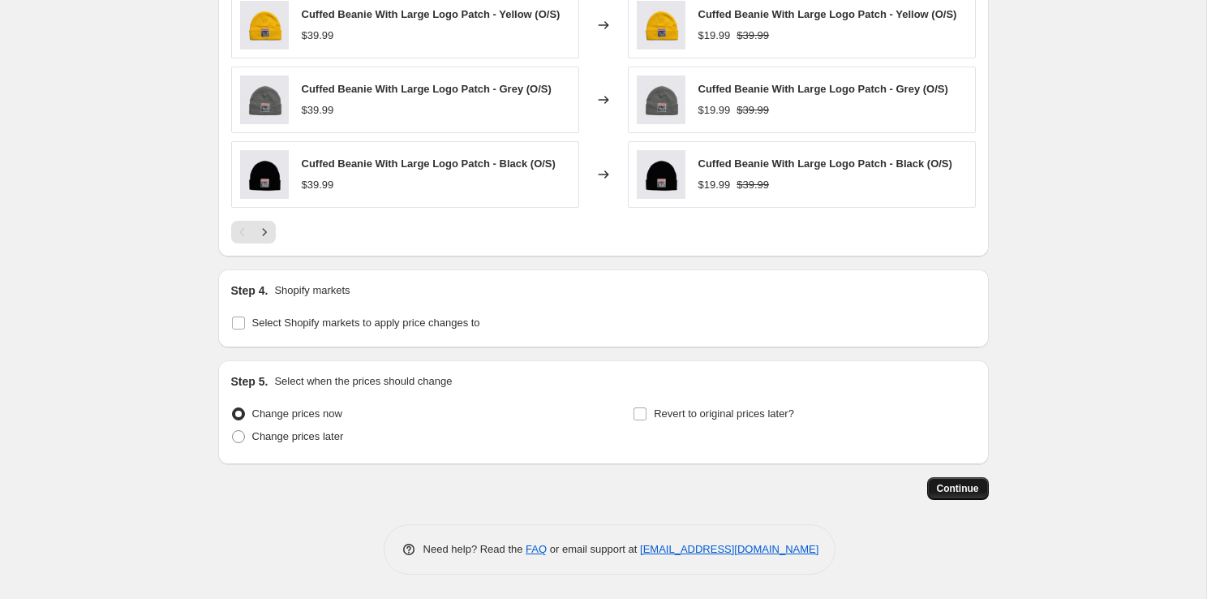
click at [948, 482] on button "Continue" at bounding box center [958, 488] width 62 height 23
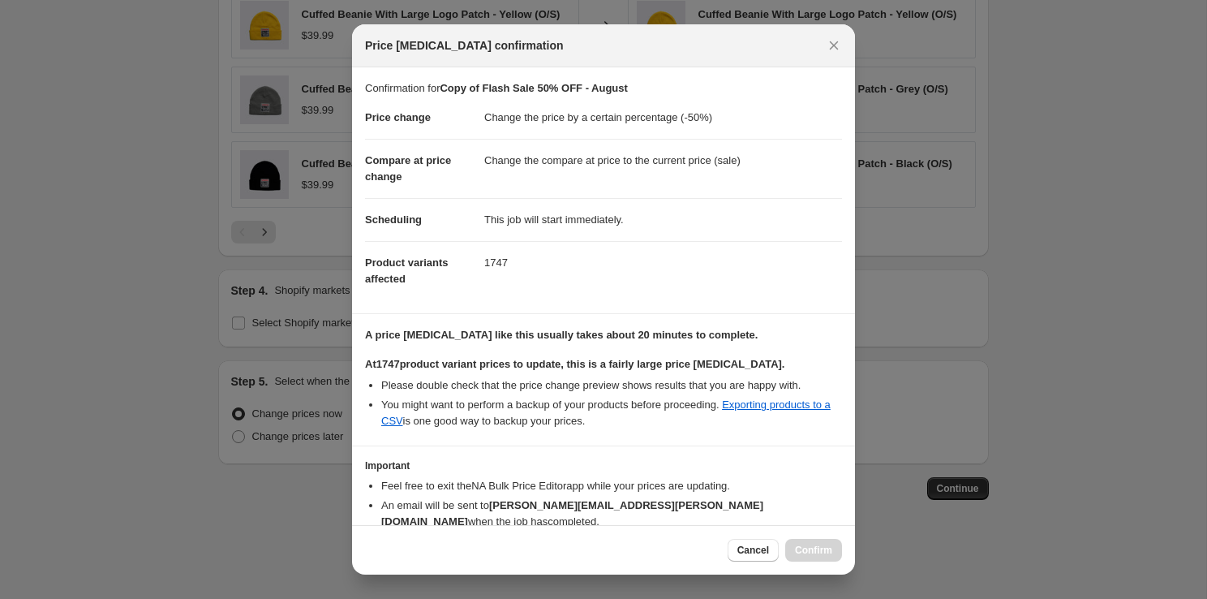
scroll to position [74, 0]
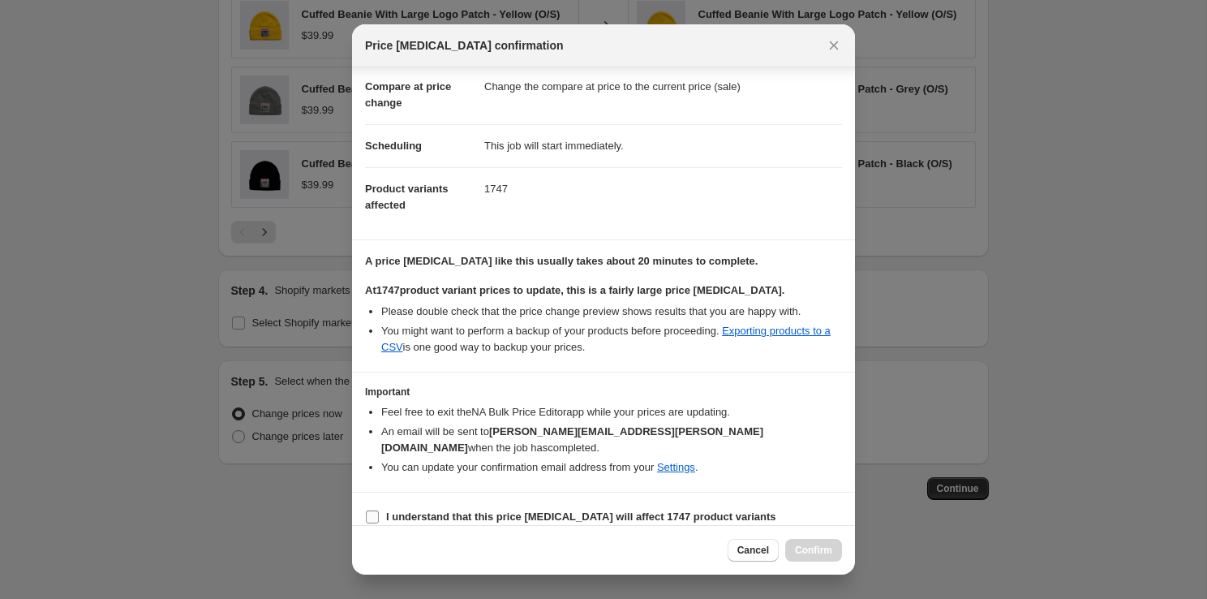
click at [442, 510] on b "I understand that this price [MEDICAL_DATA] will affect 1747 product variants" at bounding box center [581, 516] width 390 height 12
click at [379, 510] on input "I understand that this price [MEDICAL_DATA] will affect 1747 product variants" at bounding box center [372, 516] width 13 height 13
checkbox input "true"
click at [807, 548] on span "Confirm" at bounding box center [813, 550] width 37 height 13
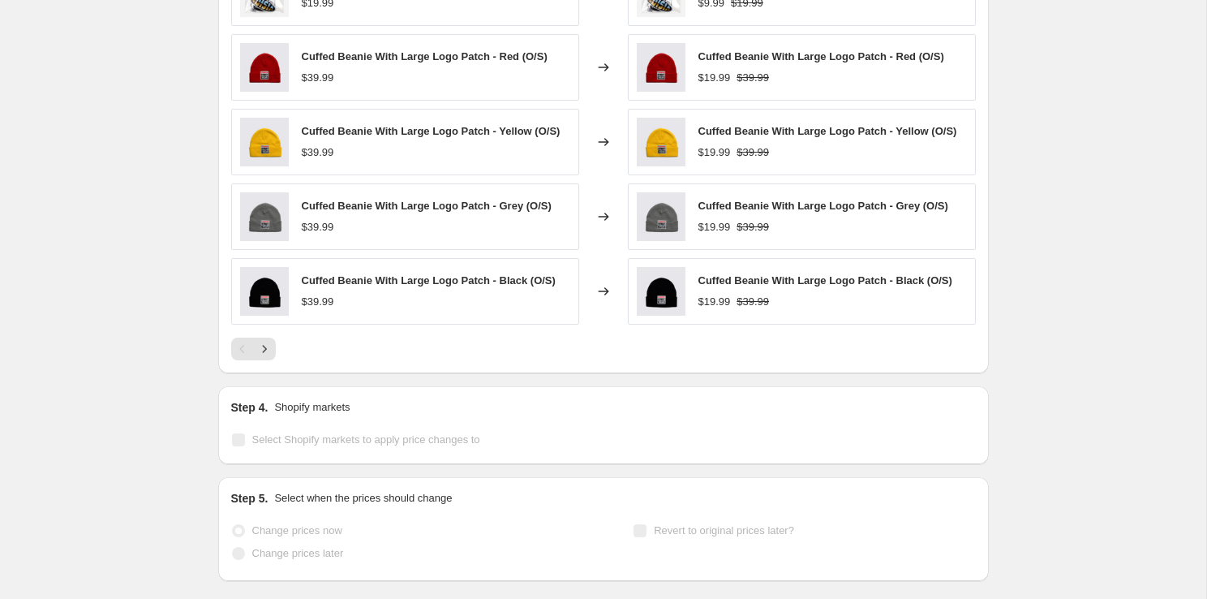
scroll to position [1433, 0]
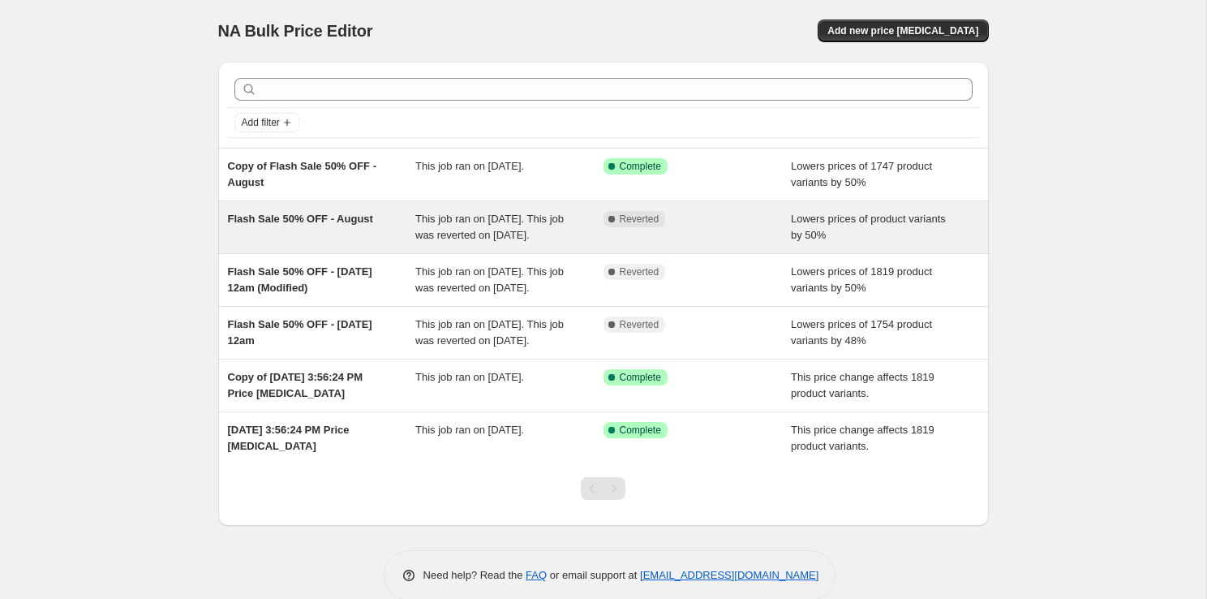
click at [922, 243] on div "Lowers prices of product variants by 50%" at bounding box center [885, 227] width 188 height 32
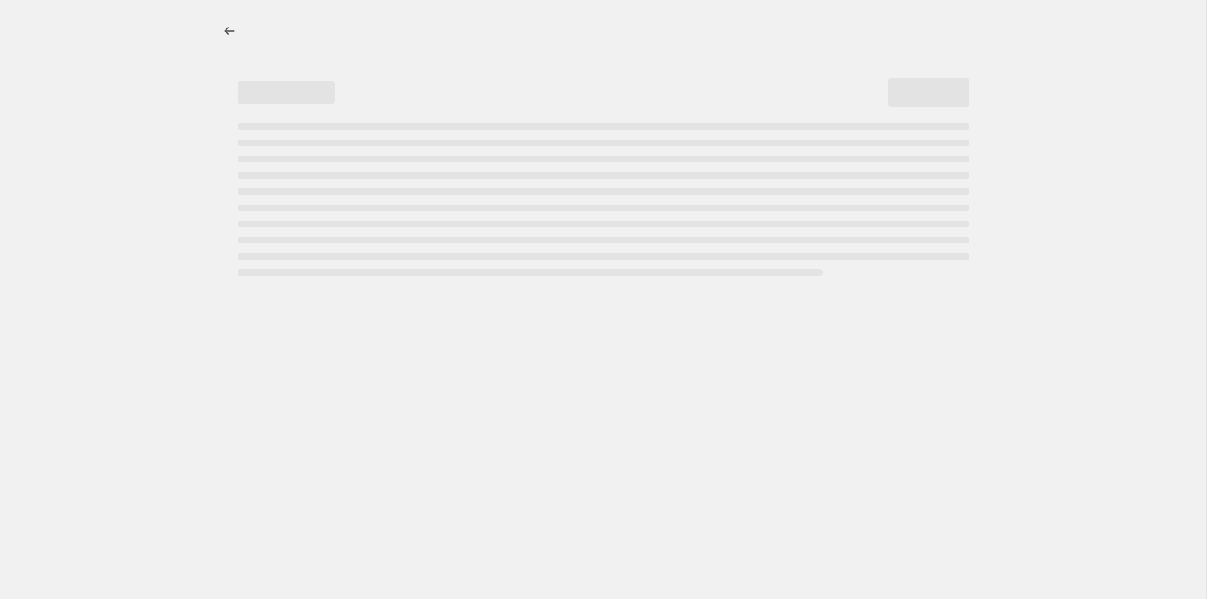
select select "percentage"
select select "collection"
select select "not_equal"
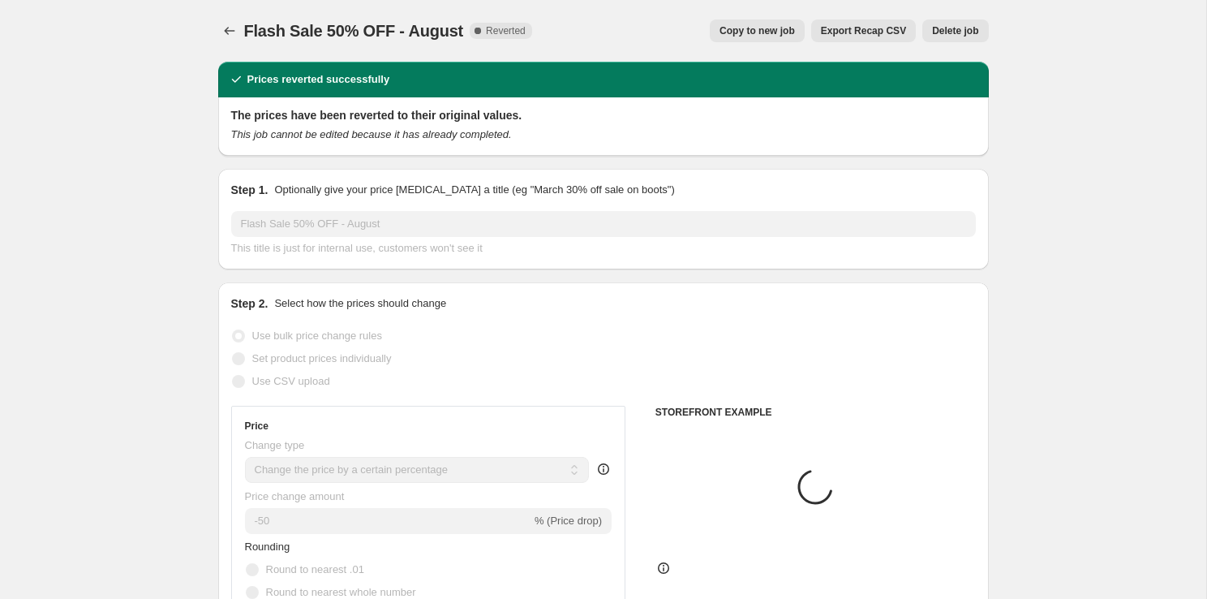
click at [956, 34] on span "Delete job" at bounding box center [955, 30] width 46 height 13
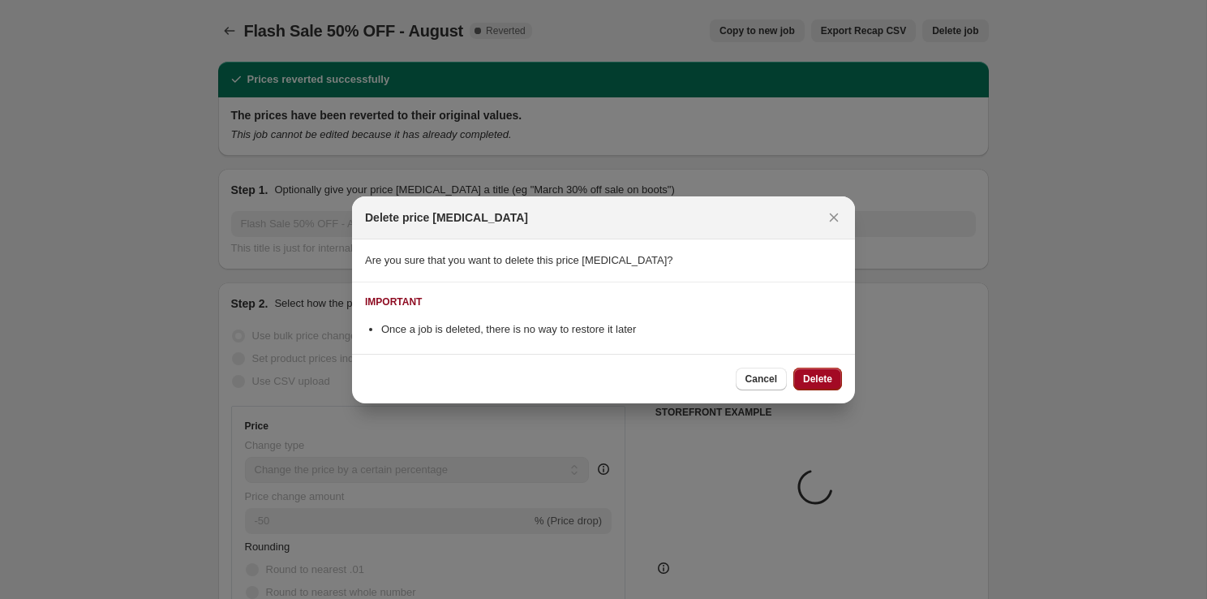
click at [829, 377] on span "Delete" at bounding box center [817, 378] width 29 height 13
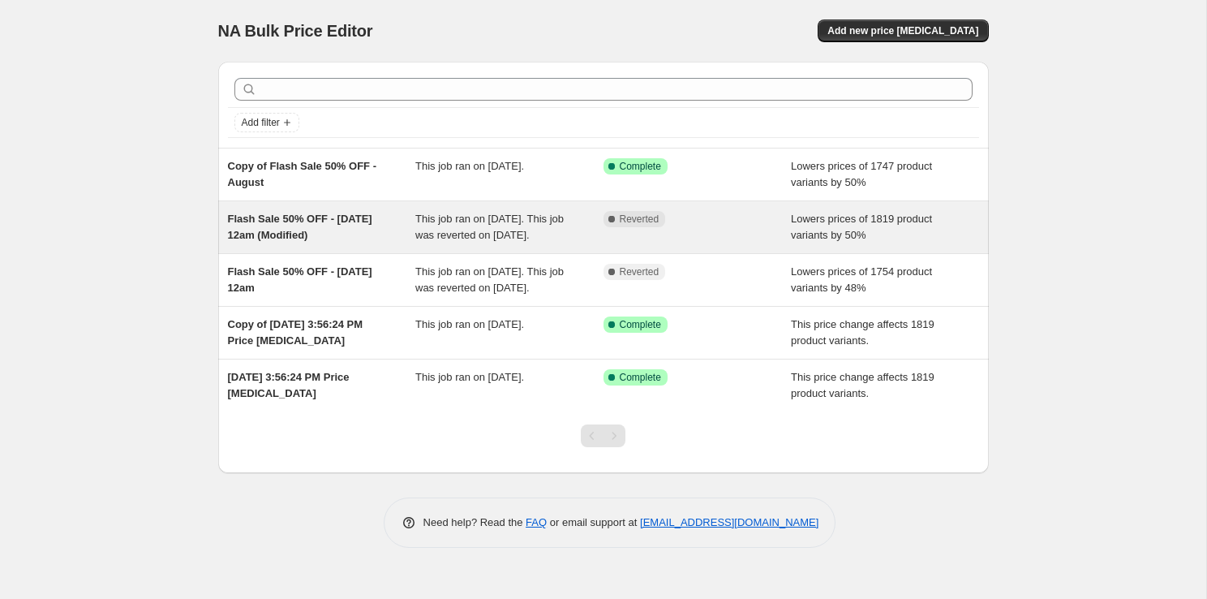
click at [957, 237] on div "Lowers prices of 1819 product variants by 50%" at bounding box center [885, 227] width 188 height 32
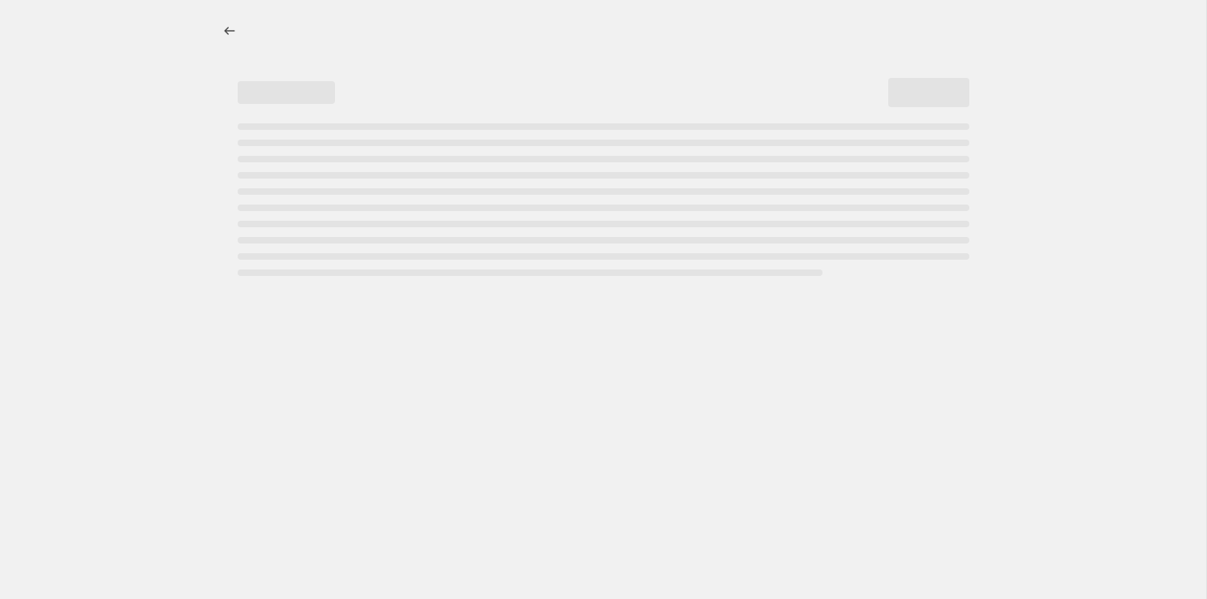
select select "percentage"
select select "collection"
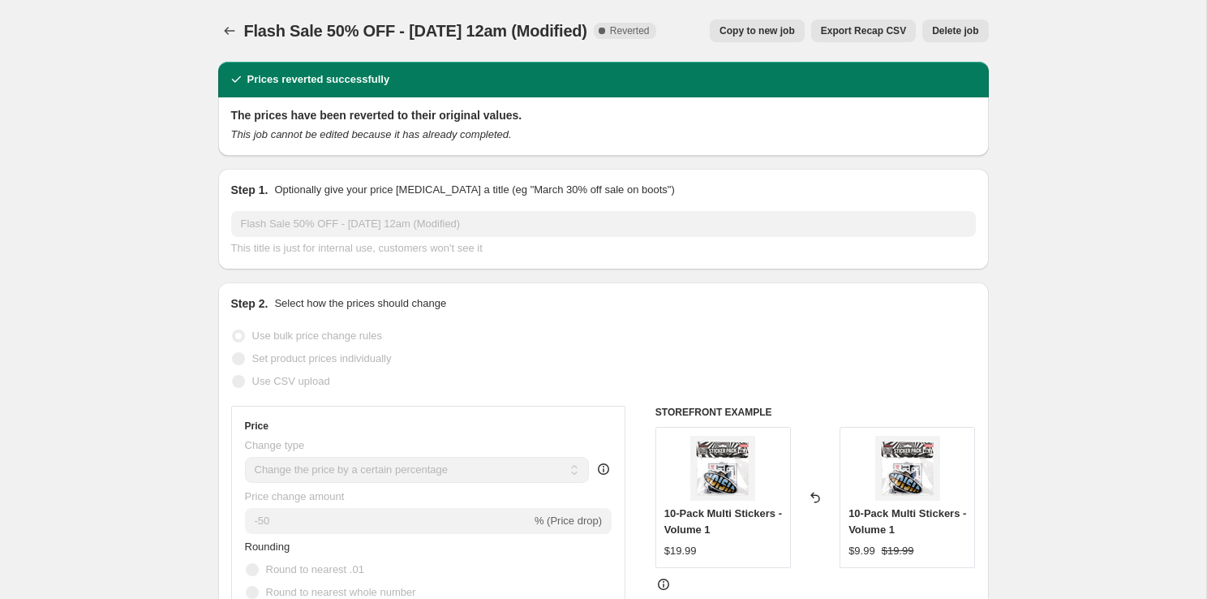
click at [986, 29] on button "Delete job" at bounding box center [955, 30] width 66 height 23
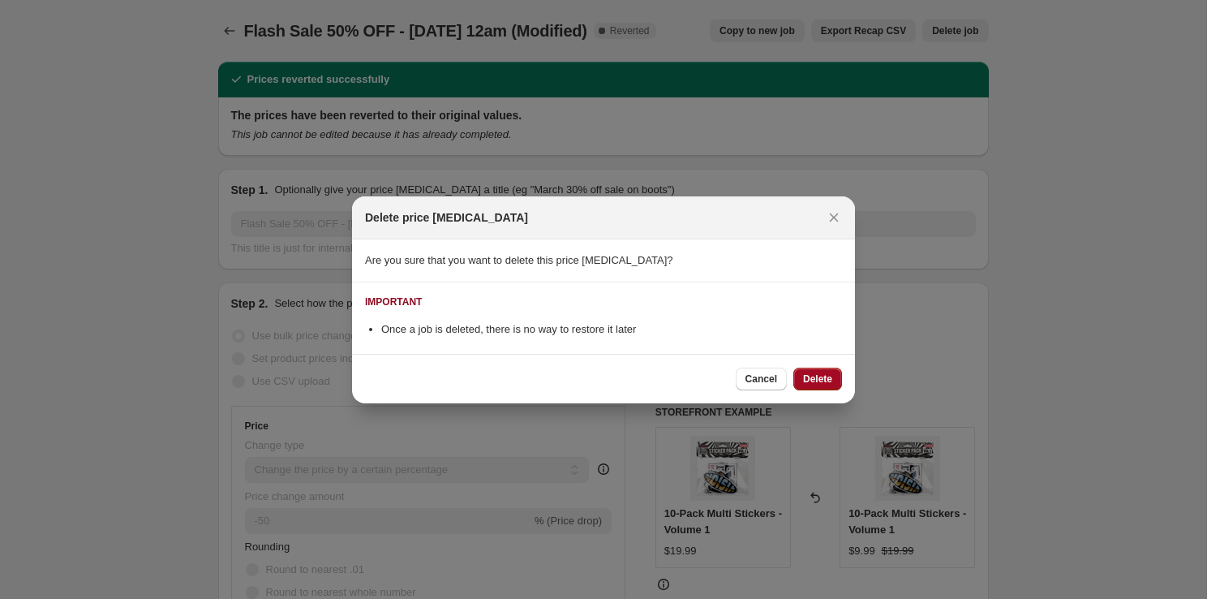
click at [822, 384] on span "Delete" at bounding box center [817, 378] width 29 height 13
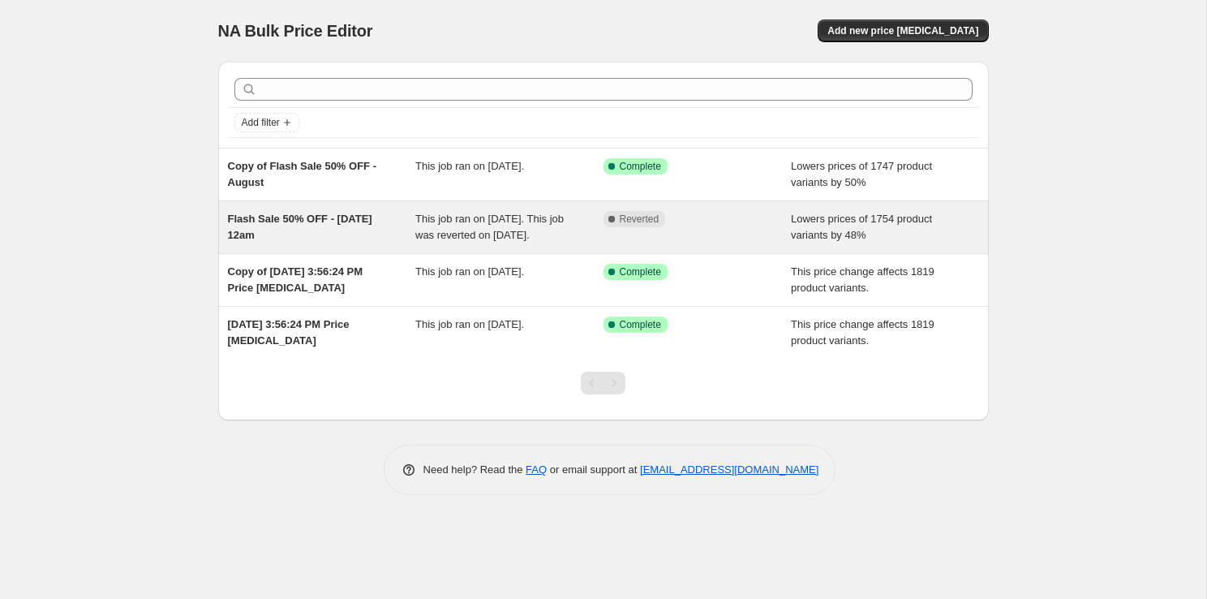
click at [921, 241] on div "Lowers prices of 1754 product variants by 48%" at bounding box center [885, 227] width 188 height 32
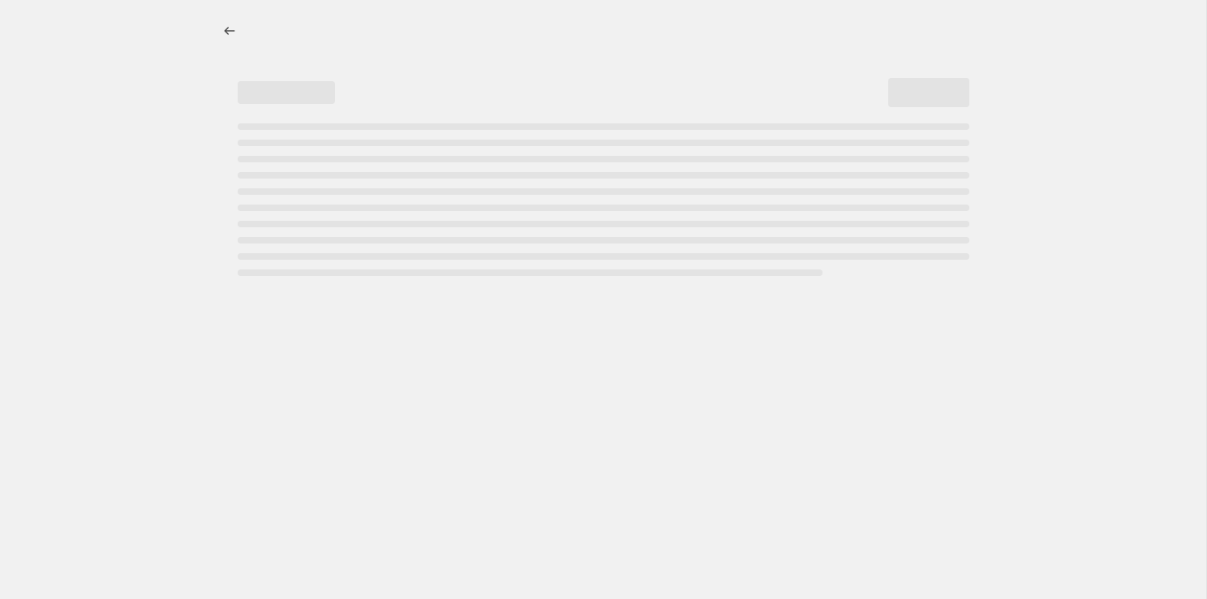
select select "percentage"
select select "collection"
select select "not_equal"
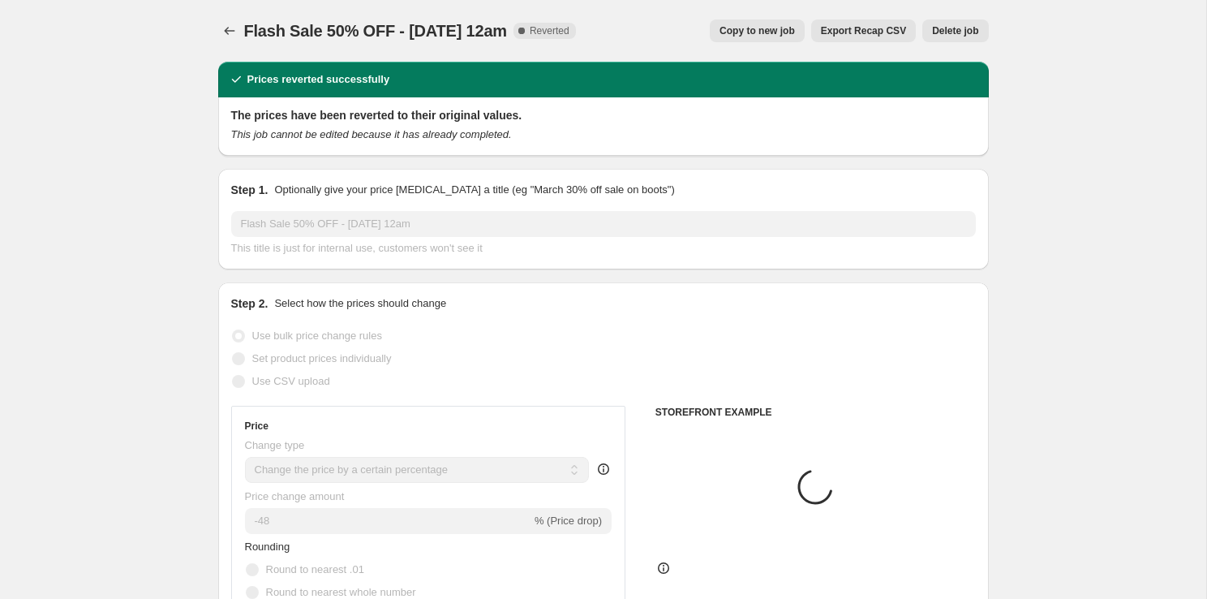
click at [973, 25] on span "Delete job" at bounding box center [955, 30] width 46 height 13
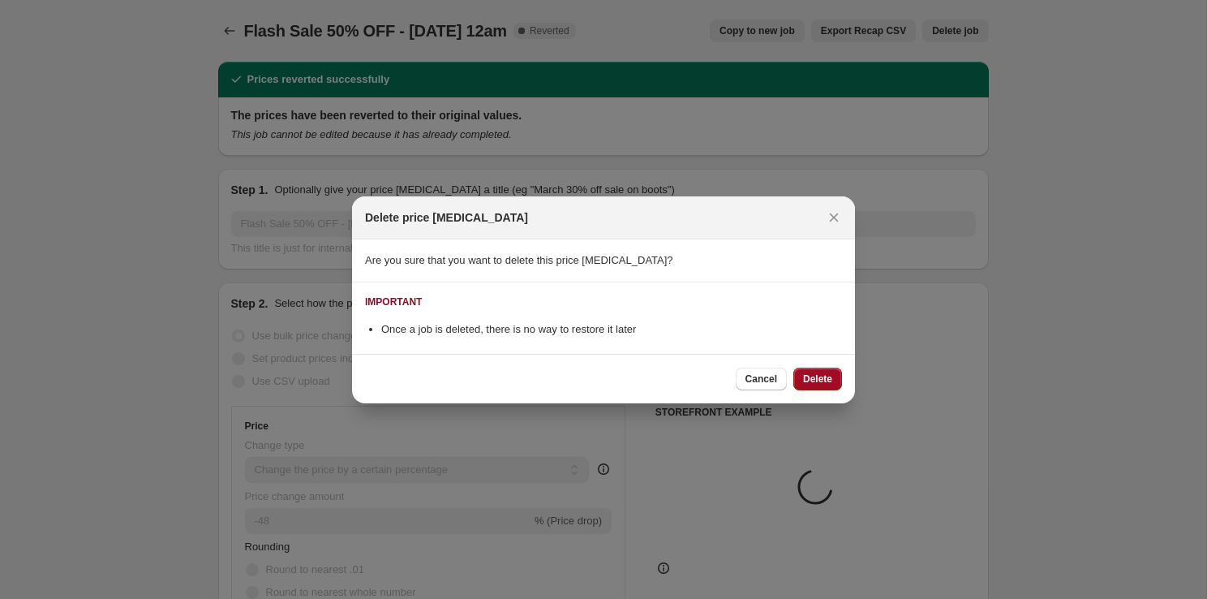
click at [815, 379] on span "Delete" at bounding box center [817, 378] width 29 height 13
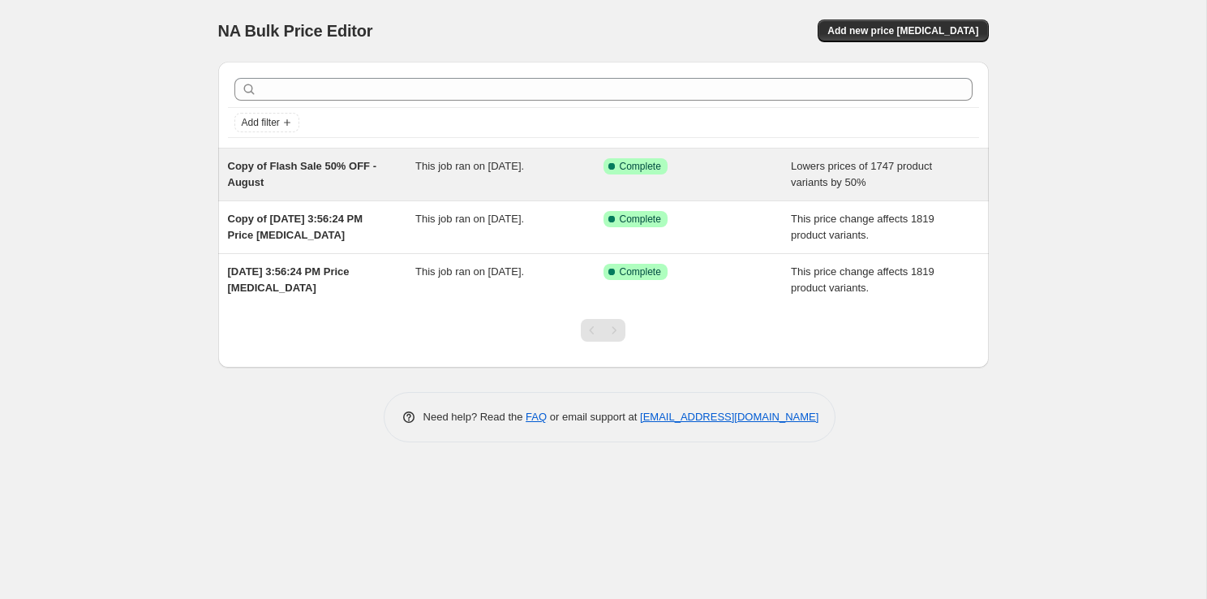
click at [304, 174] on div "Copy of Flash Sale 50% OFF - August" at bounding box center [322, 174] width 188 height 32
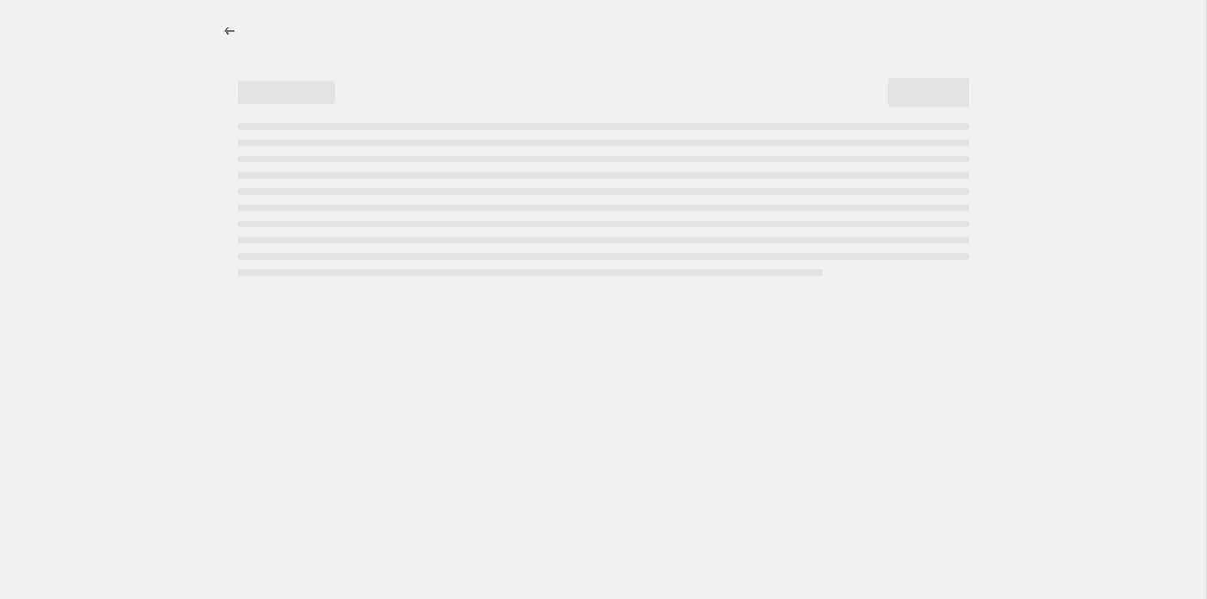
select select "percentage"
select select "tag"
select select "not_equal"
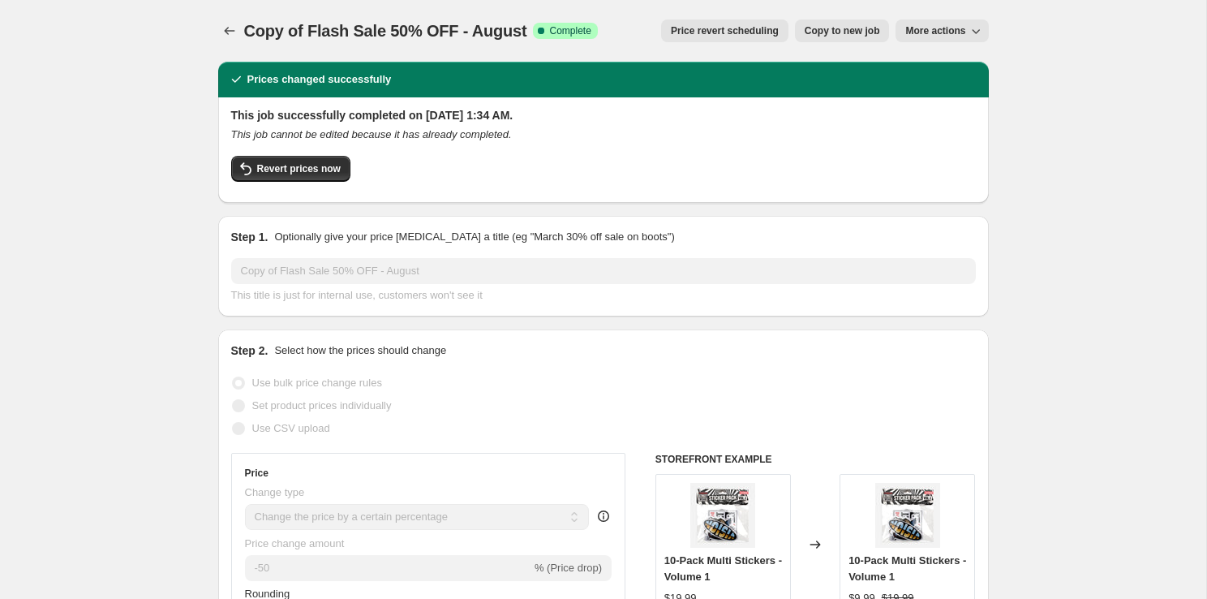
scroll to position [19, 0]
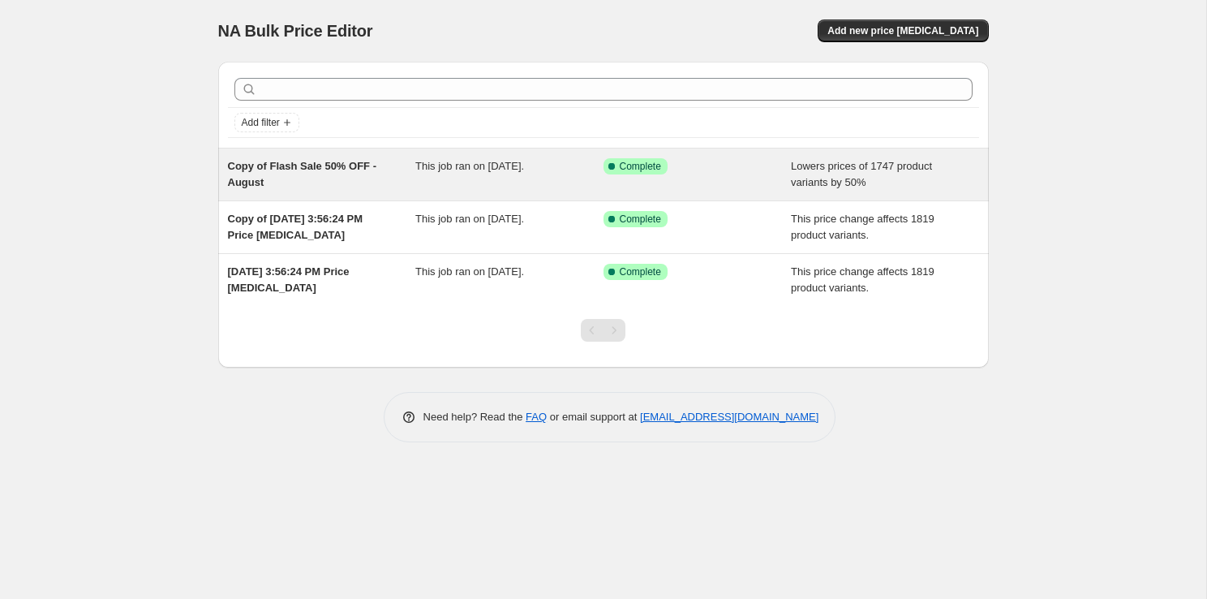
click at [394, 183] on div "Copy of Flash Sale 50% OFF - August" at bounding box center [322, 174] width 188 height 32
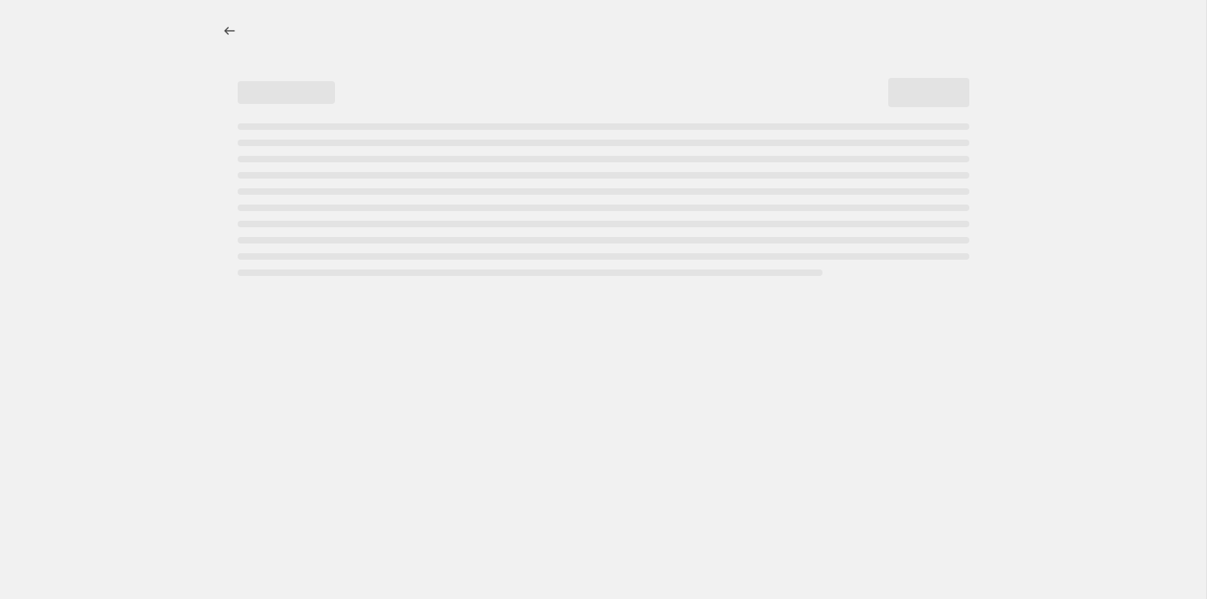
select select "percentage"
select select "tag"
select select "not_equal"
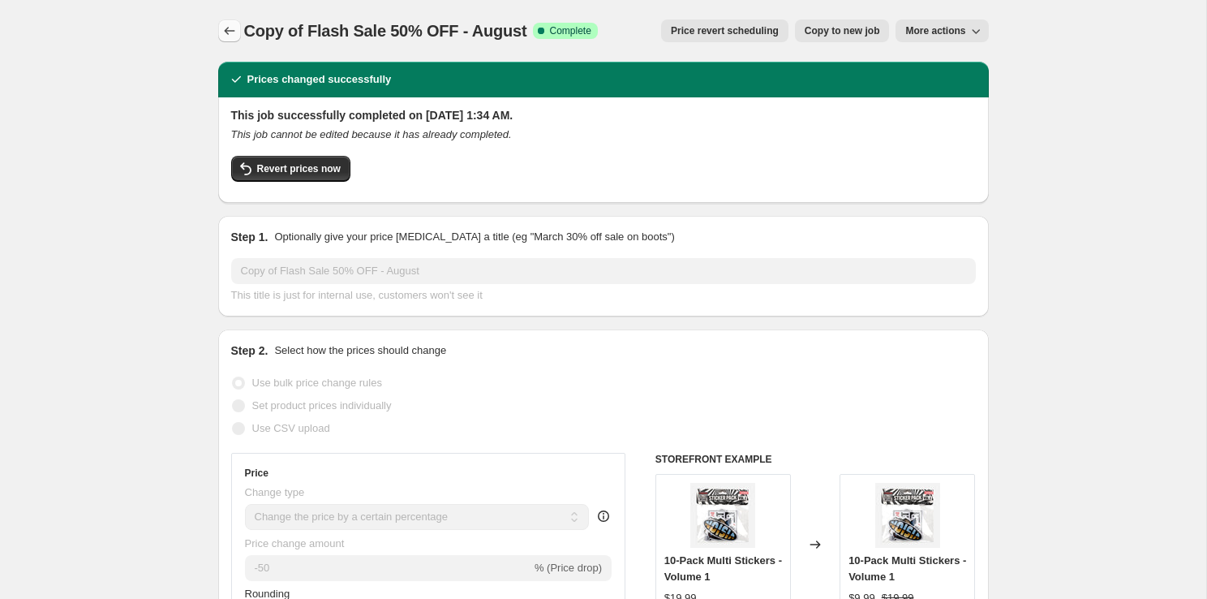
click at [226, 28] on icon "Price change jobs" at bounding box center [229, 31] width 16 height 16
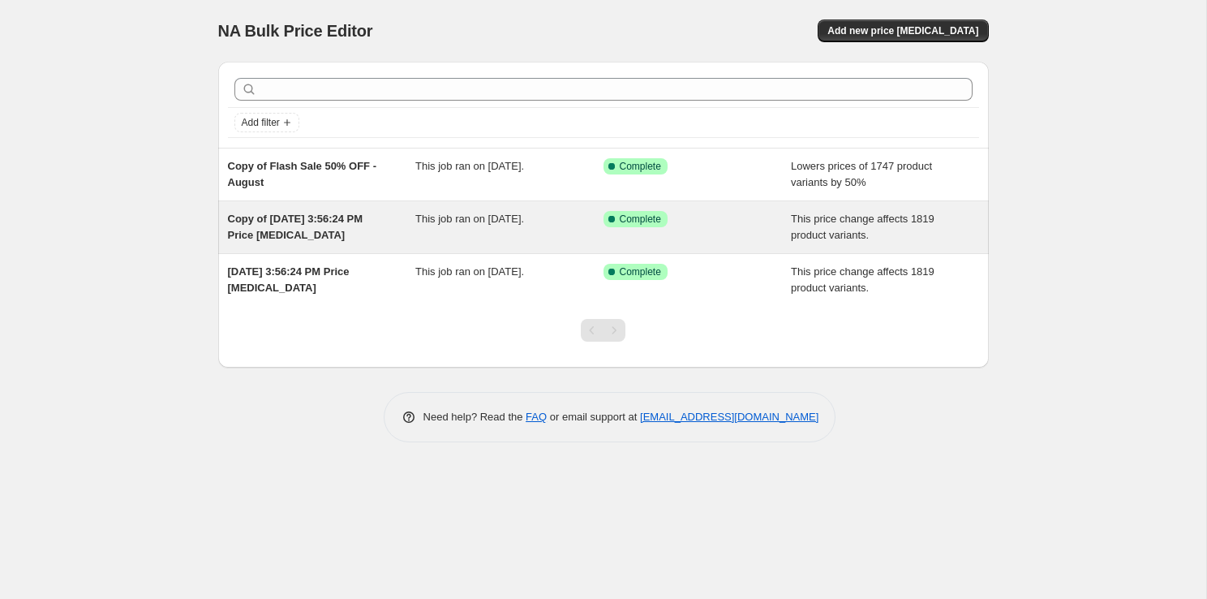
click at [308, 224] on span "Copy of [DATE] 3:56:24 PM Price [MEDICAL_DATA]" at bounding box center [295, 227] width 135 height 28
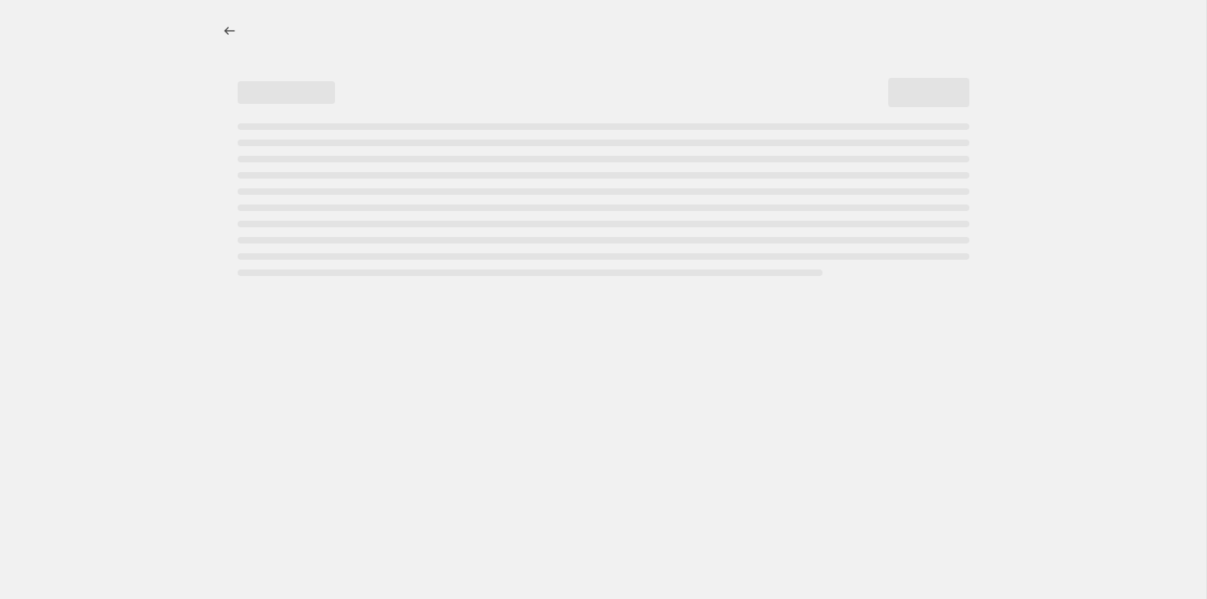
select select "ecap"
select select "remove"
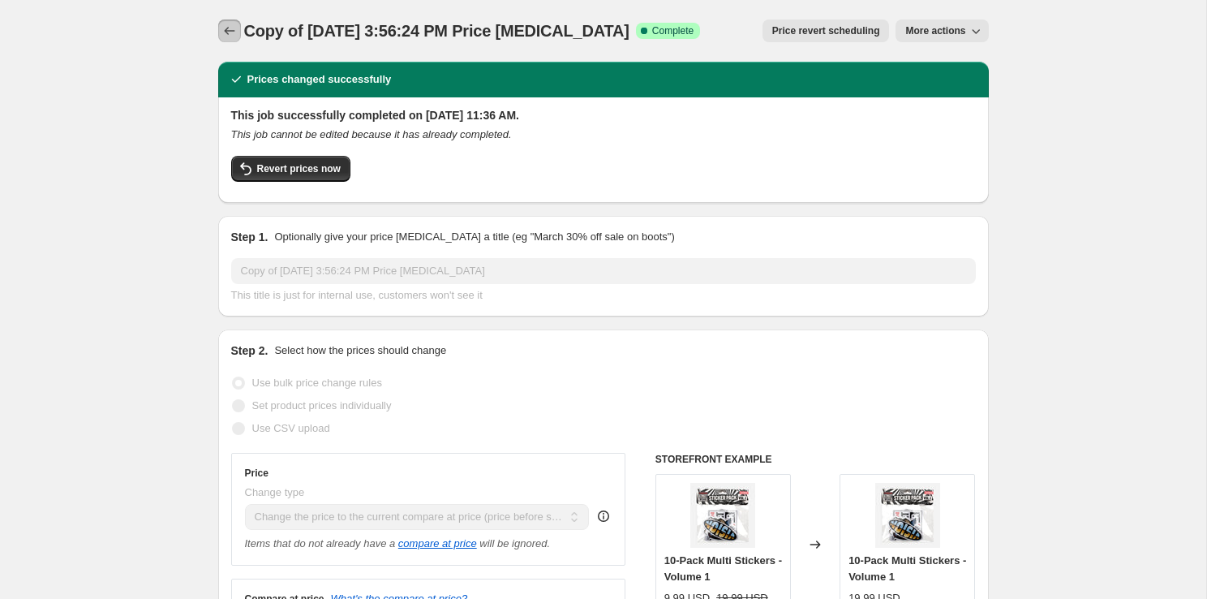
click at [224, 28] on icon "Price change jobs" at bounding box center [229, 31] width 16 height 16
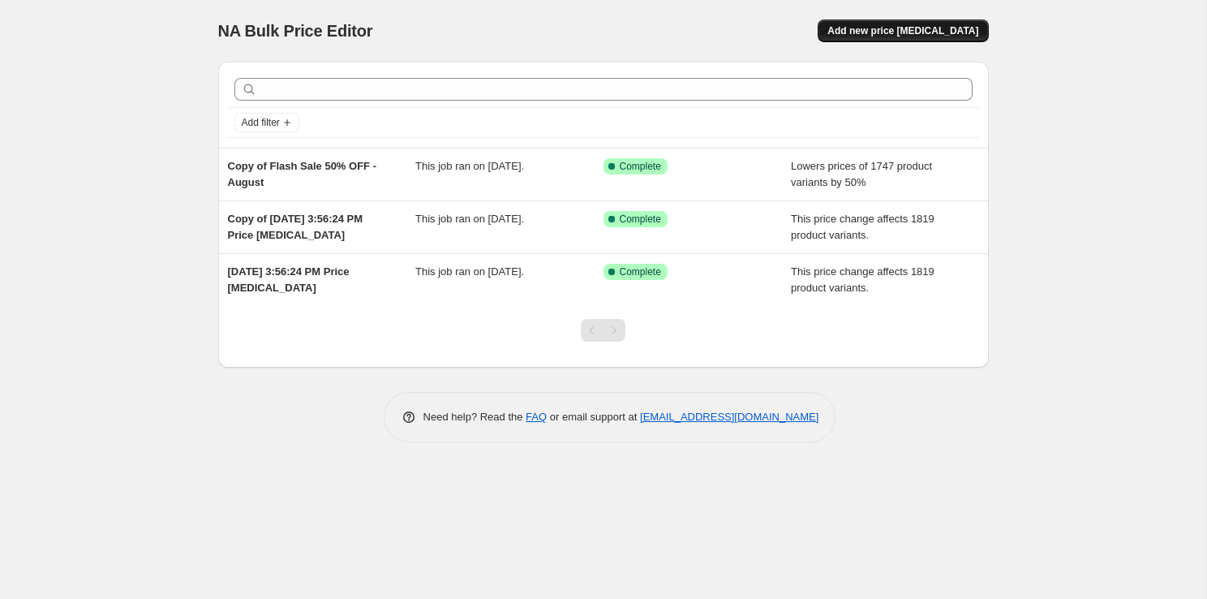
click at [918, 21] on button "Add new price [MEDICAL_DATA]" at bounding box center [903, 30] width 170 height 23
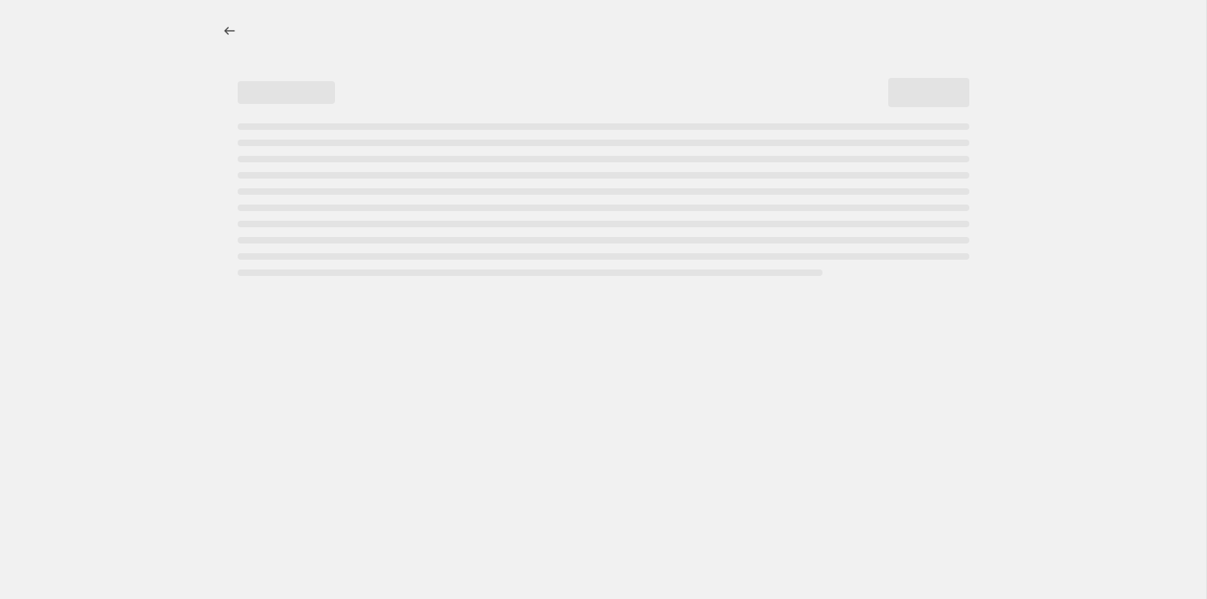
select select "percentage"
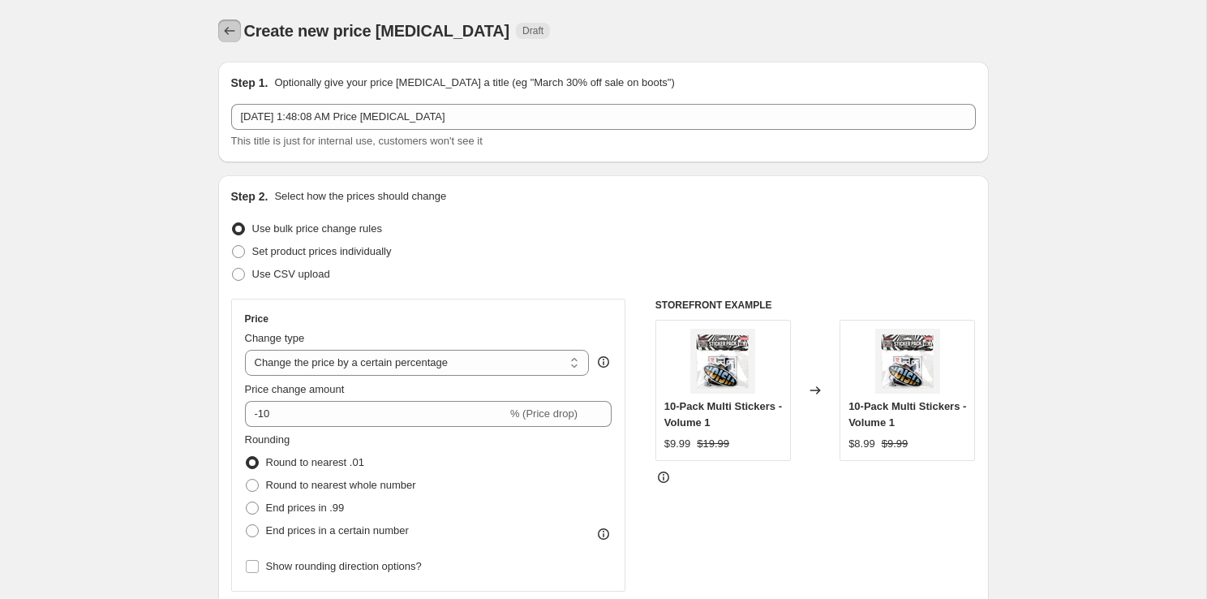
click at [228, 27] on icon "Price change jobs" at bounding box center [229, 31] width 16 height 16
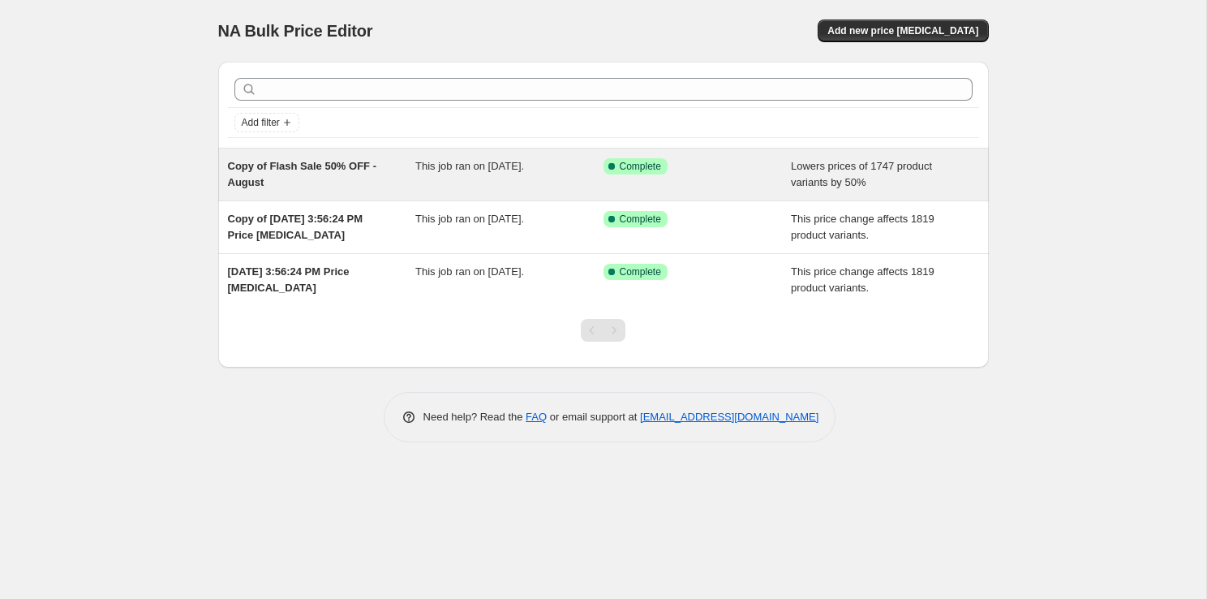
click at [479, 182] on div "This job ran on [DATE]." at bounding box center [509, 174] width 188 height 32
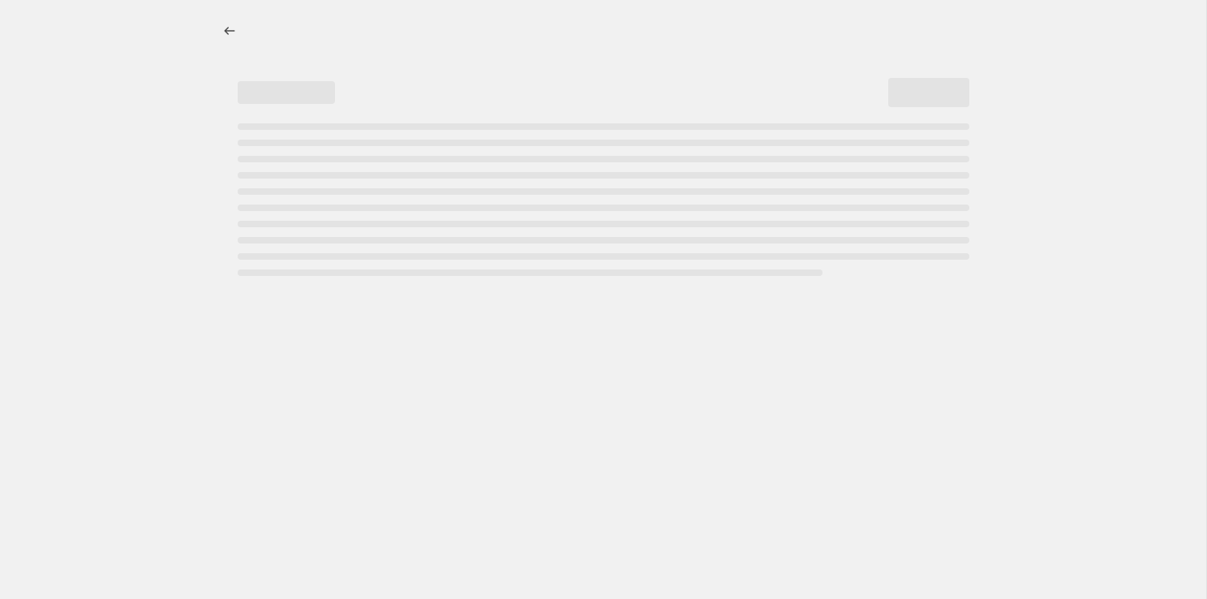
select select "percentage"
select select "tag"
select select "not_equal"
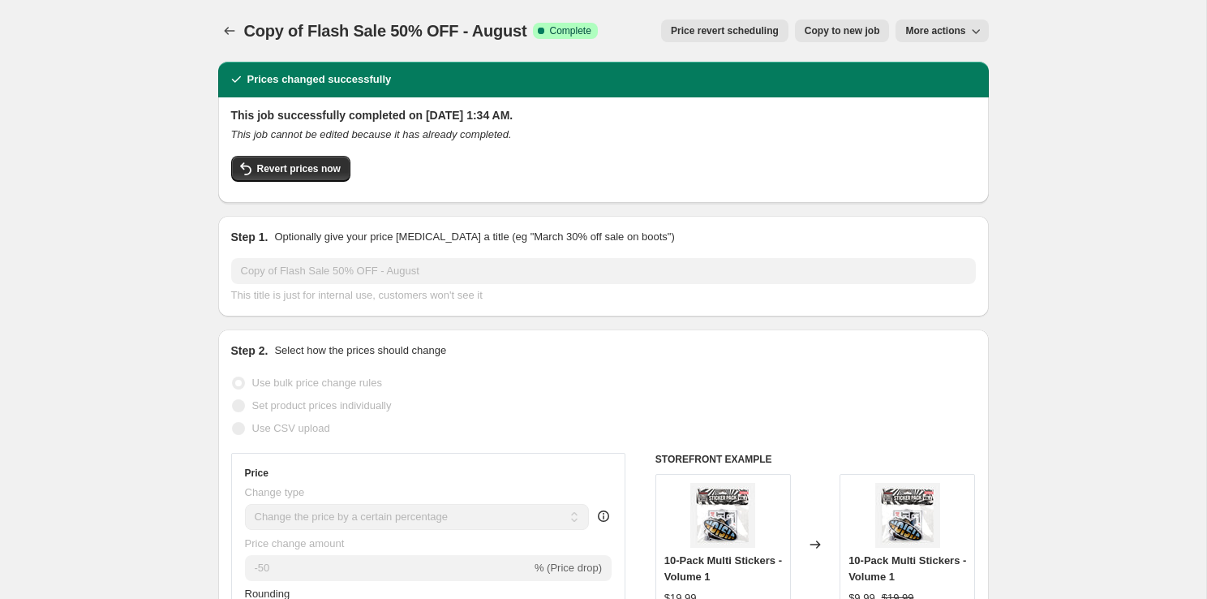
click at [847, 32] on span "Copy to new job" at bounding box center [842, 30] width 75 height 13
select select "percentage"
select select "tag"
select select "not_equal"
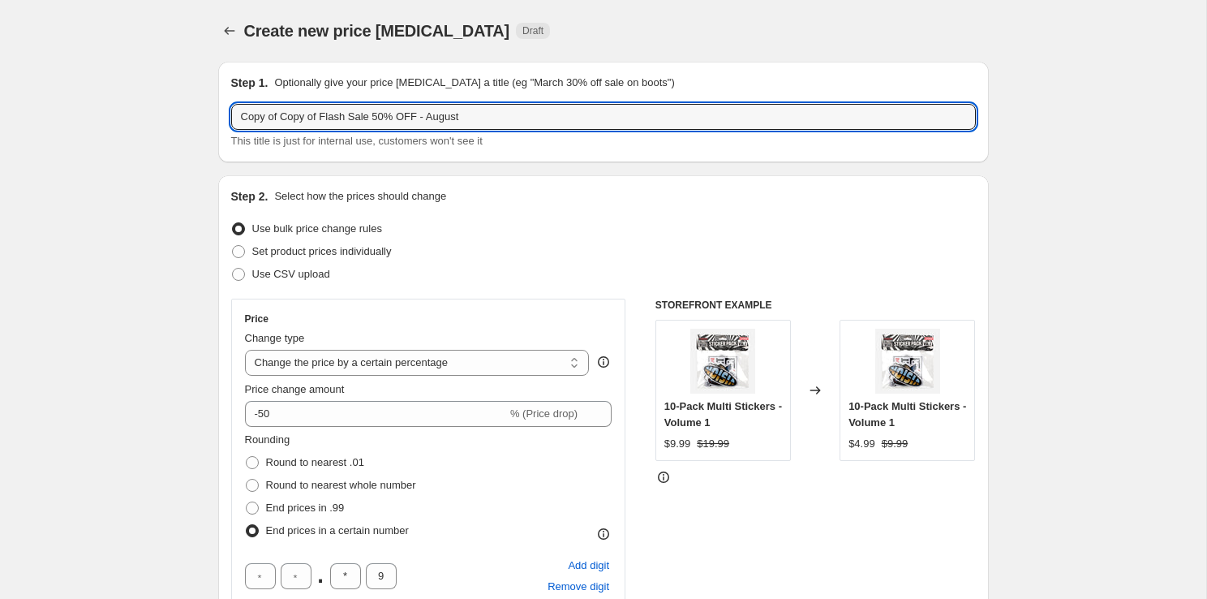
drag, startPoint x: 327, startPoint y: 117, endPoint x: 131, endPoint y: 109, distance: 196.5
click at [431, 113] on input "Flash Sale 50% OFF - August" at bounding box center [603, 117] width 745 height 26
type input "Flash Sale 50% OFF - August ([GEOGRAPHIC_DATA])"
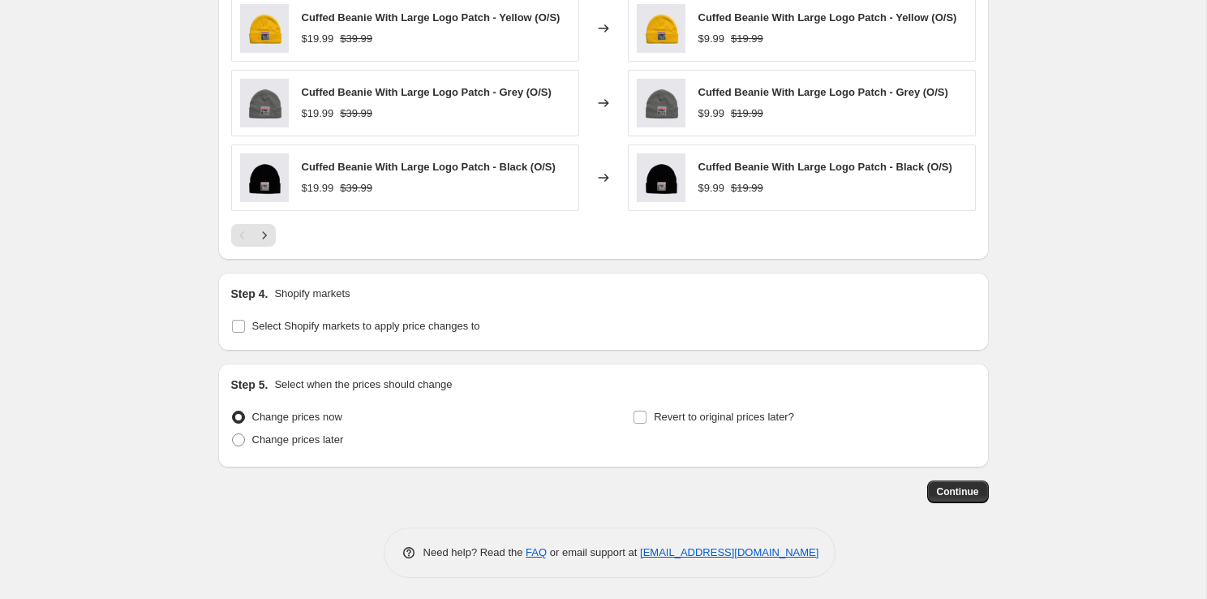
scroll to position [1390, 0]
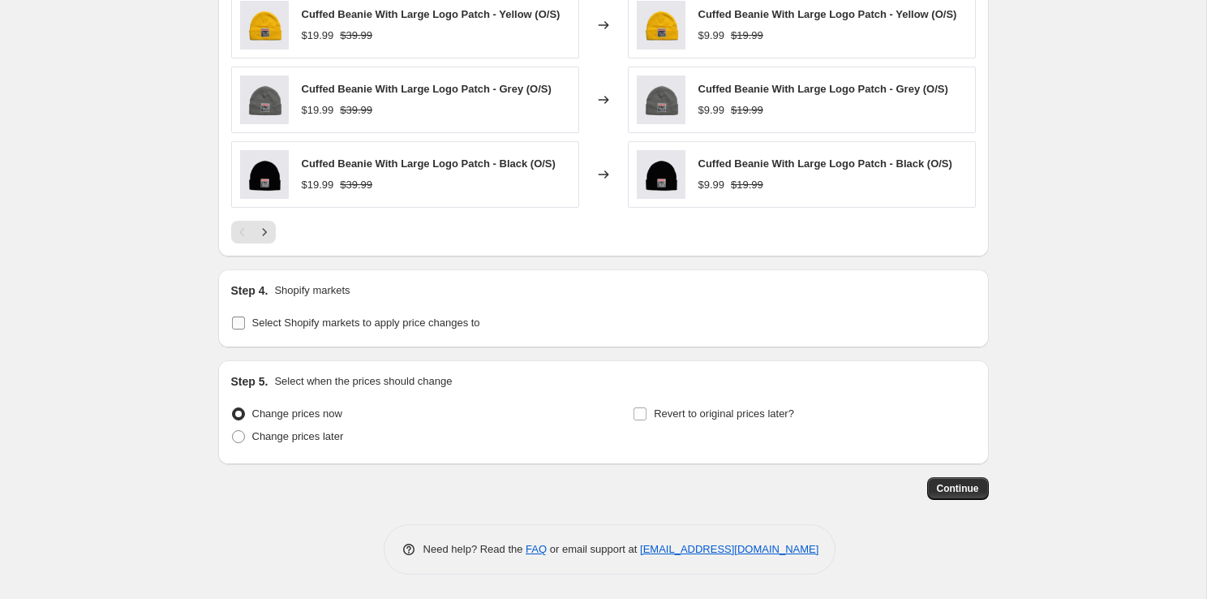
click at [372, 317] on span "Select Shopify markets to apply price changes to" at bounding box center [366, 322] width 228 height 12
click at [245, 317] on input "Select Shopify markets to apply price changes to" at bounding box center [238, 322] width 13 height 13
checkbox input "true"
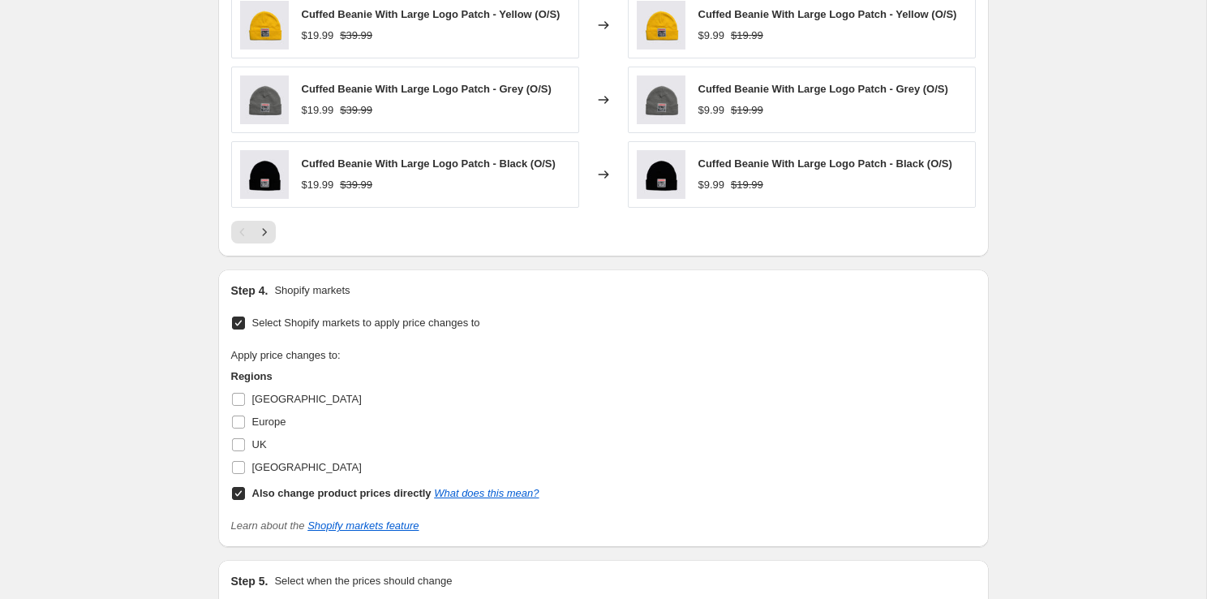
click at [234, 488] on input "Also change product prices directly What does this mean?" at bounding box center [238, 493] width 13 height 13
click at [235, 492] on input "Also change product prices directly What does this mean?" at bounding box center [238, 493] width 13 height 13
checkbox input "false"
click at [243, 465] on input "[GEOGRAPHIC_DATA]" at bounding box center [238, 467] width 13 height 13
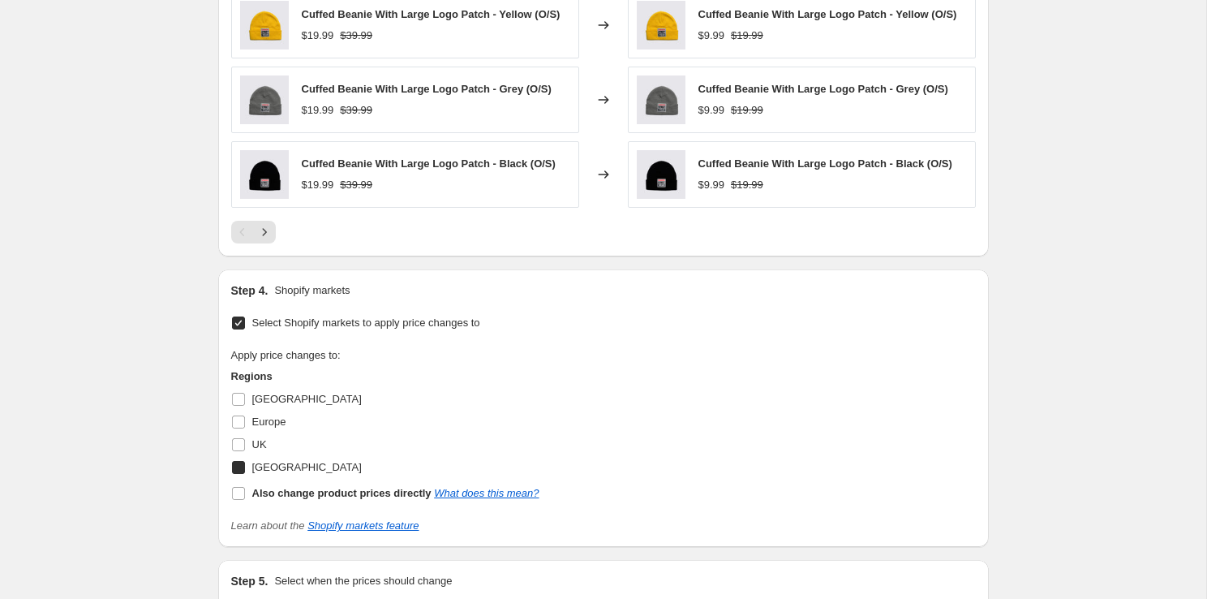
checkbox input "true"
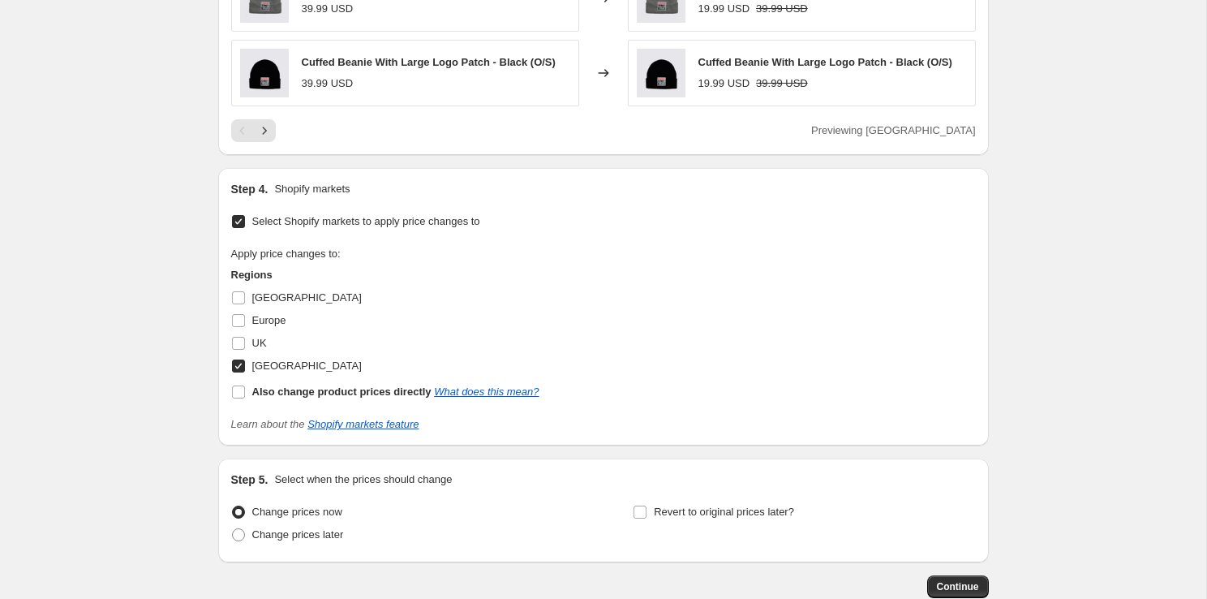
scroll to position [1590, 0]
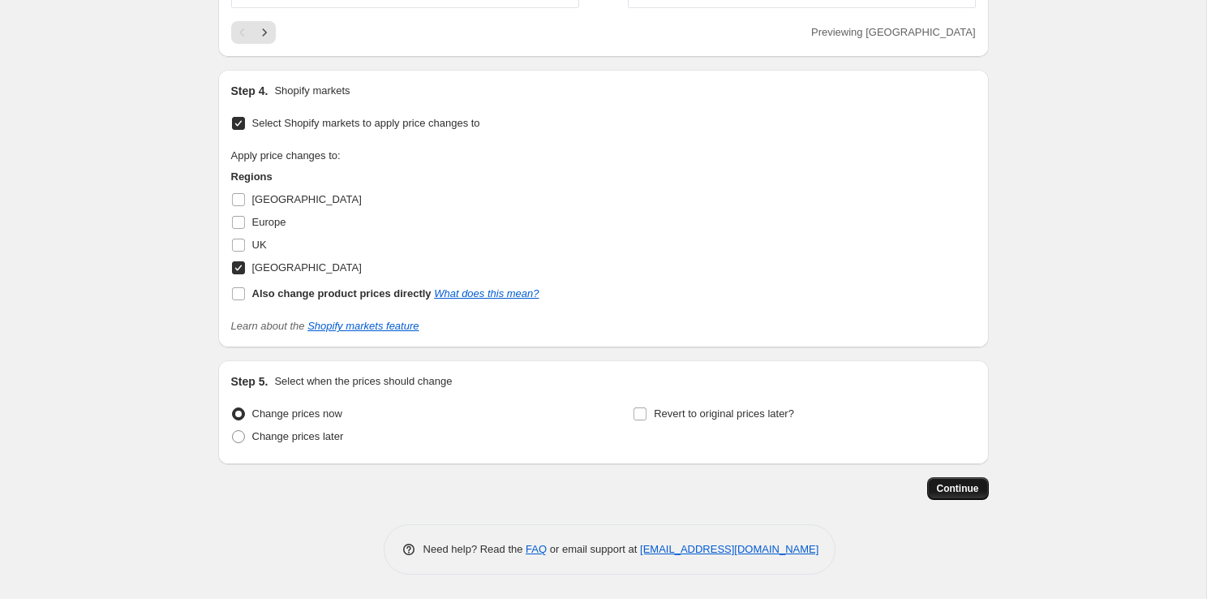
click at [983, 488] on button "Continue" at bounding box center [958, 488] width 62 height 23
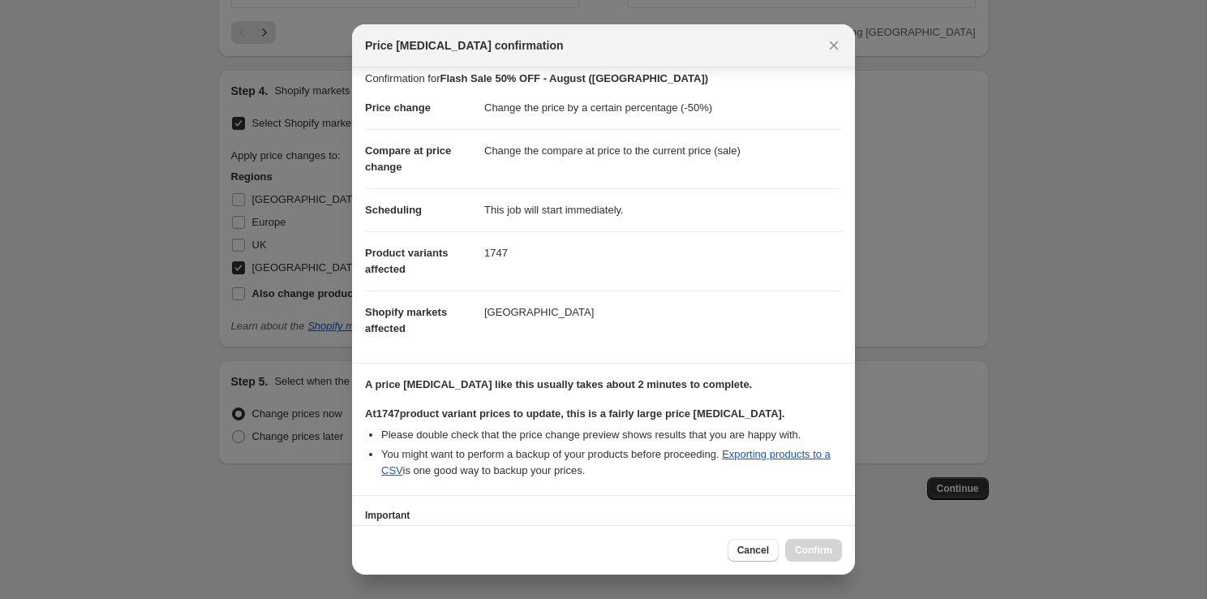
scroll to position [133, 0]
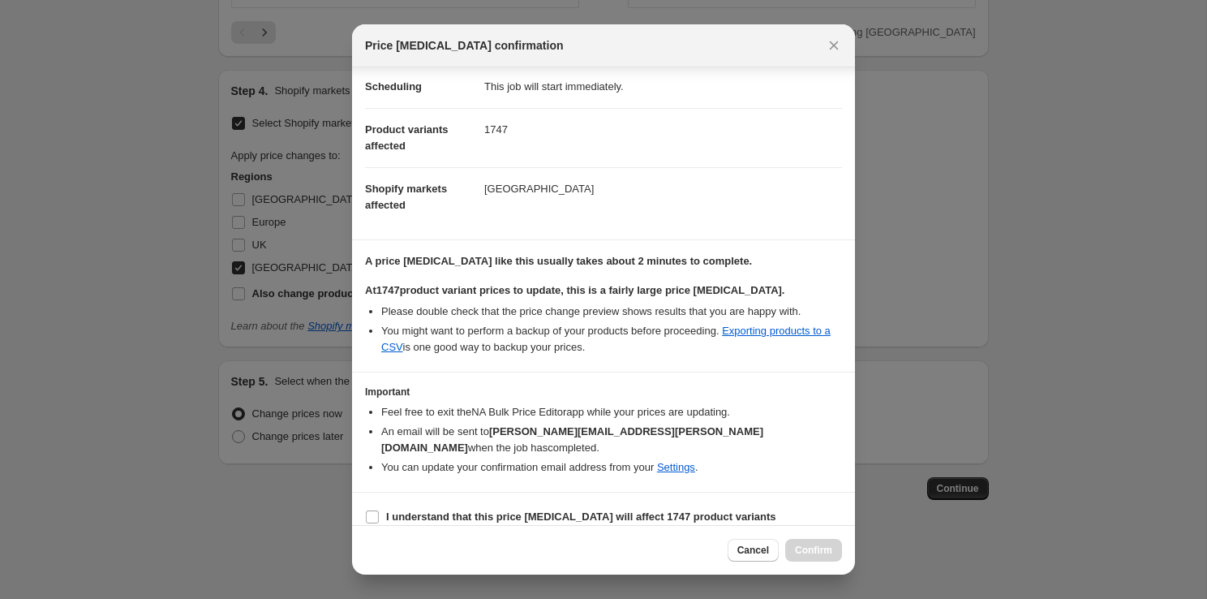
click at [361, 492] on section "I understand that this price [MEDICAL_DATA] will affect 1747 product variants" at bounding box center [603, 516] width 503 height 49
click at [373, 510] on input "I understand that this price [MEDICAL_DATA] will affect 1747 product variants" at bounding box center [372, 516] width 13 height 13
checkbox input "true"
click at [814, 548] on span "Confirm" at bounding box center [813, 550] width 37 height 13
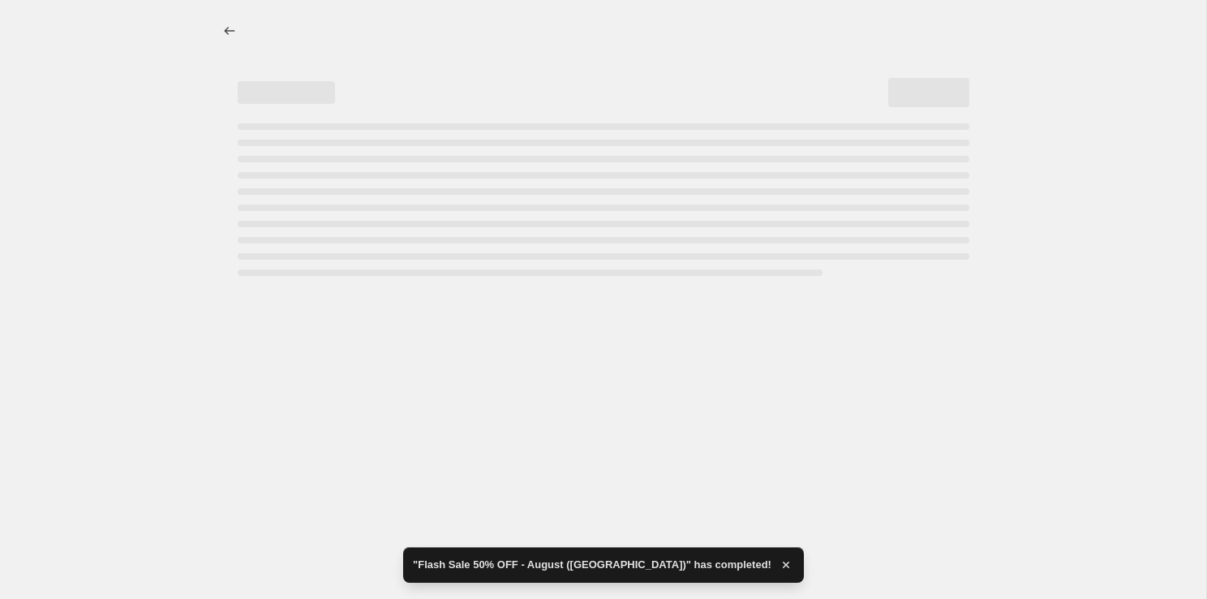
select select "percentage"
select select "tag"
select select "not_equal"
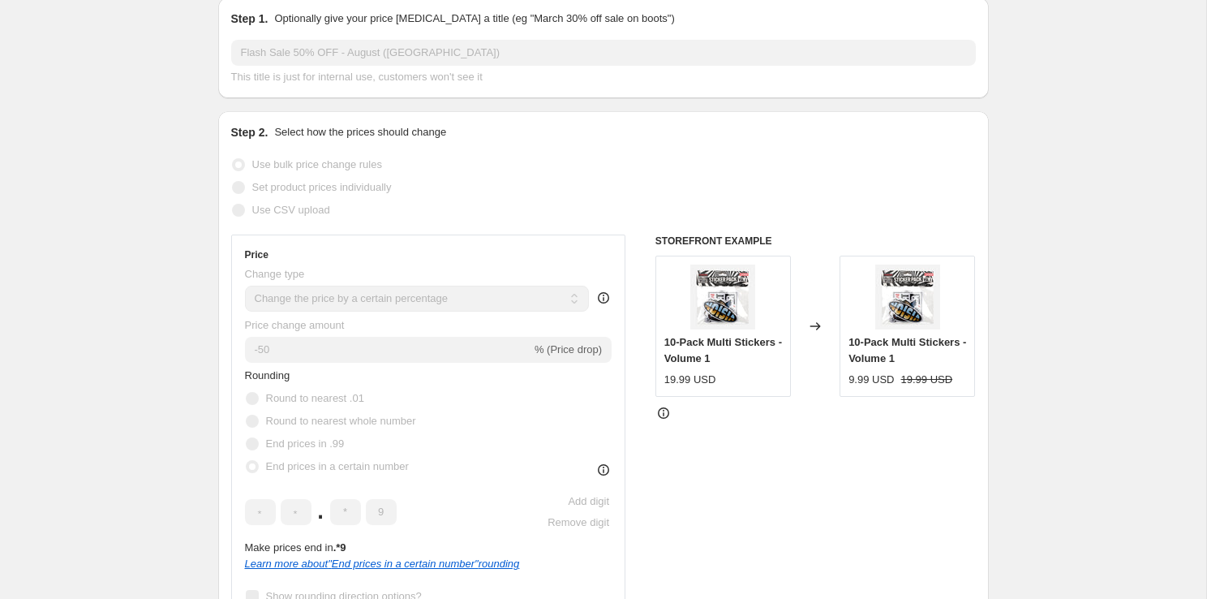
scroll to position [248, 0]
